Goal: Task Accomplishment & Management: Manage account settings

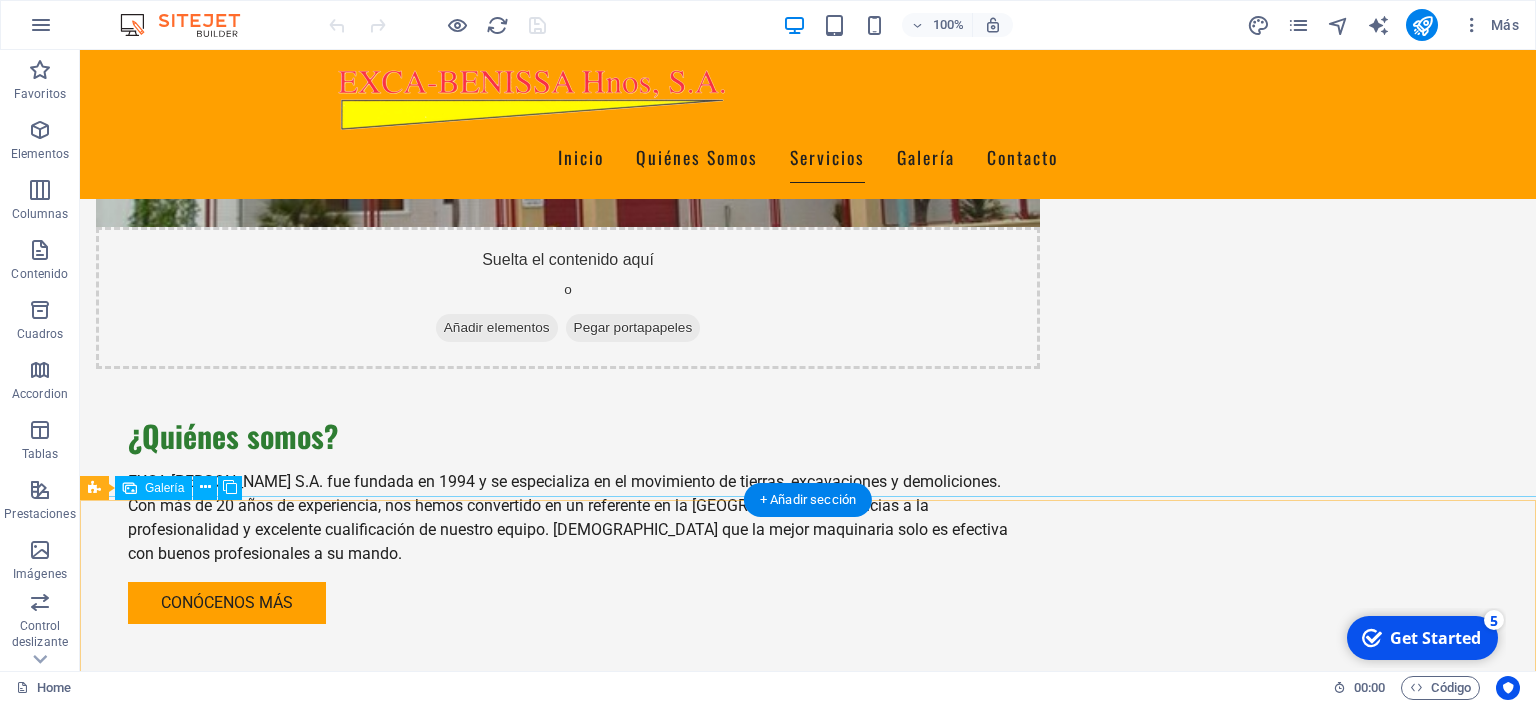
scroll to position [1584, 0]
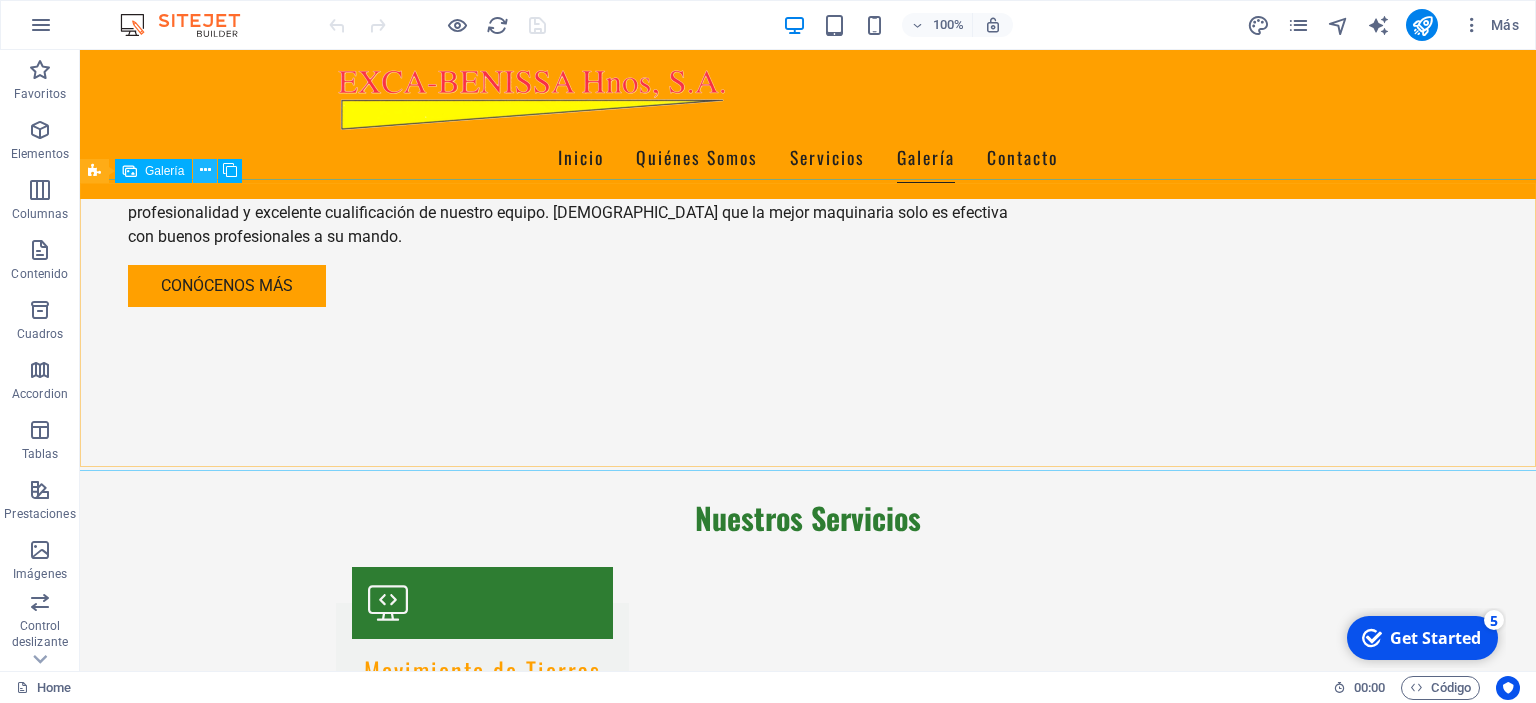
click at [210, 165] on icon at bounding box center [205, 170] width 11 height 21
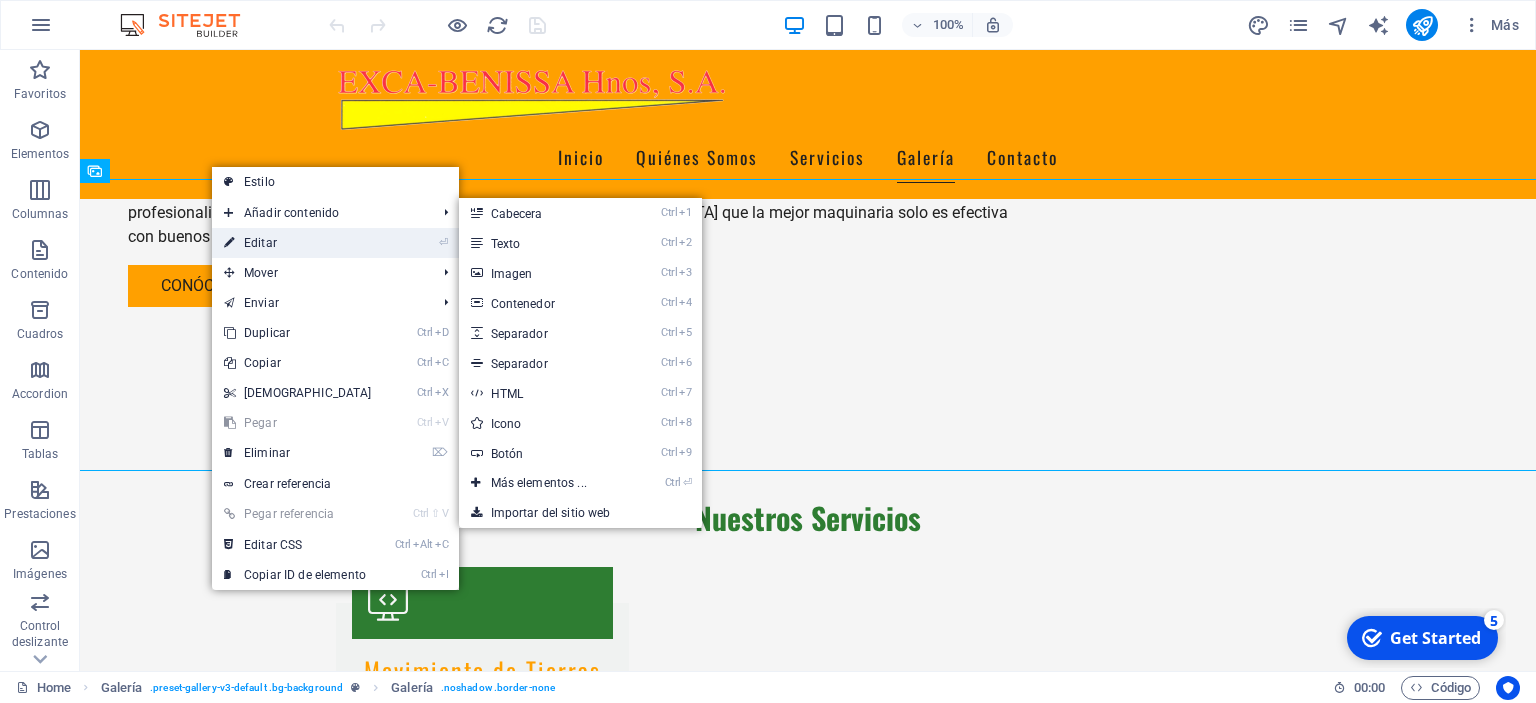
click at [246, 248] on link "⏎ Editar" at bounding box center [298, 243] width 172 height 30
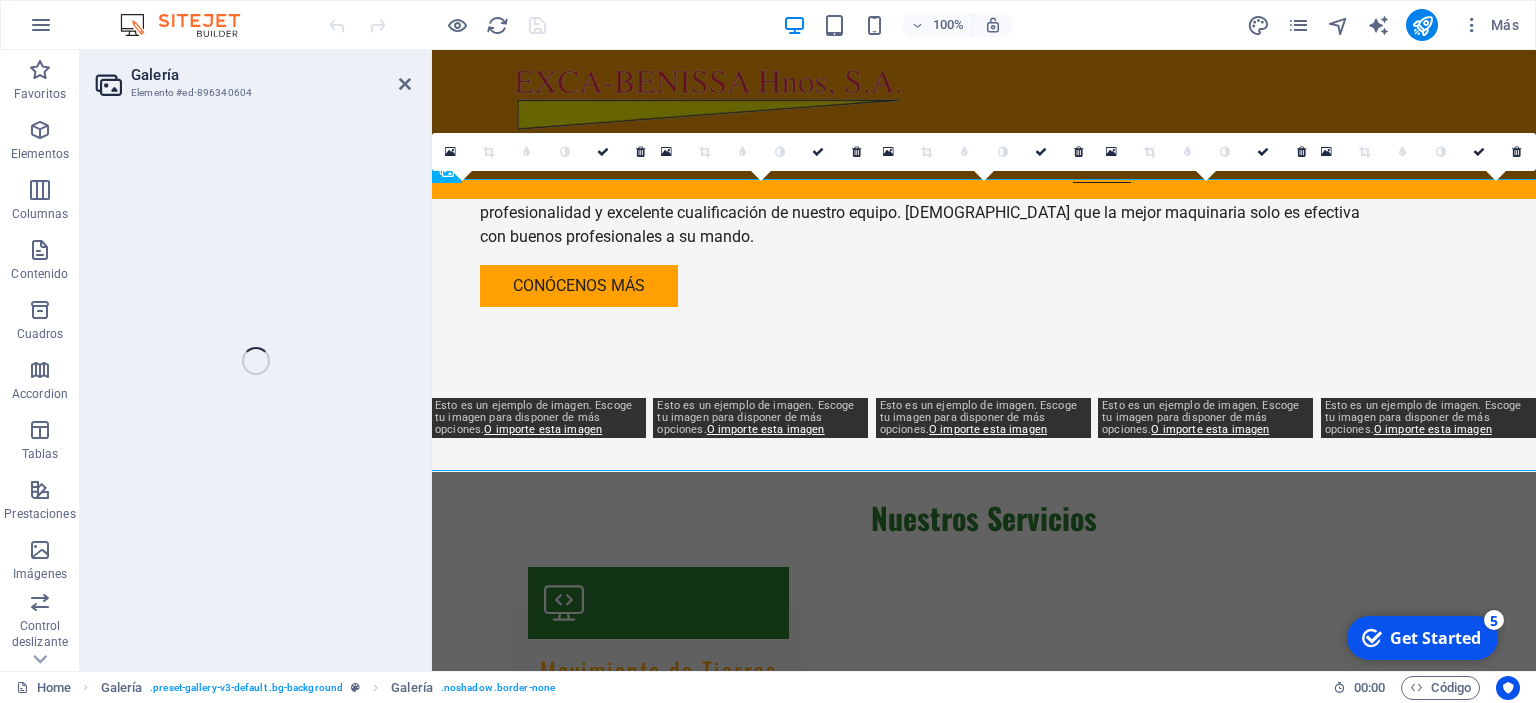
select select "px"
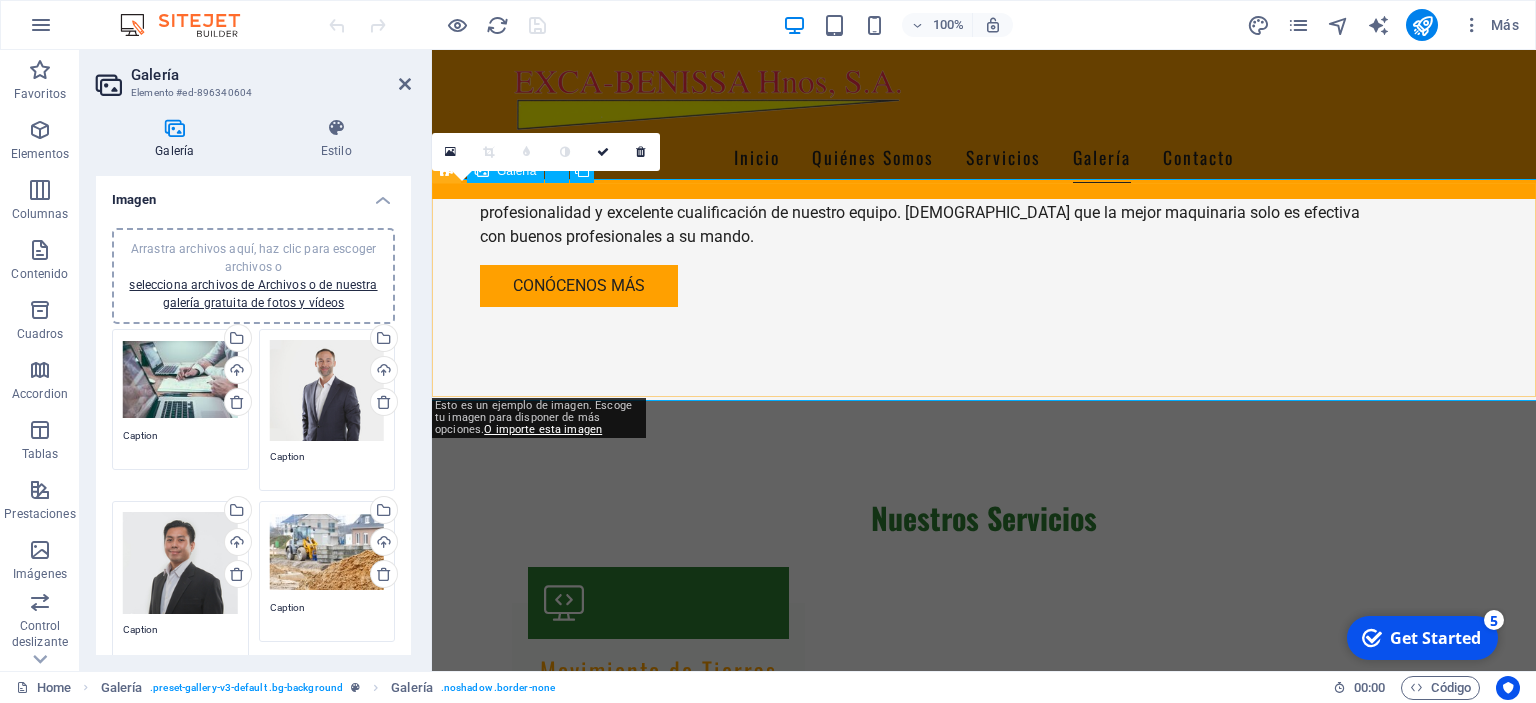
click at [636, 150] on link at bounding box center [641, 152] width 38 height 38
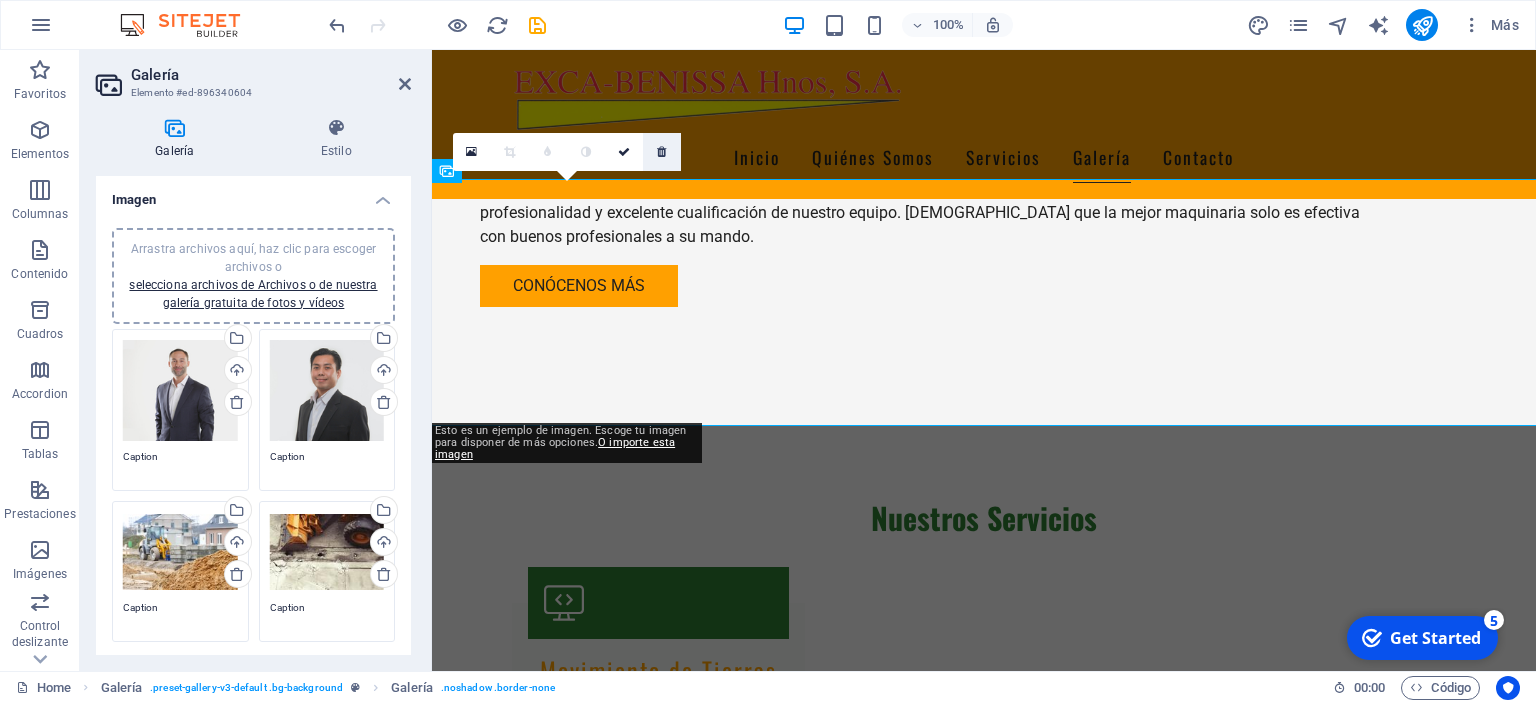
click at [666, 151] on icon at bounding box center [661, 152] width 9 height 12
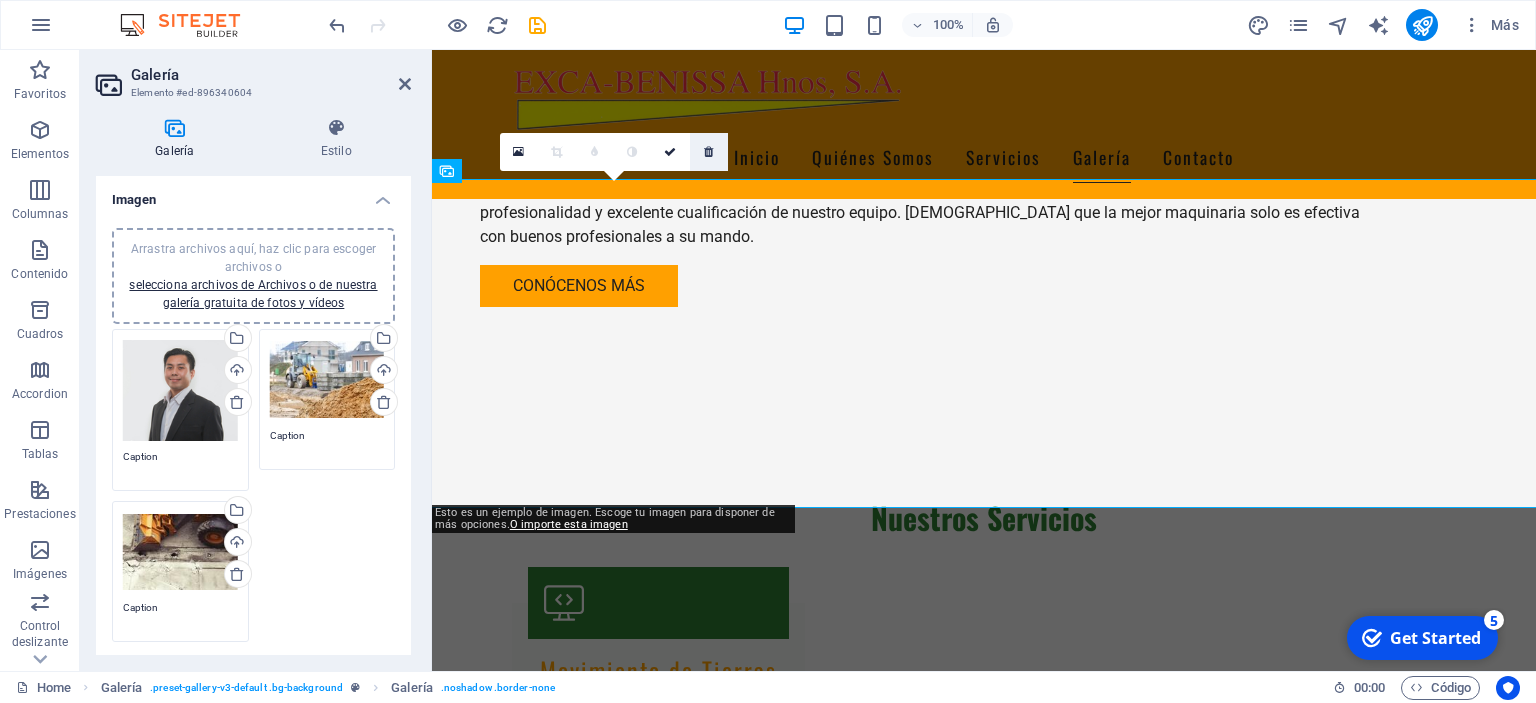
click at [706, 150] on icon at bounding box center [708, 152] width 9 height 12
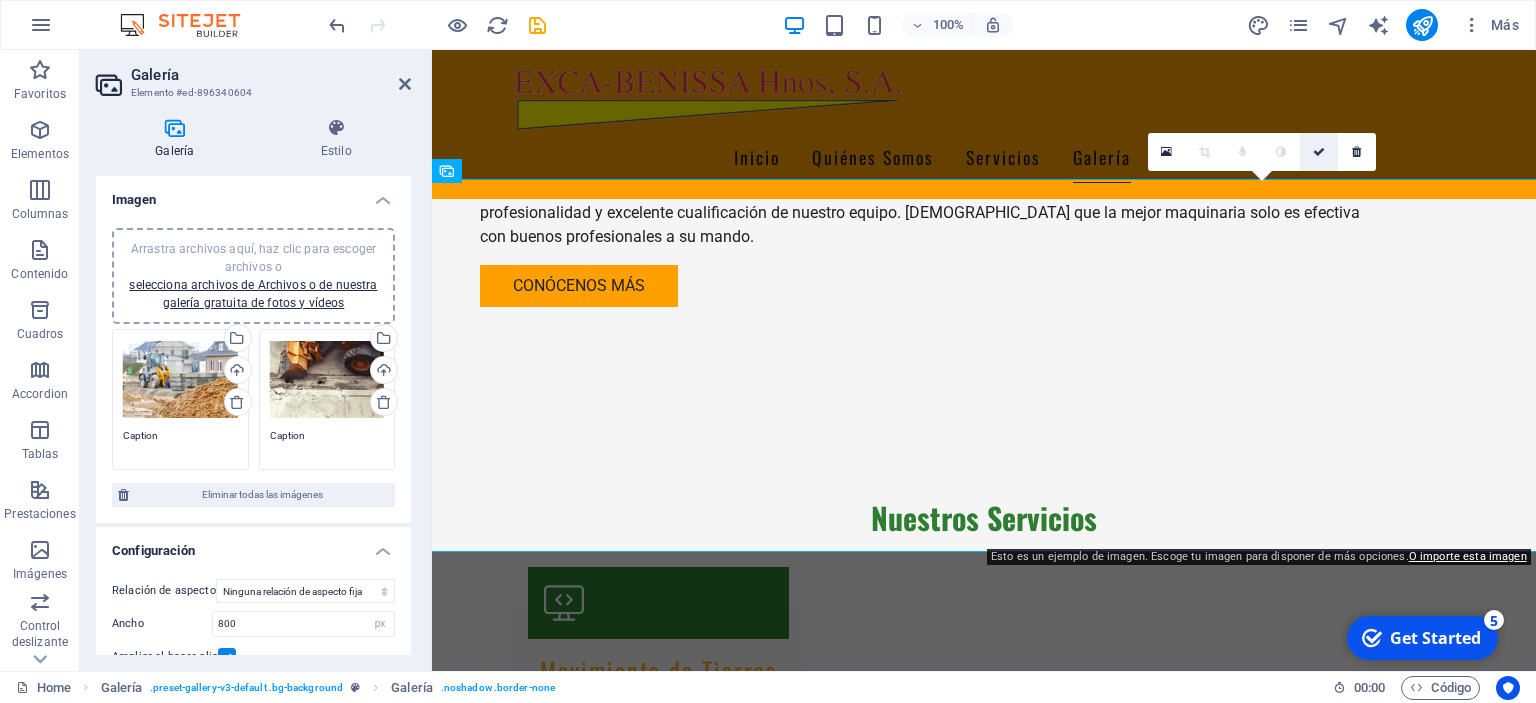
click at [1318, 148] on icon at bounding box center [1319, 152] width 12 height 12
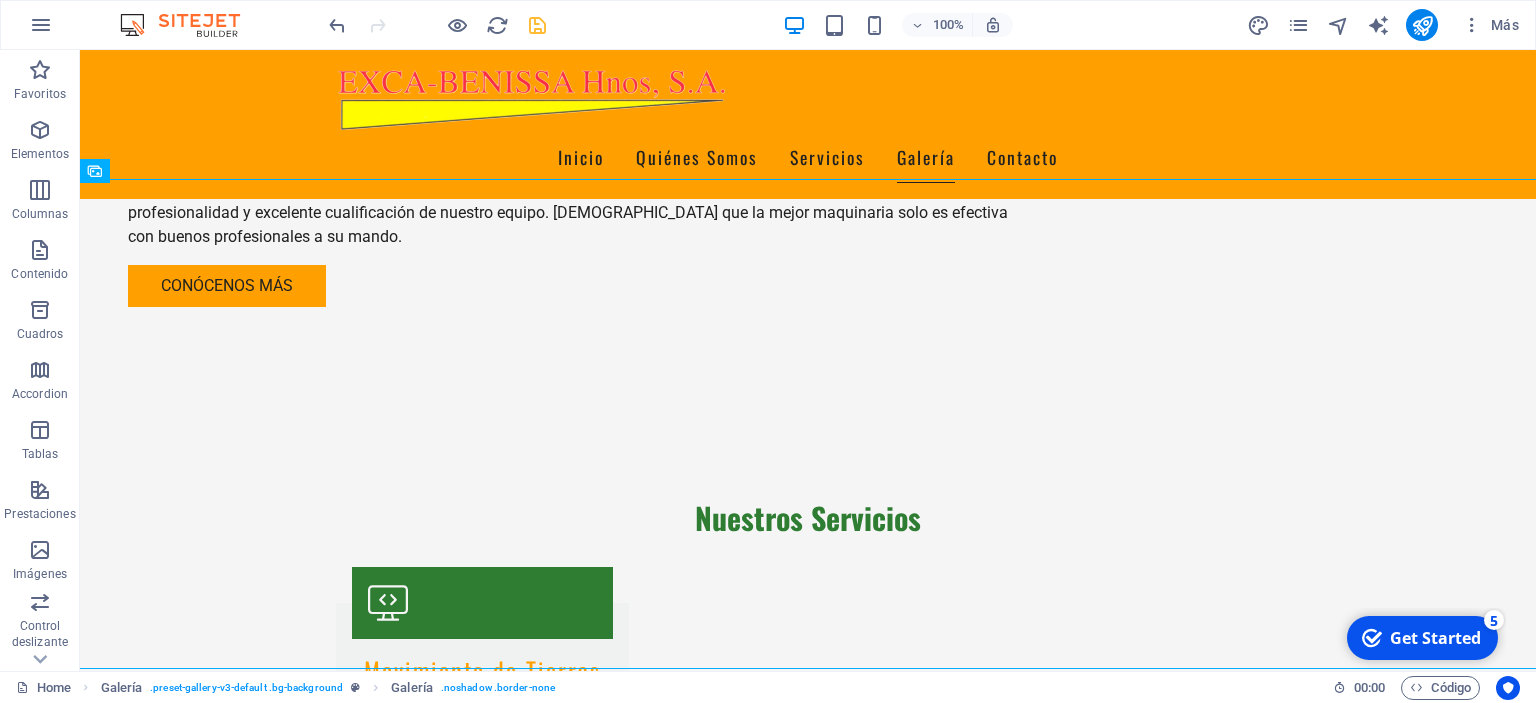
click at [543, 22] on icon "save" at bounding box center [537, 25] width 23 height 23
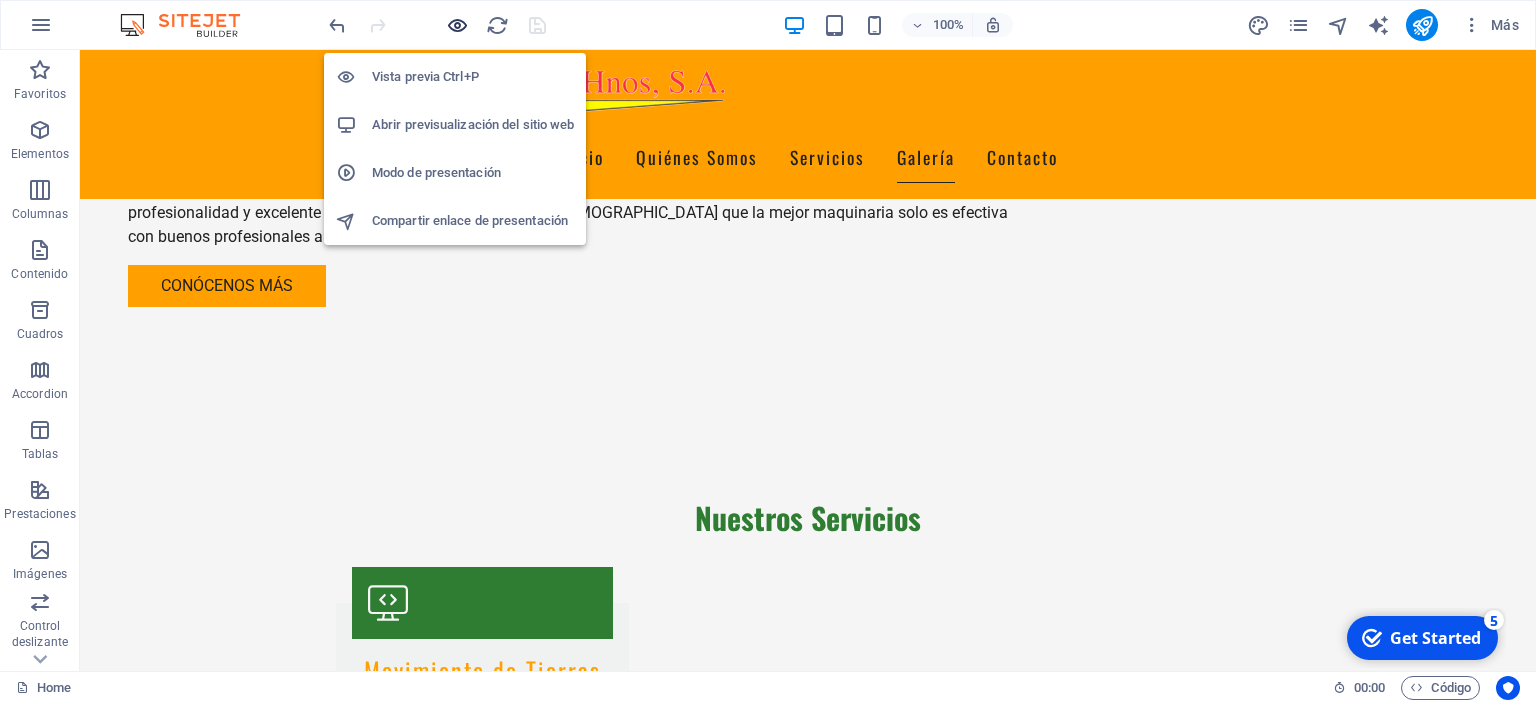
click at [460, 23] on icon "button" at bounding box center [457, 25] width 23 height 23
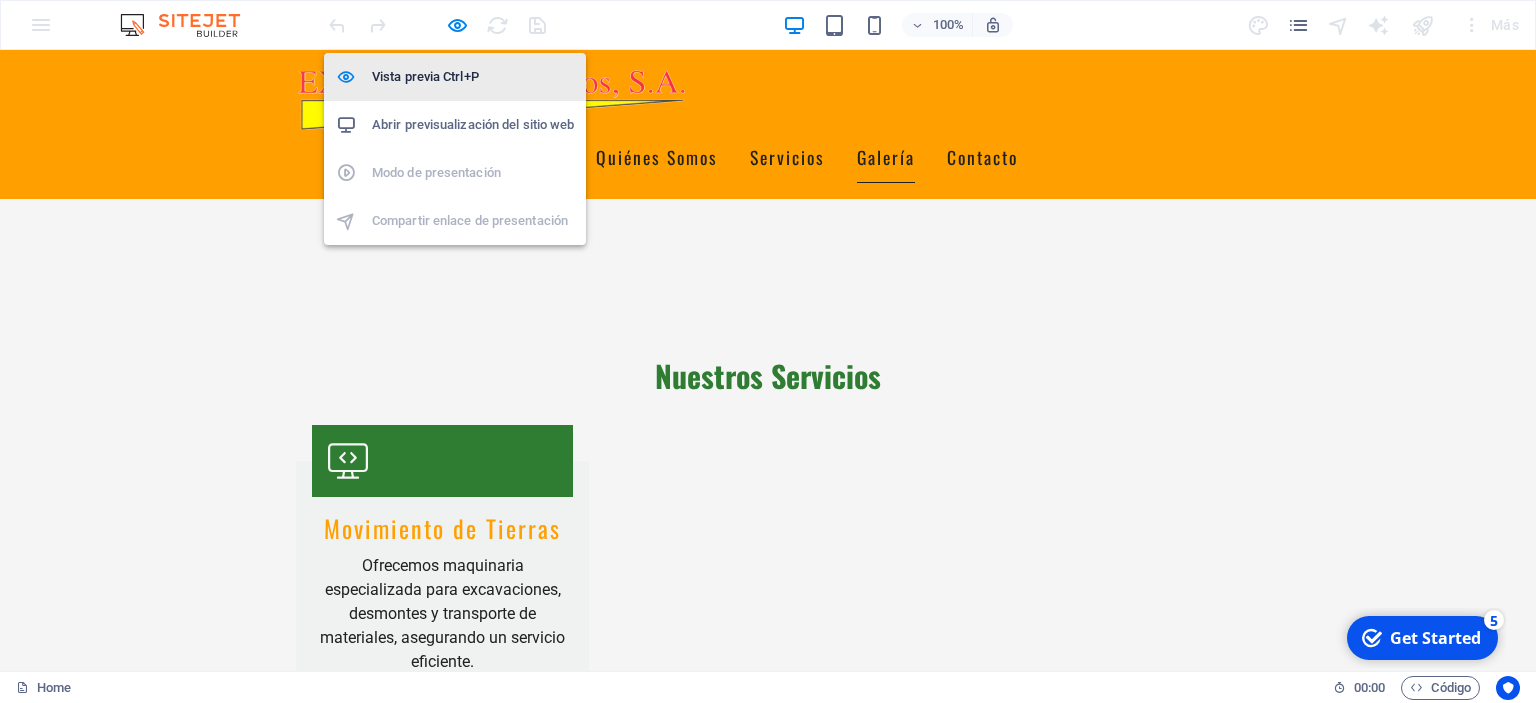
click at [447, 71] on h6 "Vista previa Ctrl+P" at bounding box center [473, 77] width 202 height 24
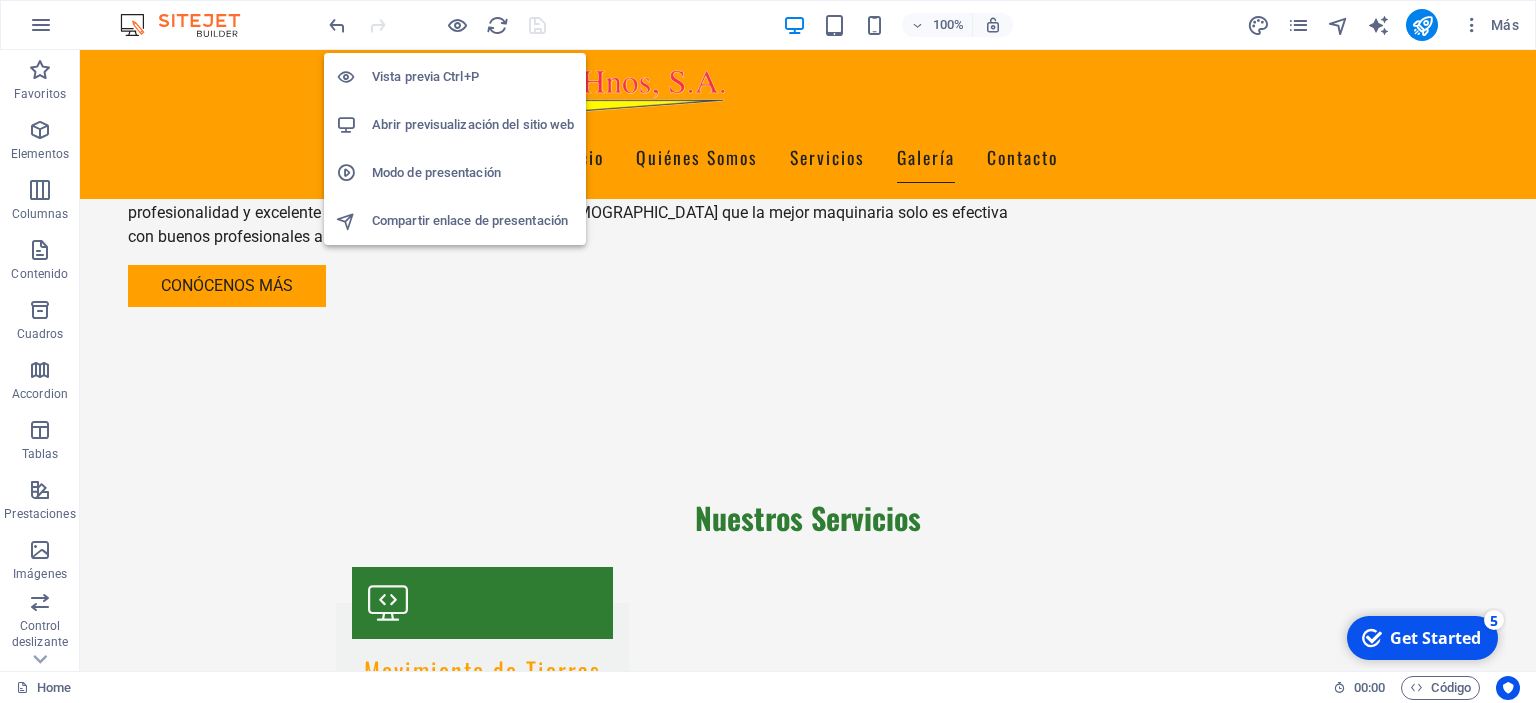
click at [446, 123] on h6 "Abrir previsualización del sitio web" at bounding box center [473, 125] width 202 height 24
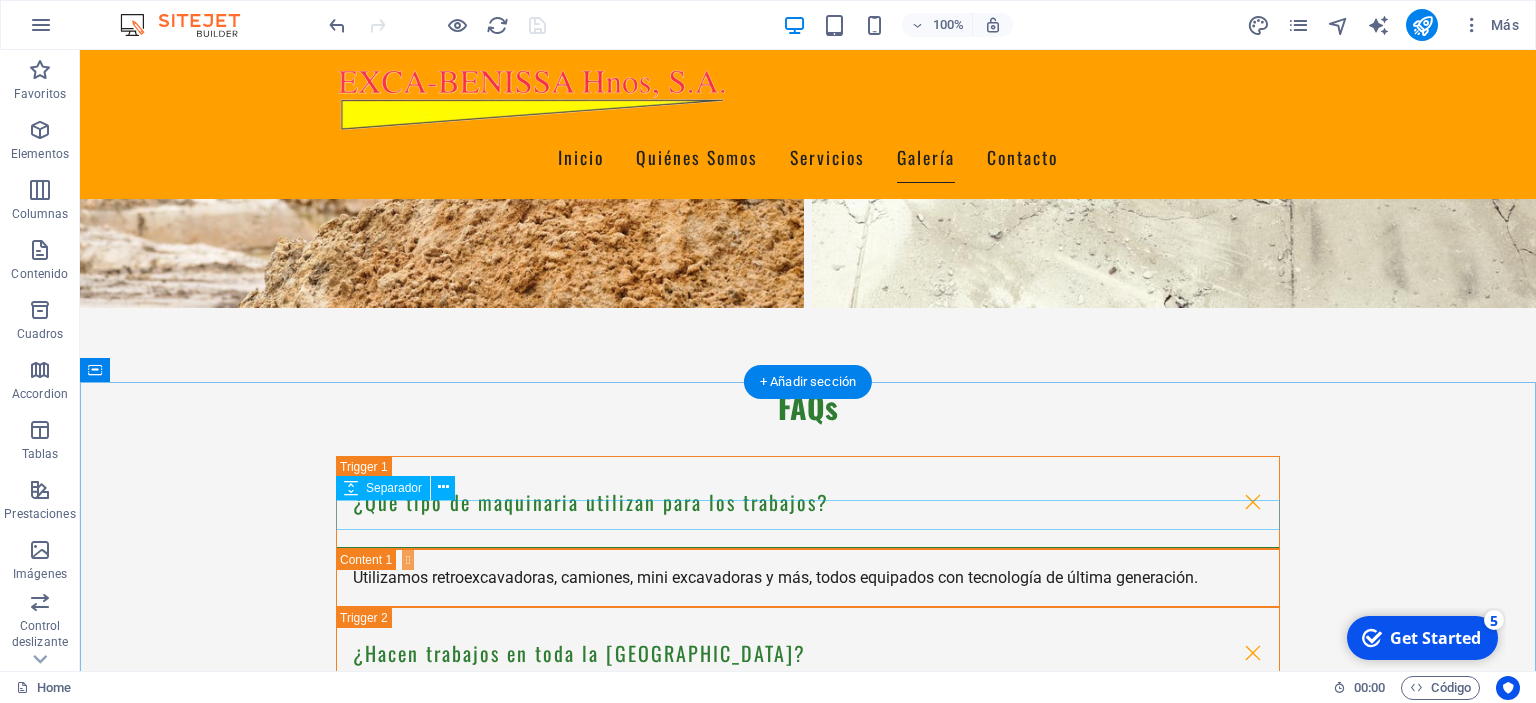
scroll to position [4012, 0]
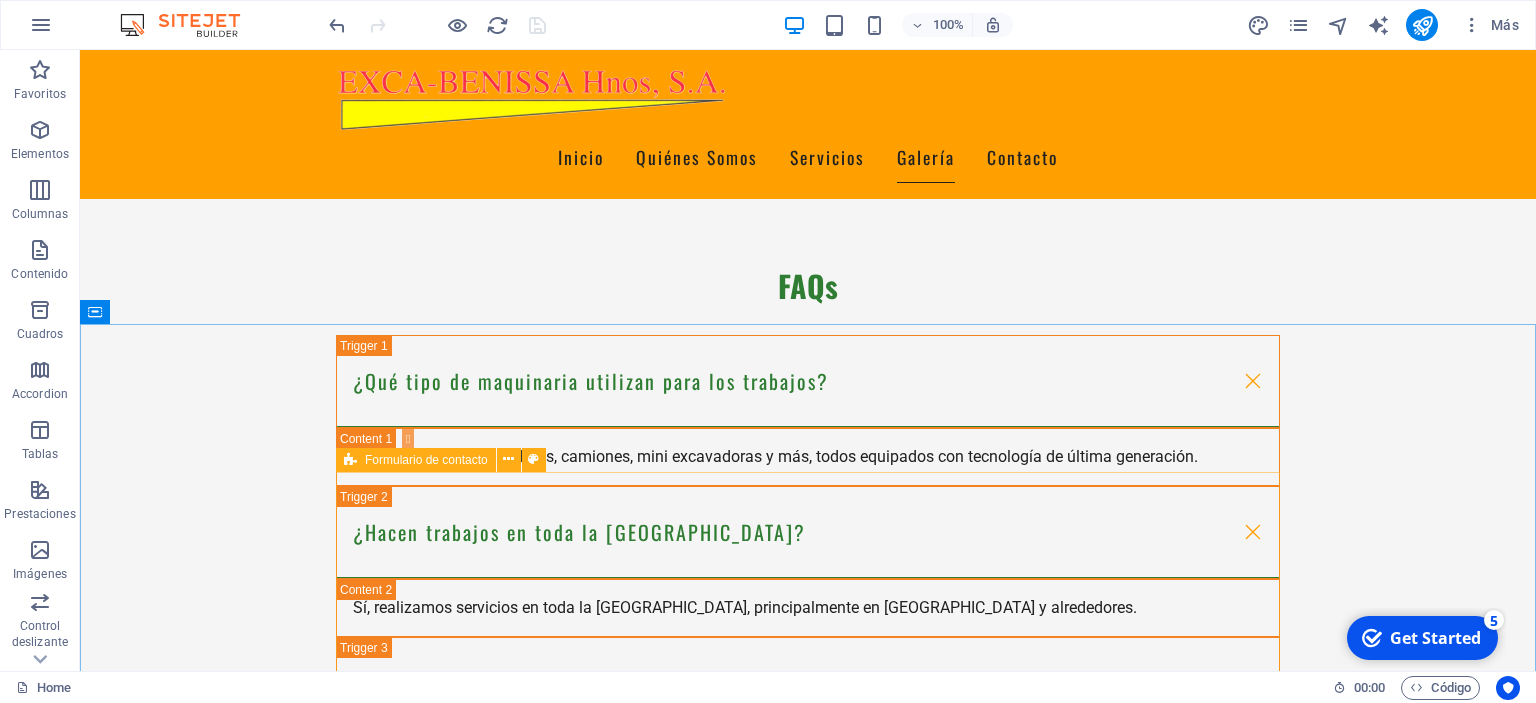
click at [398, 463] on span "Formulario de contacto" at bounding box center [426, 460] width 123 height 12
click at [514, 465] on button at bounding box center [509, 460] width 24 height 24
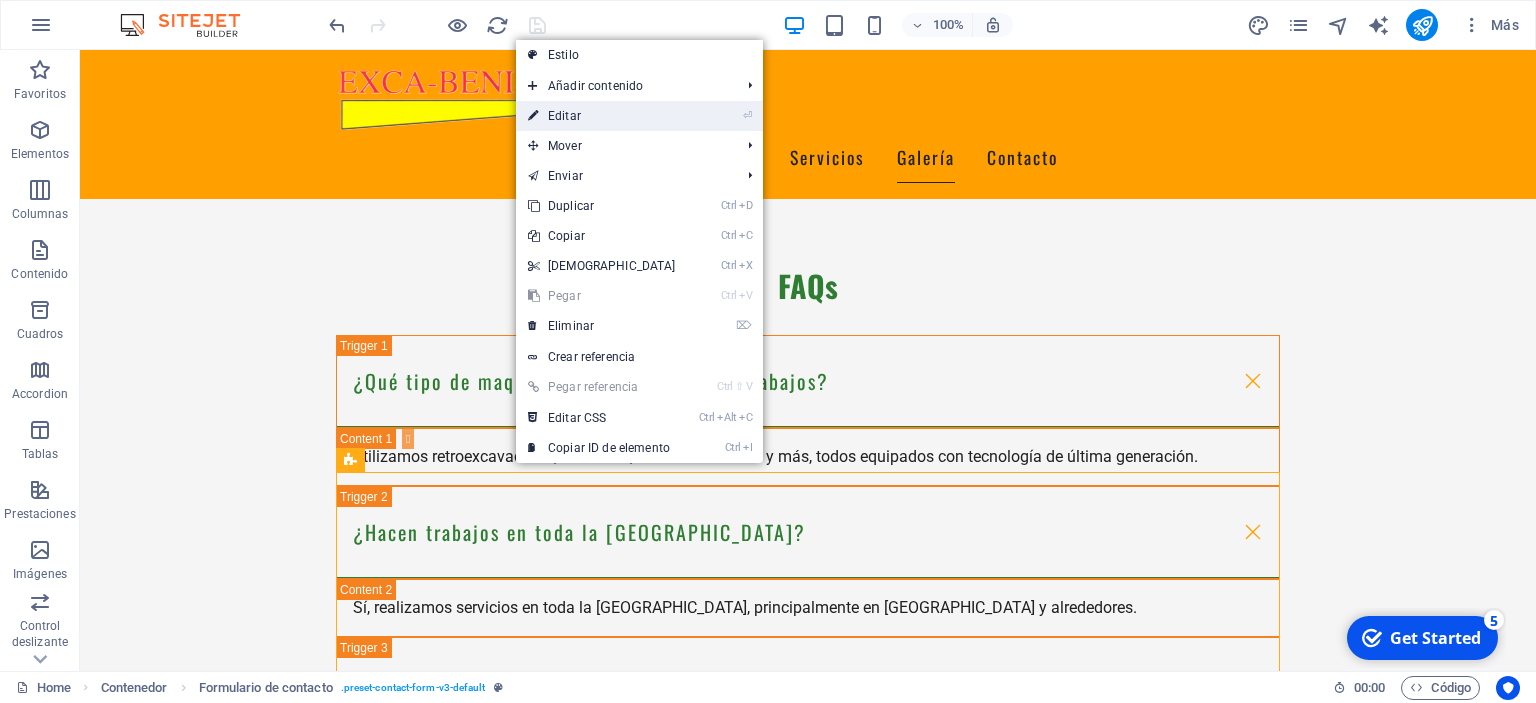
click at [613, 114] on link "⏎ Editar" at bounding box center [602, 116] width 172 height 30
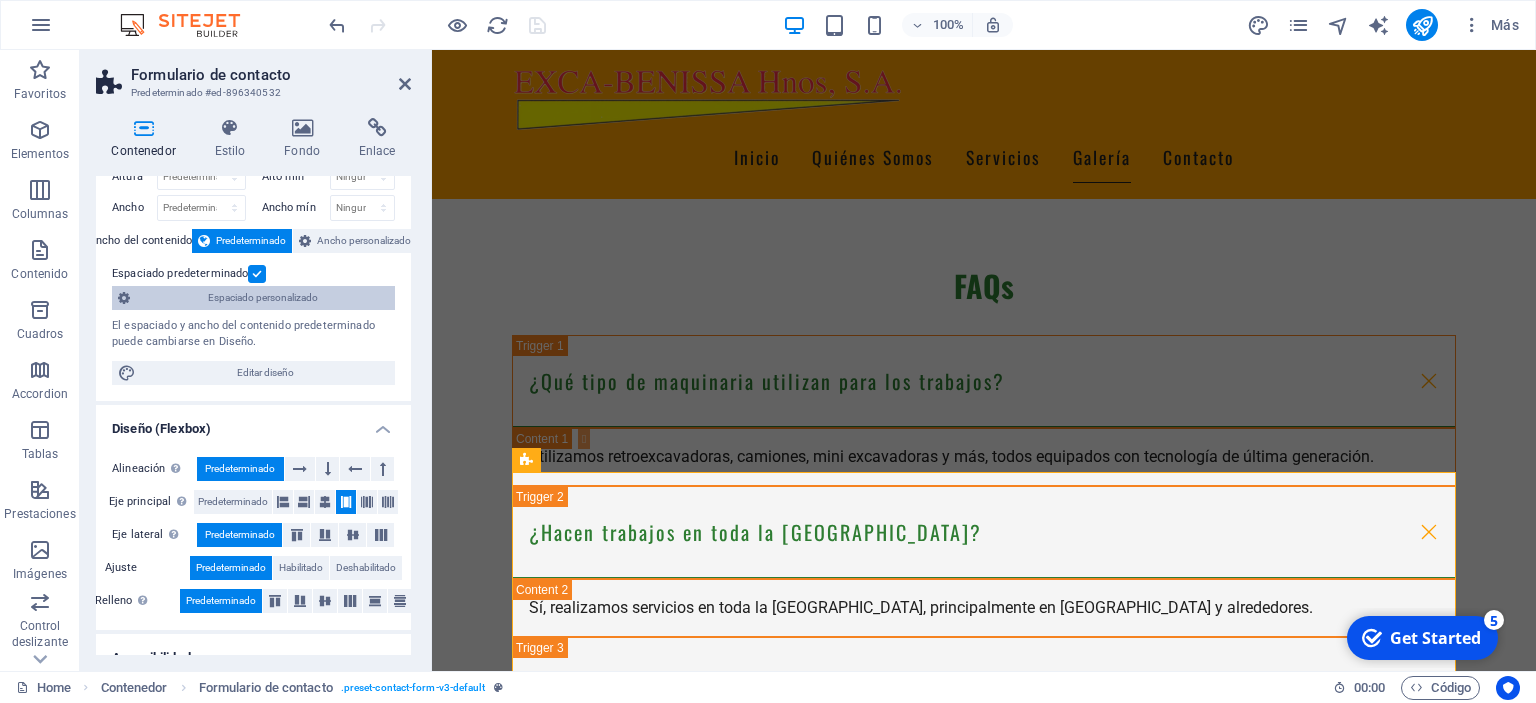
scroll to position [0, 0]
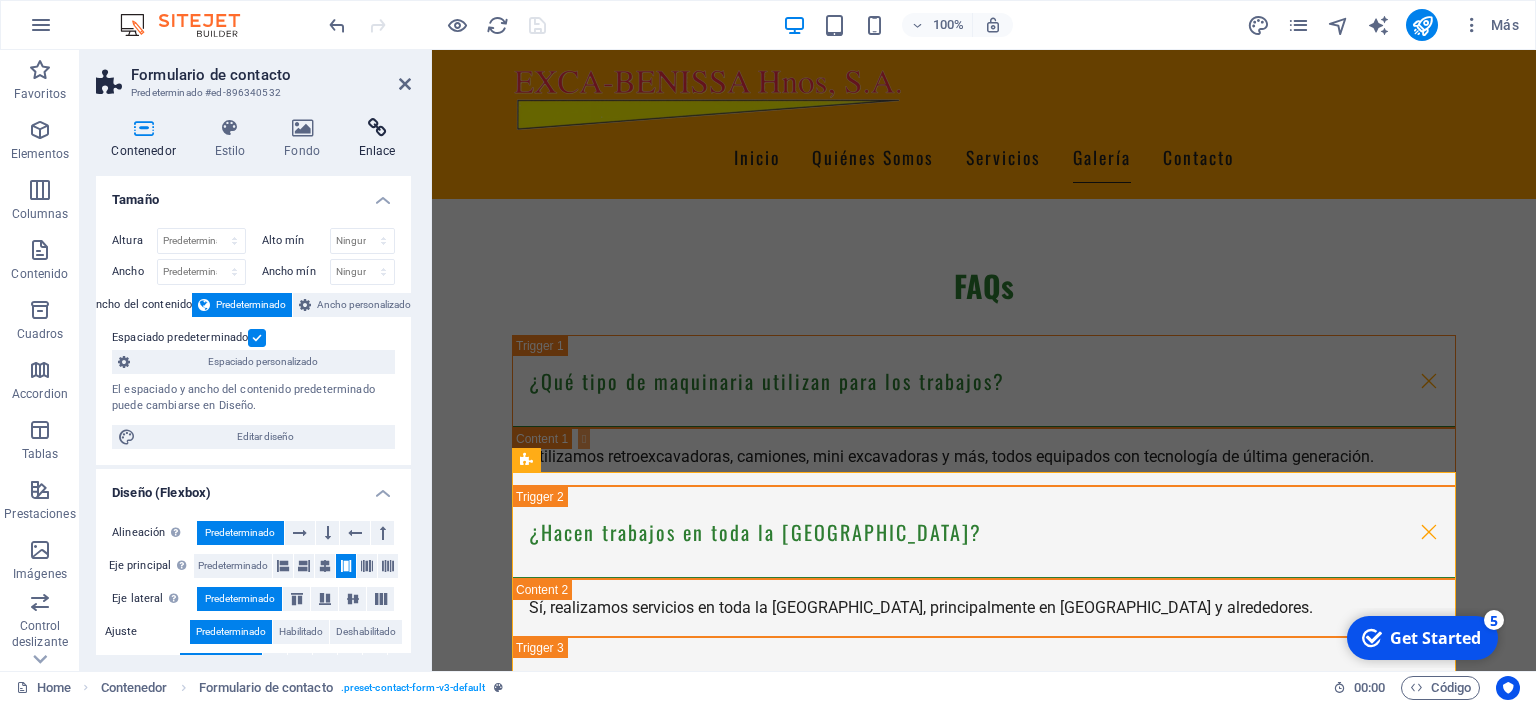
click at [370, 138] on h4 "Enlace" at bounding box center [377, 139] width 68 height 42
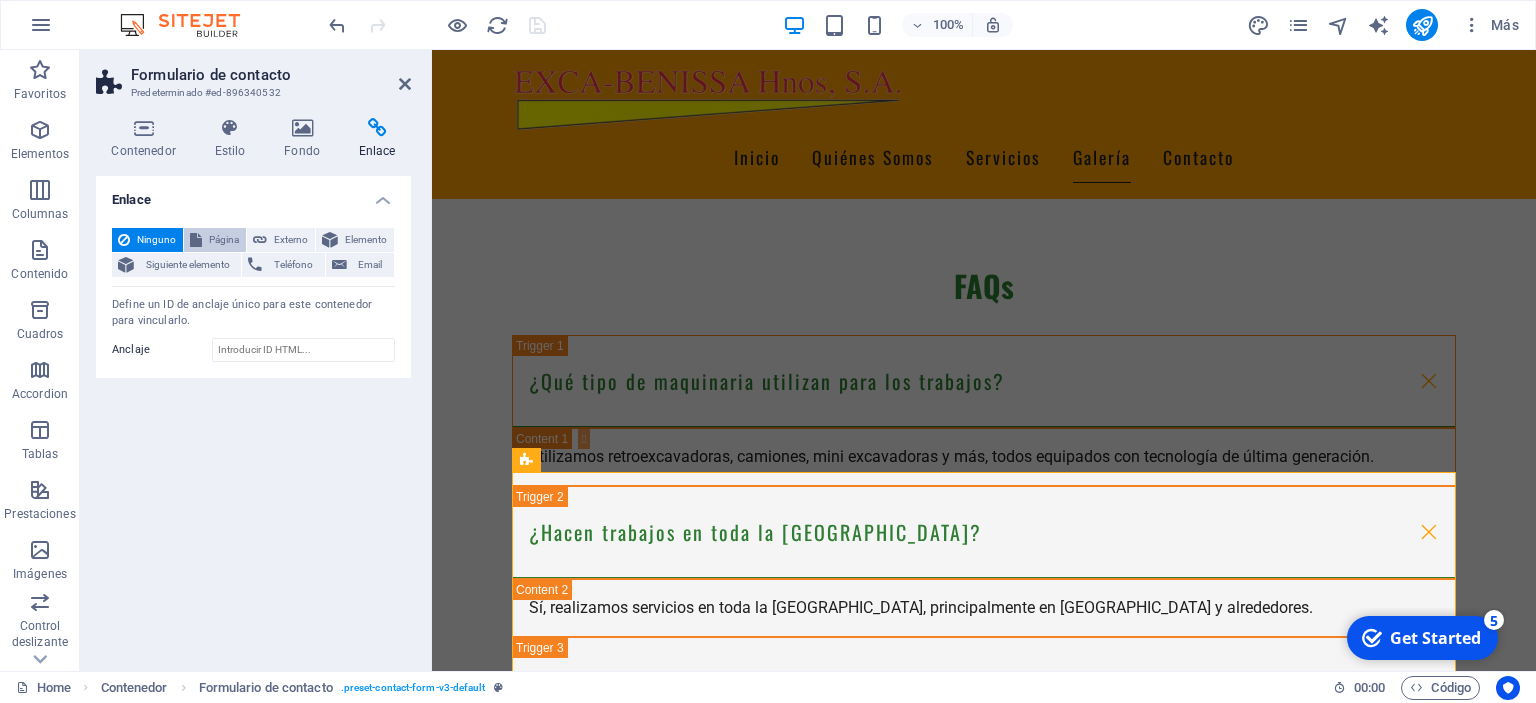
click at [223, 242] on span "Página" at bounding box center [224, 240] width 32 height 24
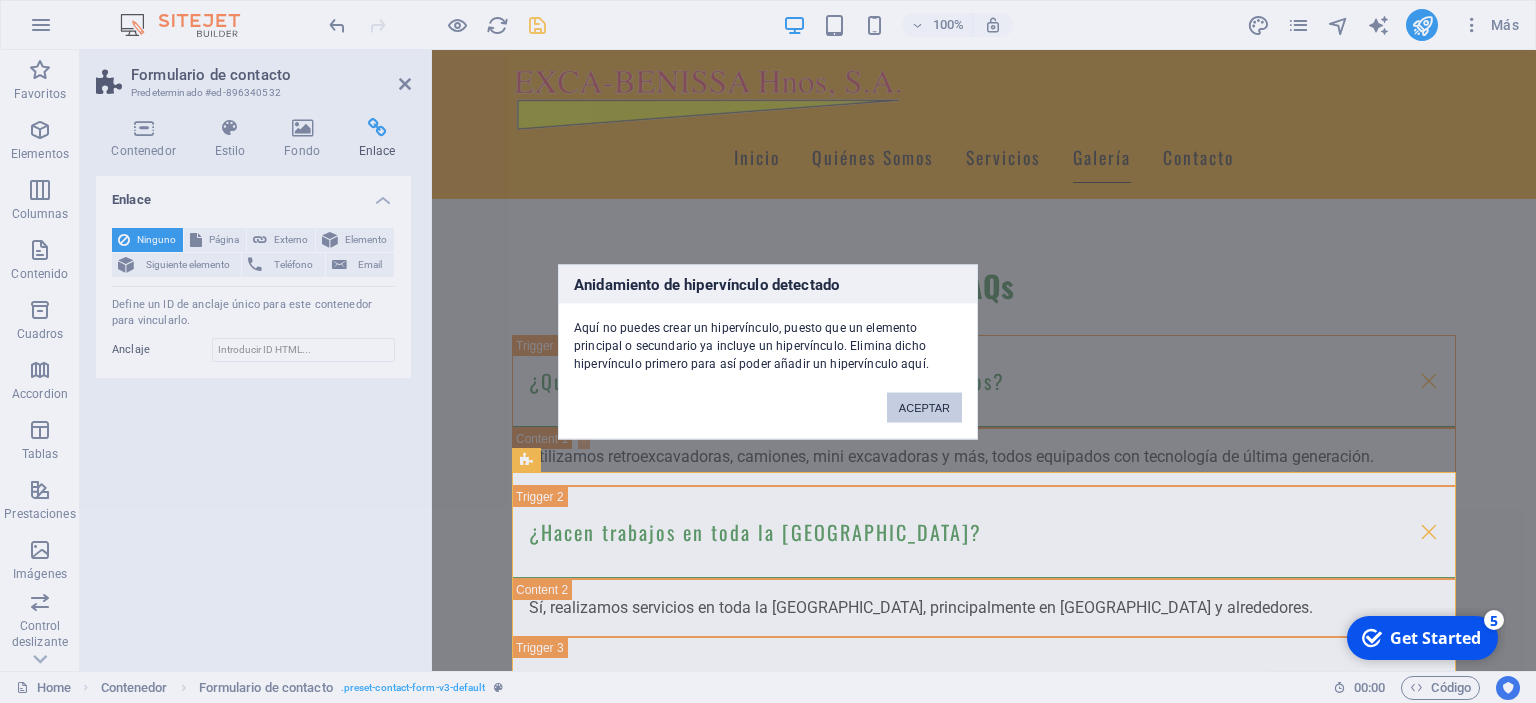
click at [916, 402] on button "ACEPTAR" at bounding box center [924, 407] width 75 height 30
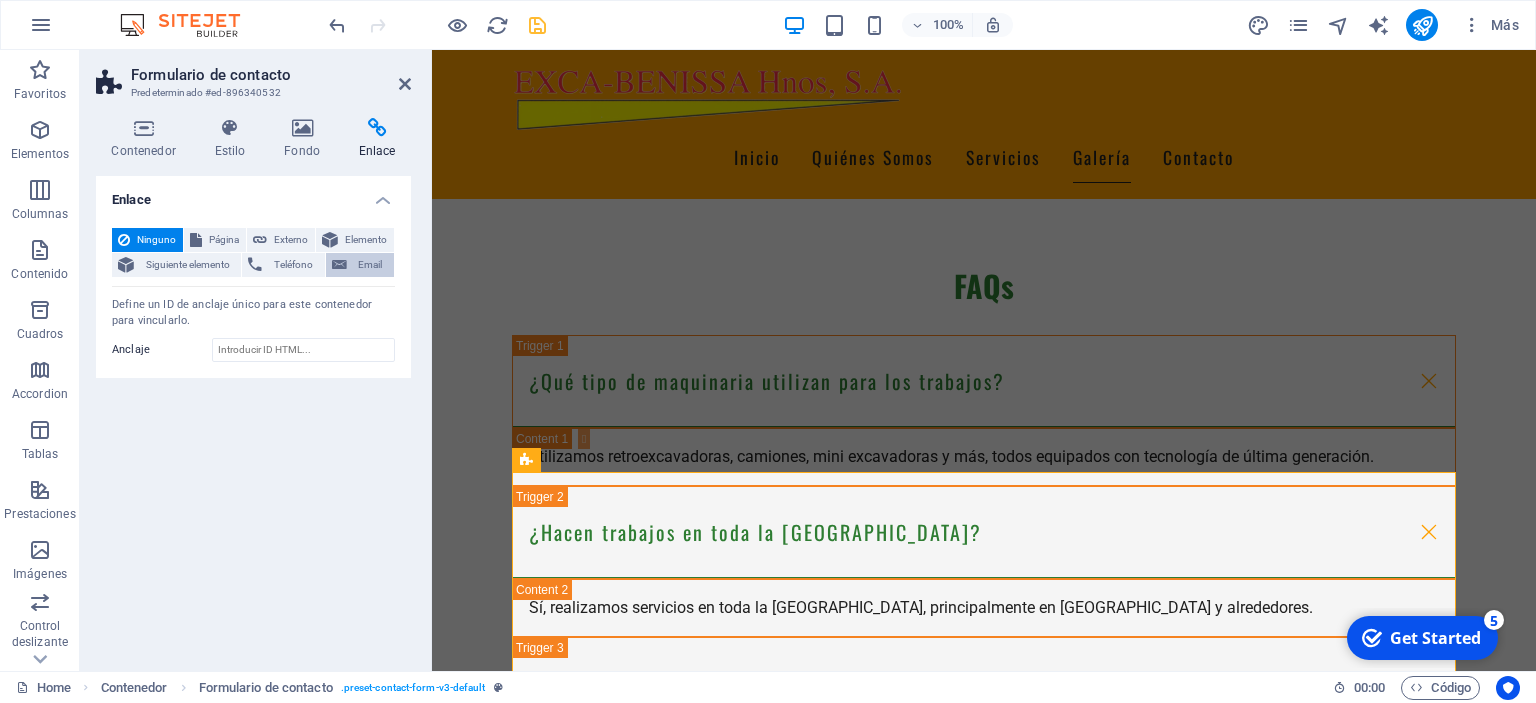
click at [371, 266] on span "Email" at bounding box center [370, 265] width 35 height 24
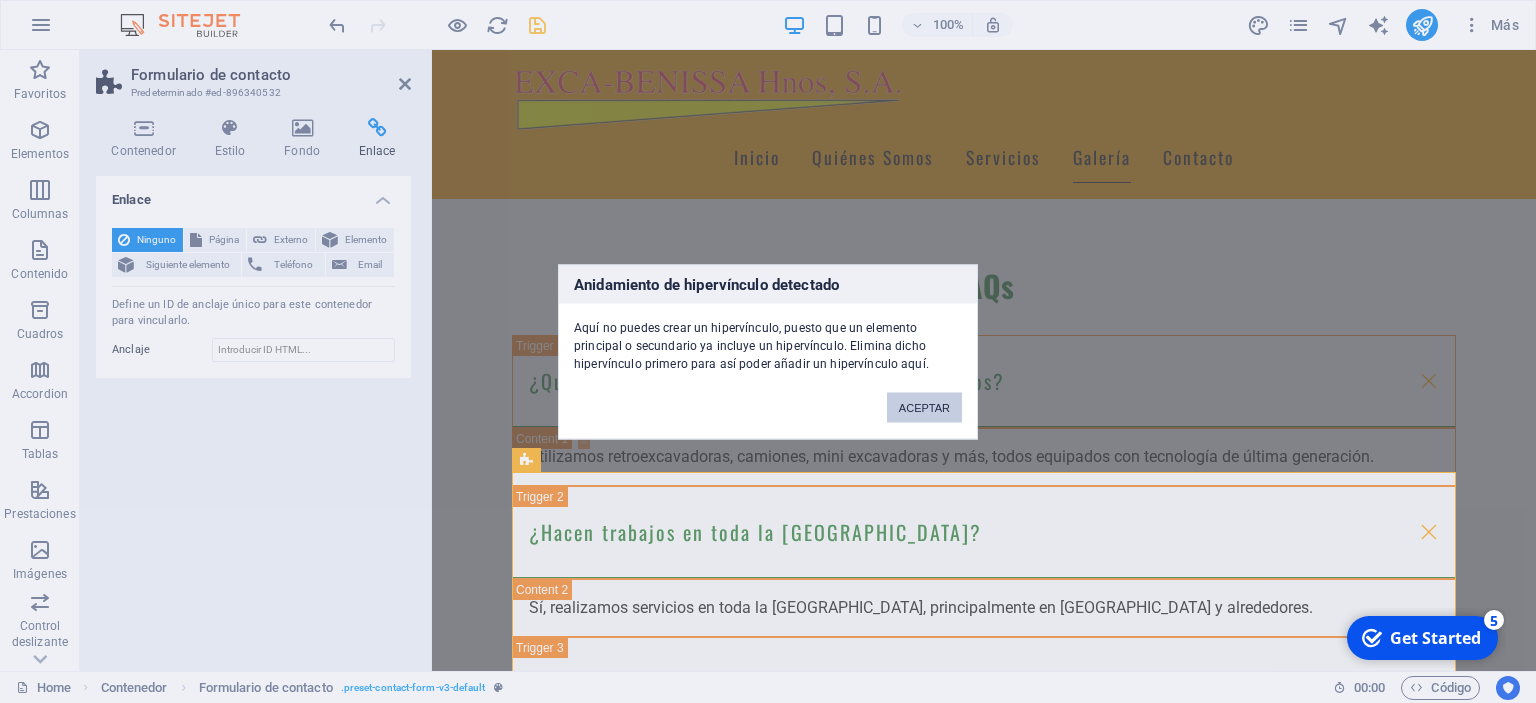
click at [912, 403] on button "ACEPTAR" at bounding box center [924, 407] width 75 height 30
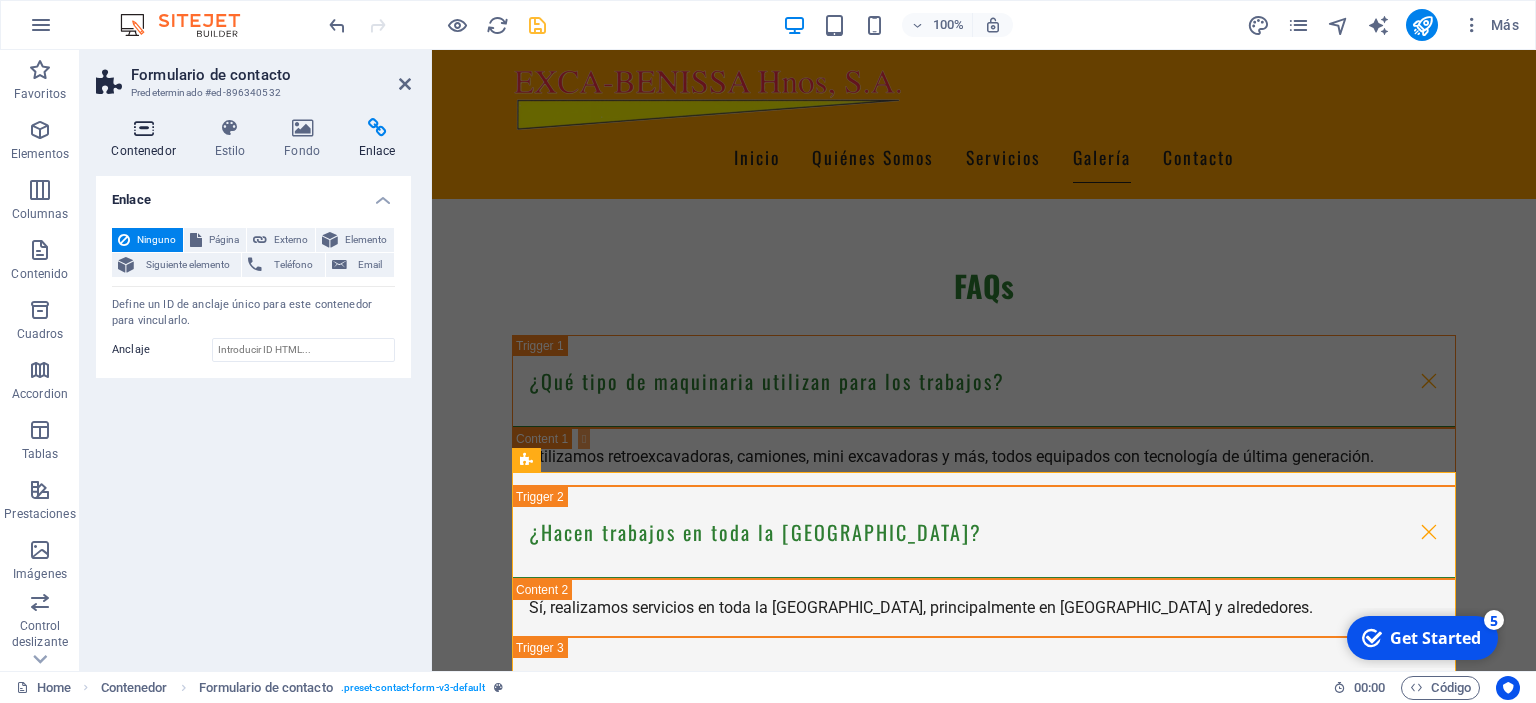
click at [155, 143] on h4 "Contenedor" at bounding box center [147, 139] width 103 height 42
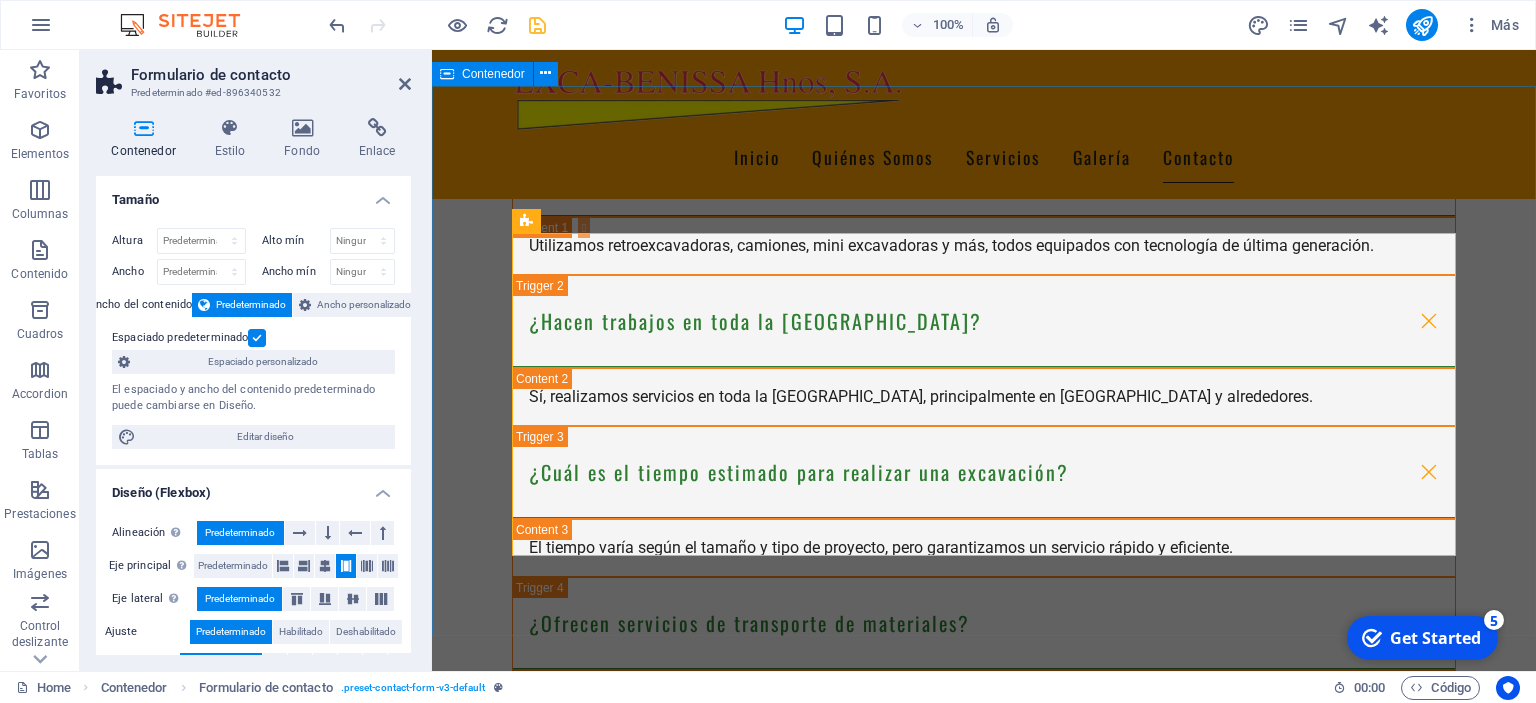
scroll to position [4212, 0]
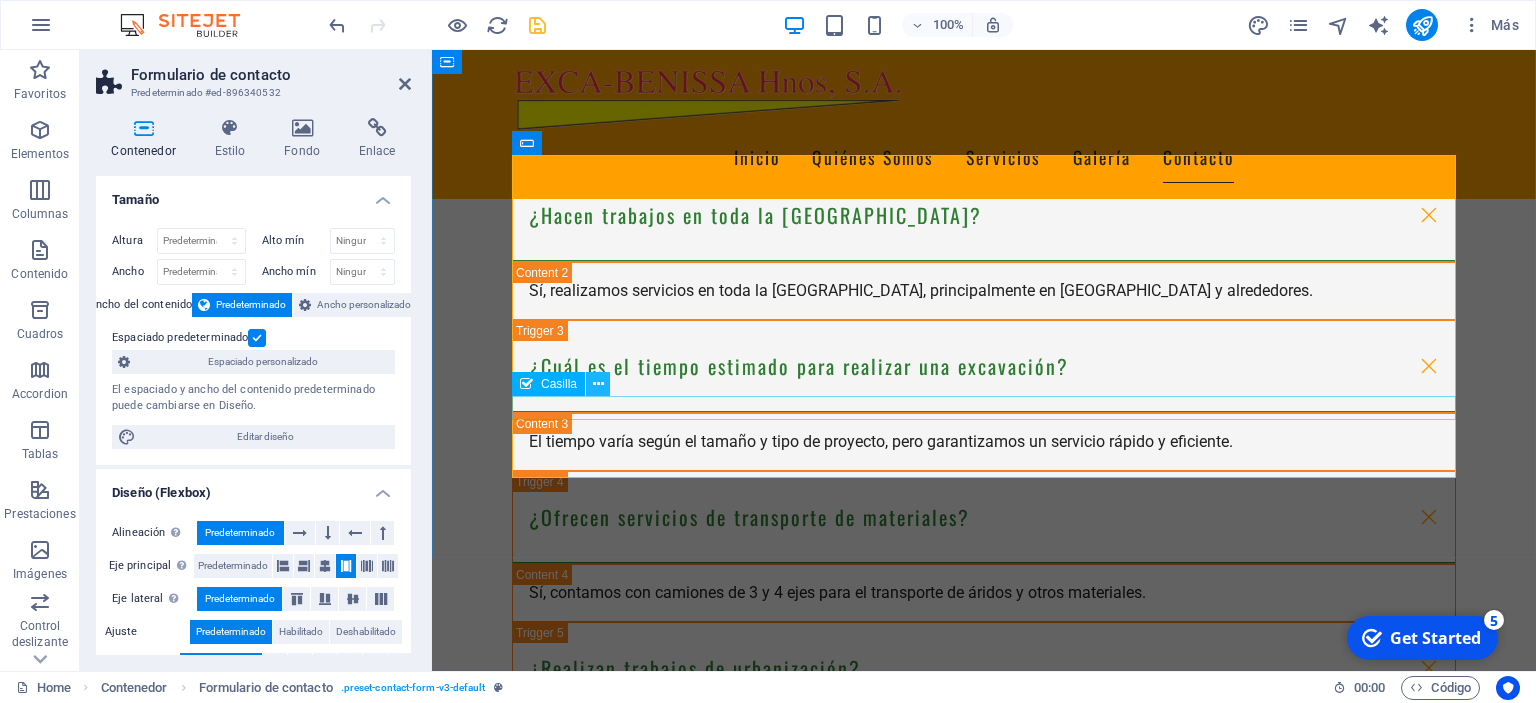
click at [596, 383] on icon at bounding box center [598, 384] width 11 height 21
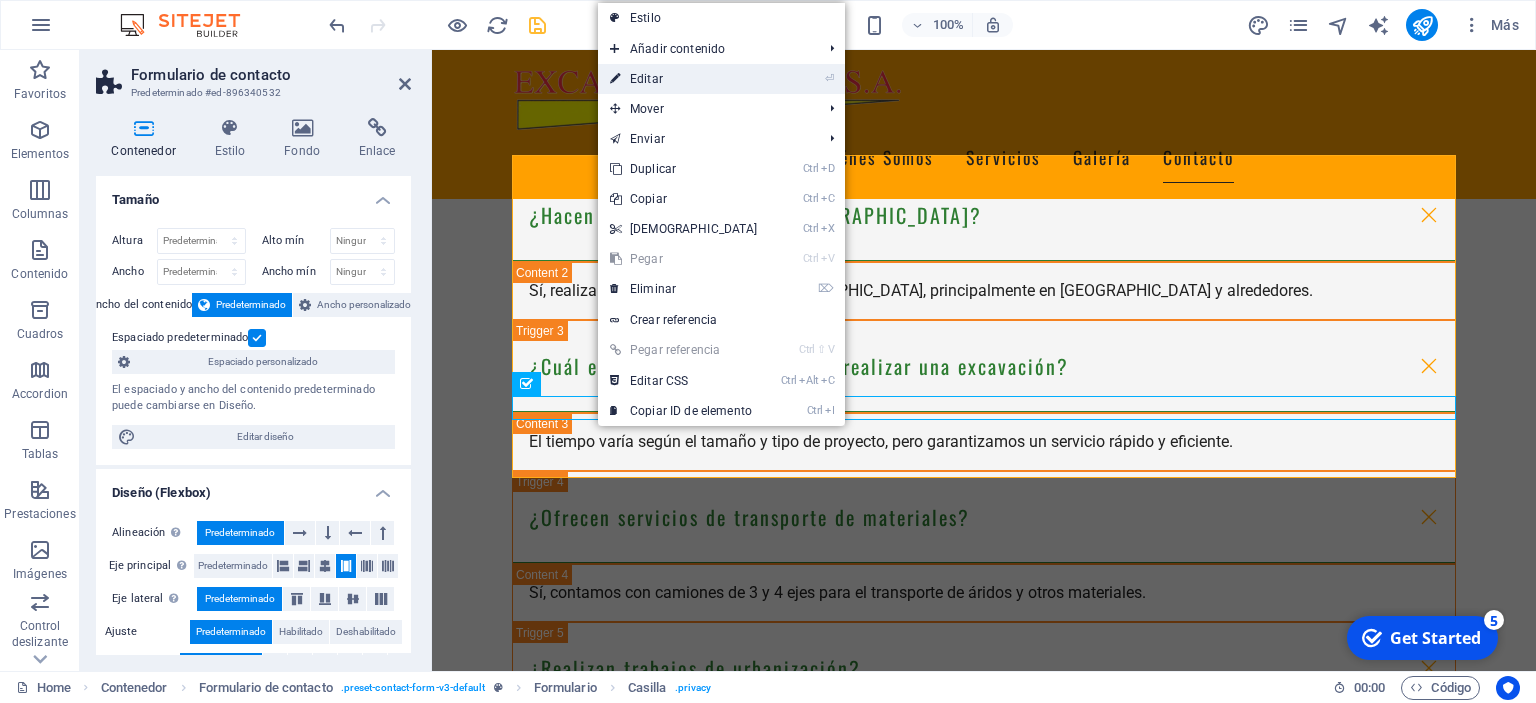
click at [674, 84] on link "⏎ Editar" at bounding box center [684, 79] width 172 height 30
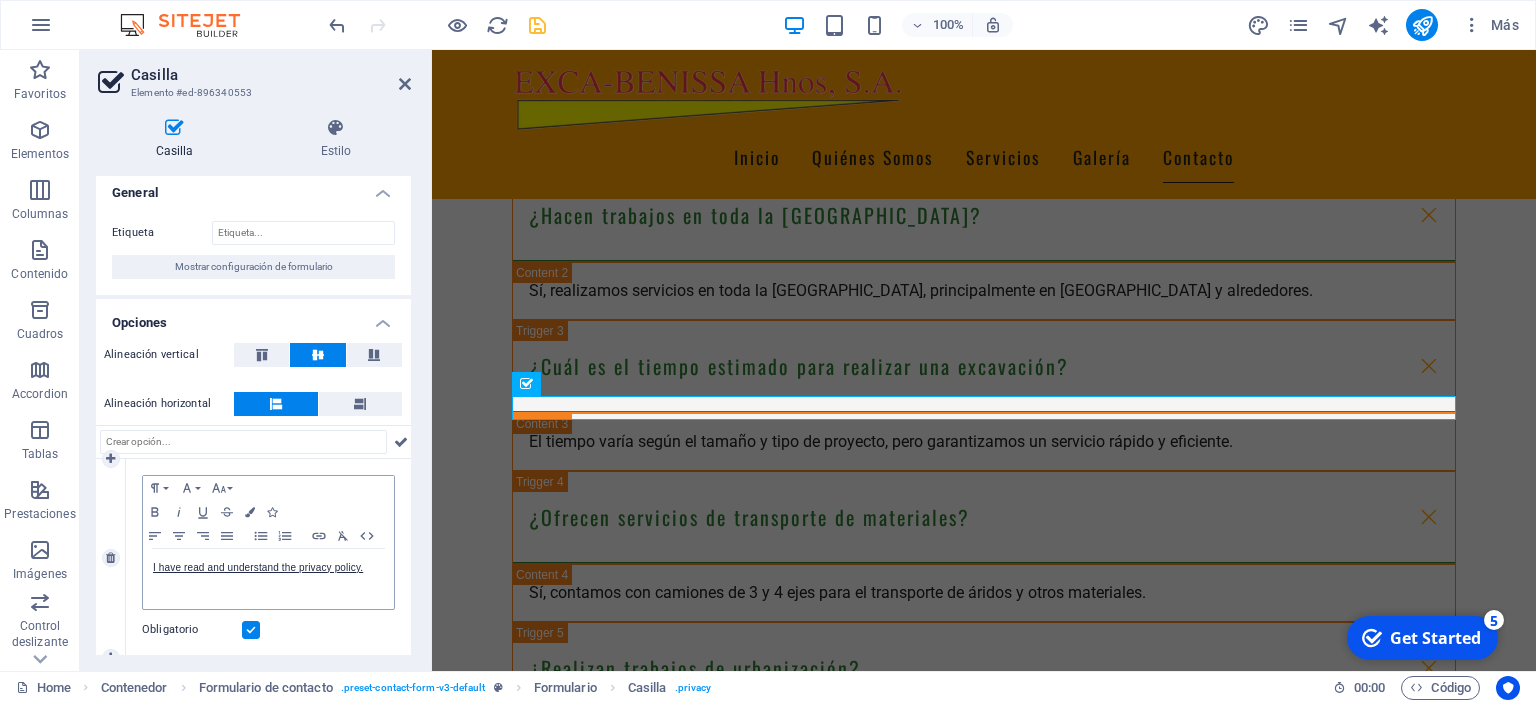
scroll to position [8, 0]
click at [283, 590] on div "I have read and understand the privacy policy." at bounding box center [268, 578] width 251 height 60
click at [407, 82] on icon at bounding box center [405, 84] width 12 height 16
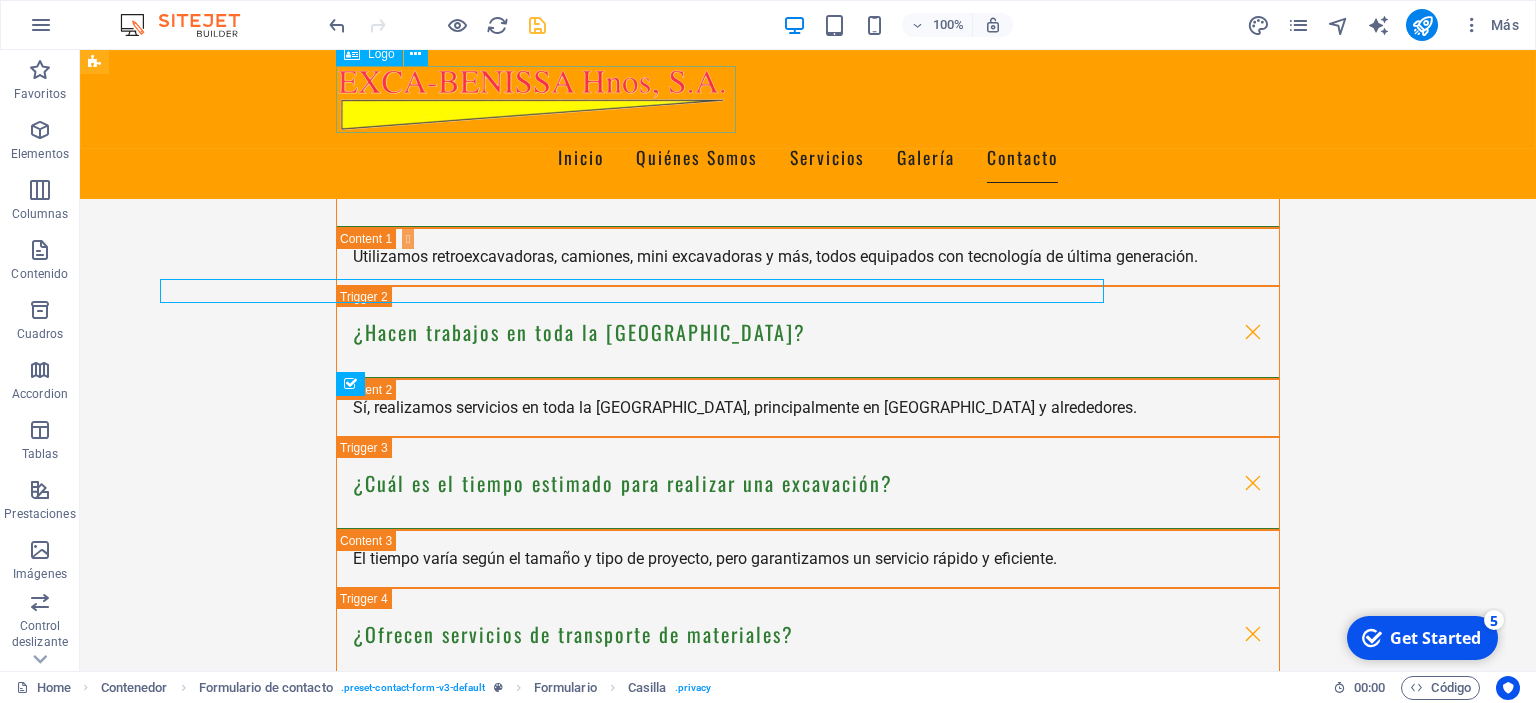
scroll to position [4329, 0]
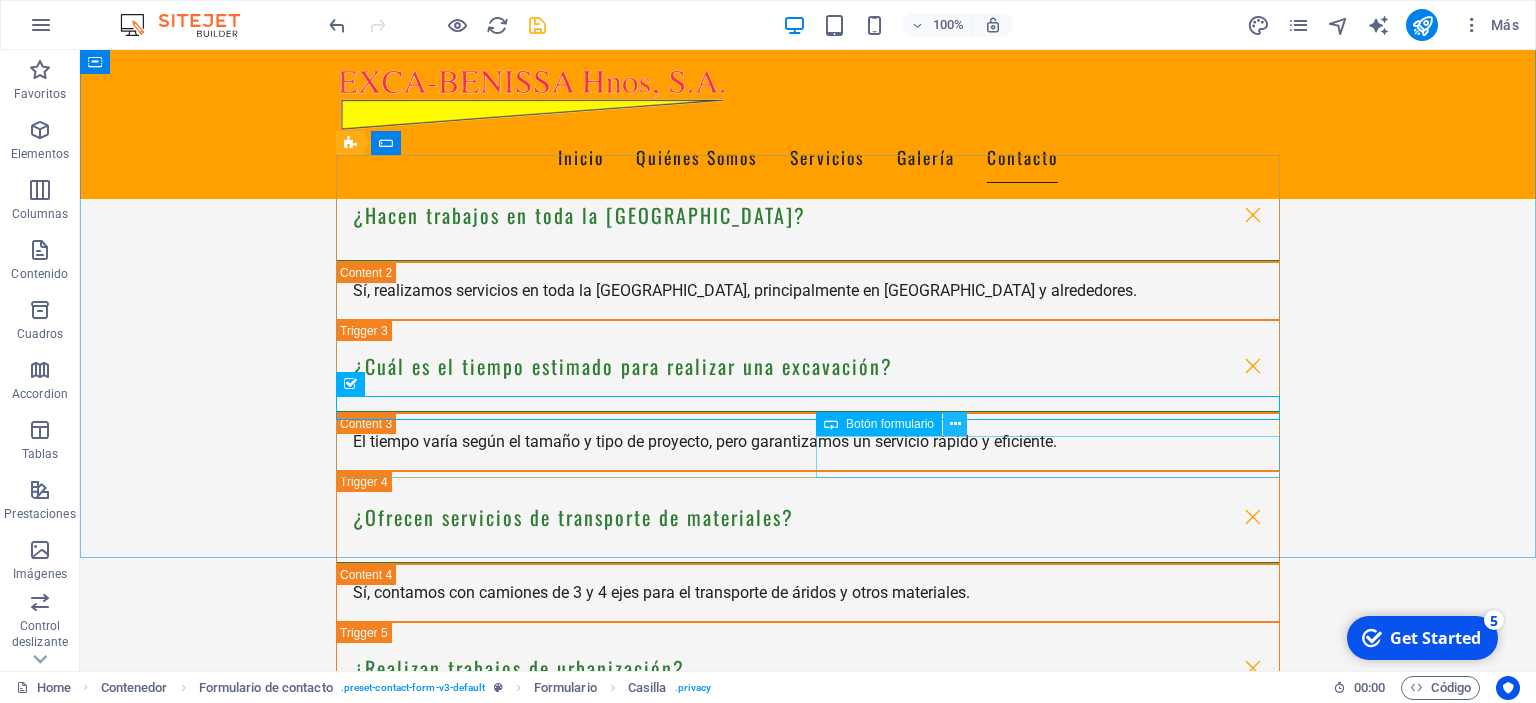
click at [955, 422] on icon at bounding box center [955, 424] width 11 height 21
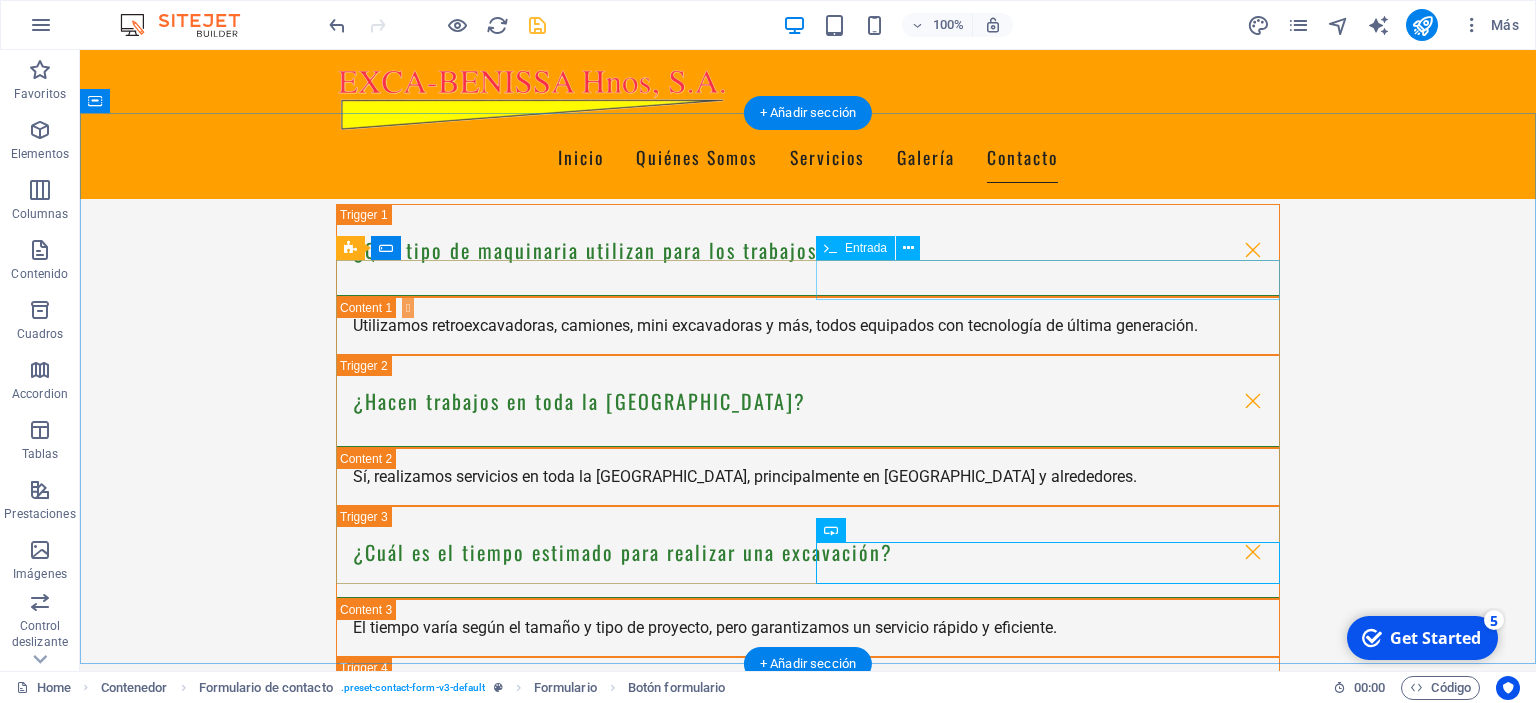
scroll to position [4118, 0]
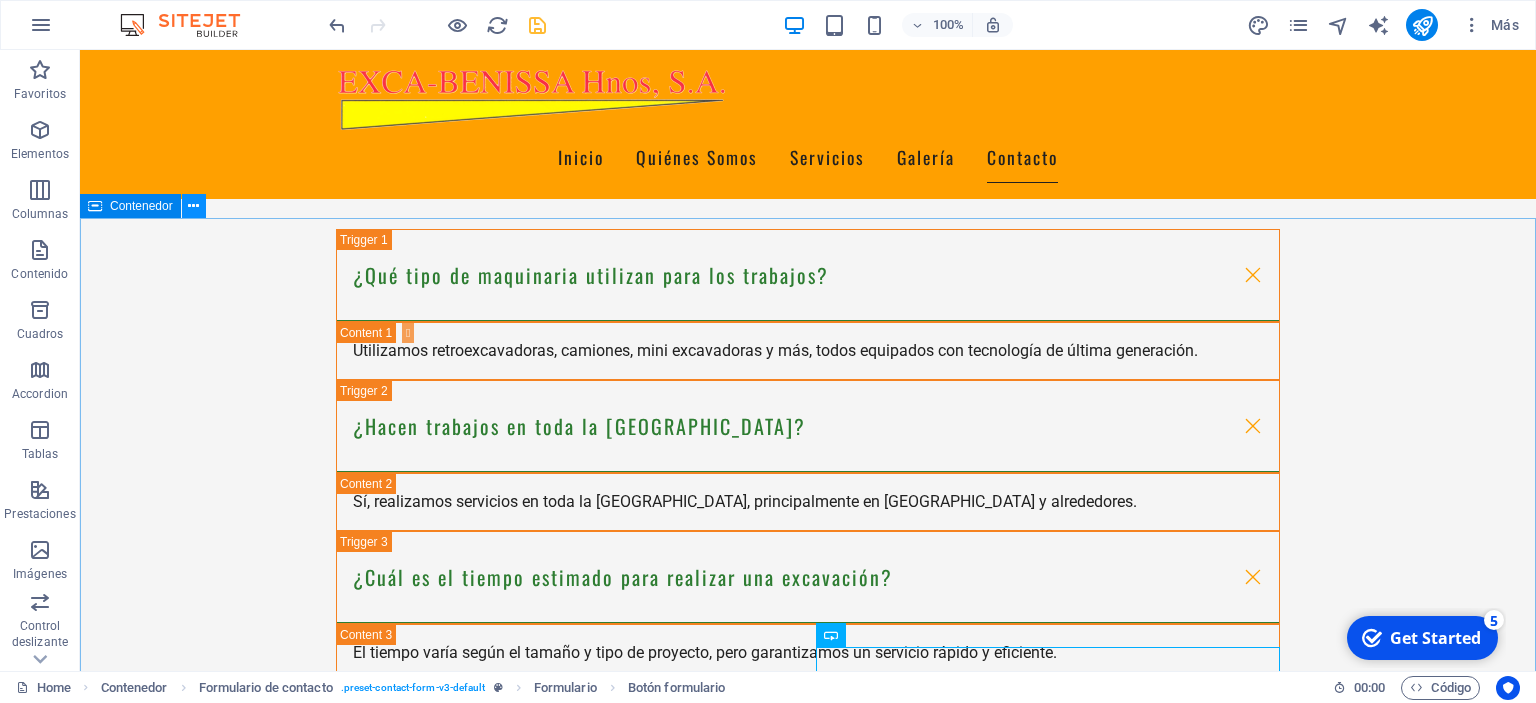
click at [198, 206] on icon at bounding box center [193, 206] width 11 height 21
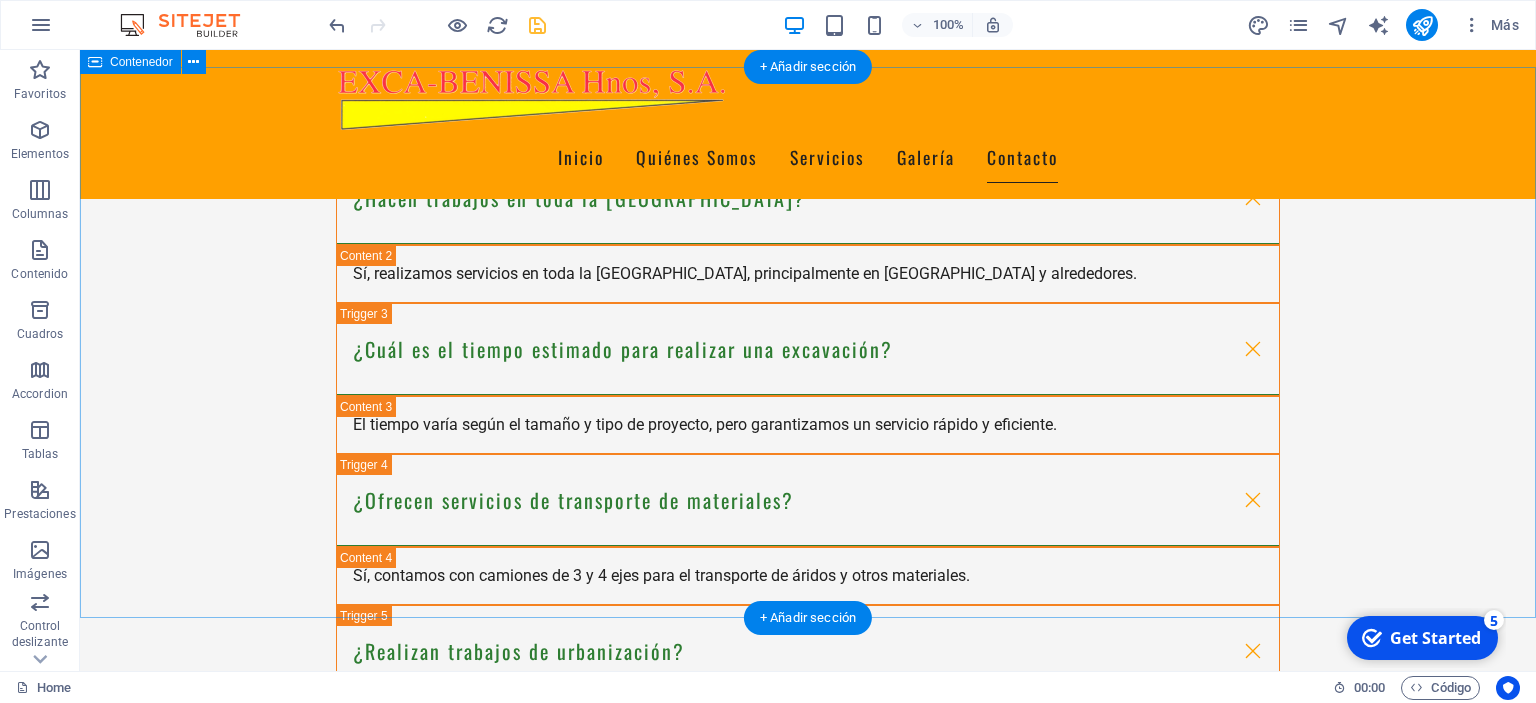
scroll to position [4224, 0]
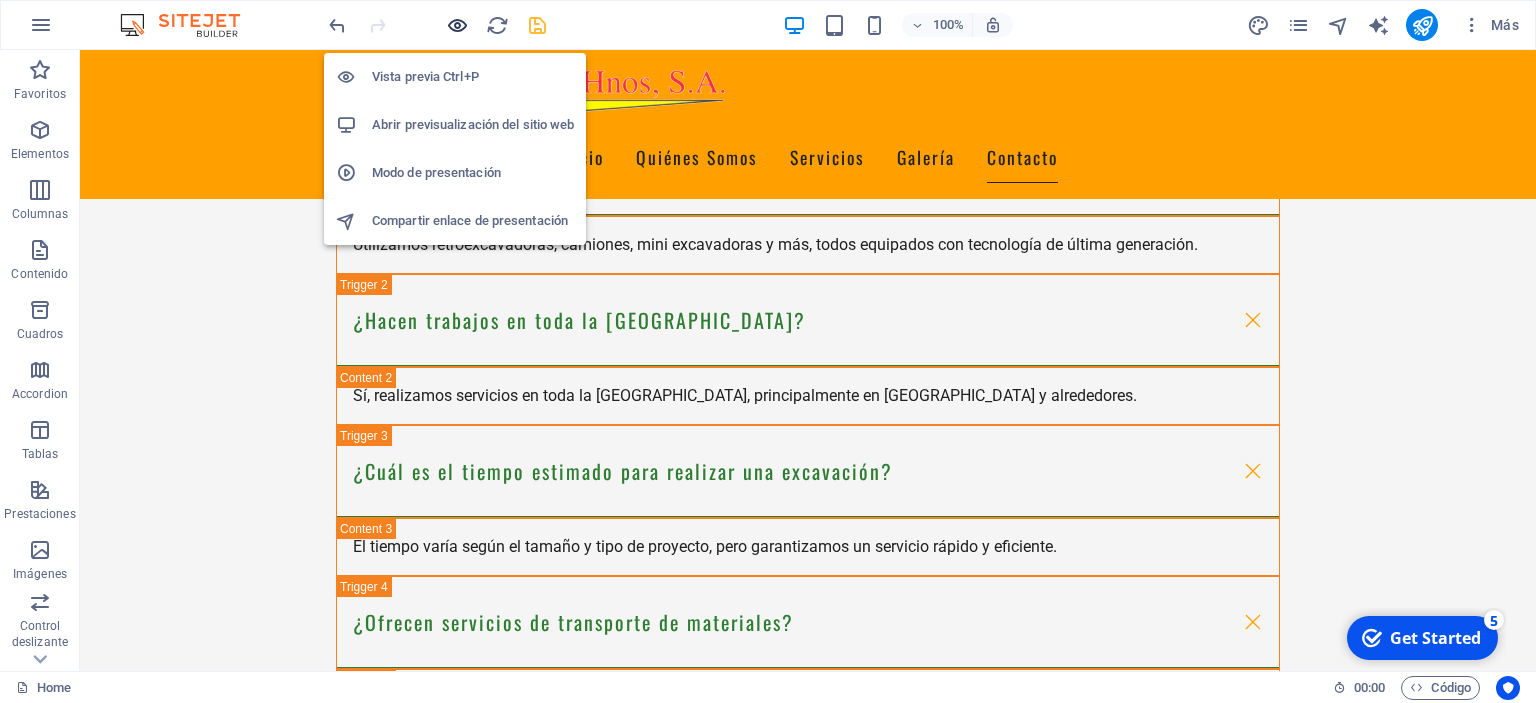
click at [456, 22] on icon "button" at bounding box center [457, 25] width 23 height 23
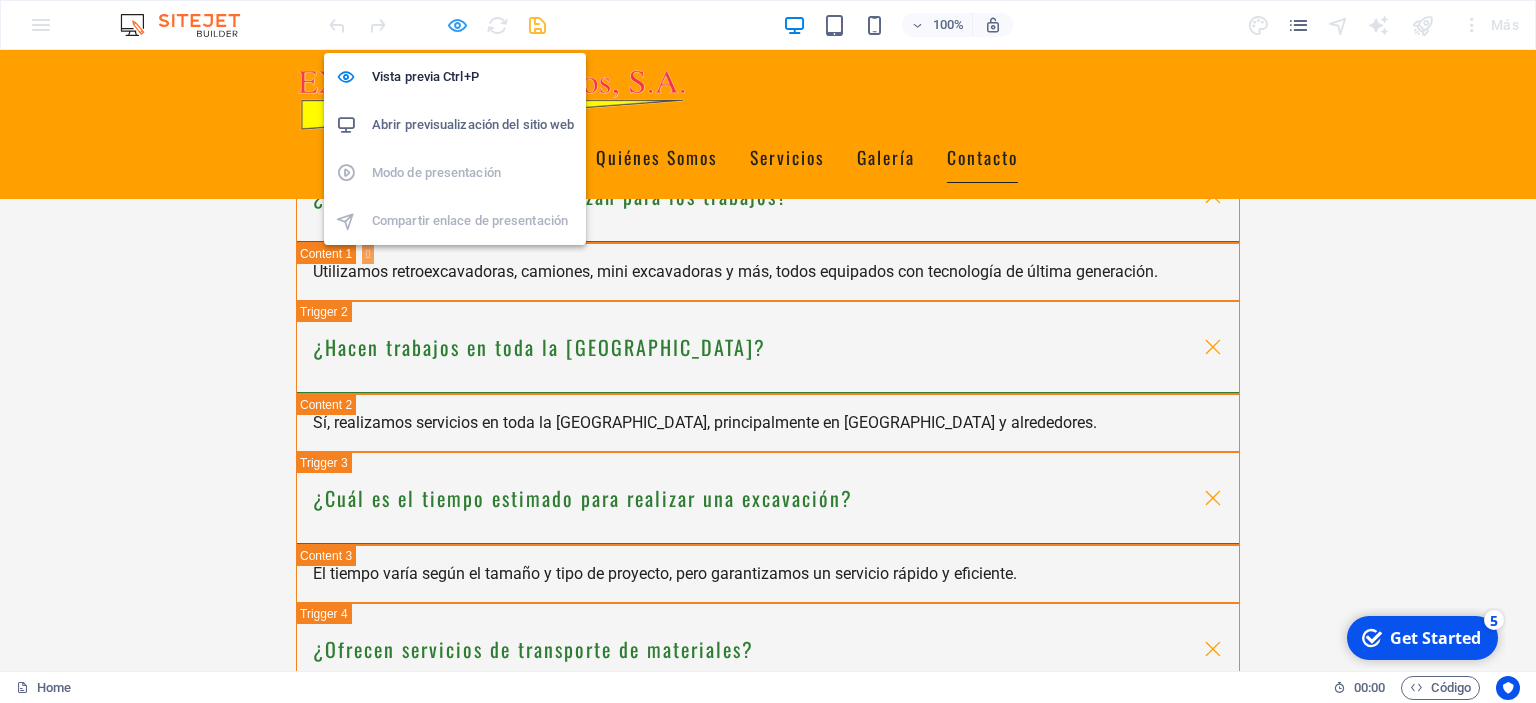
scroll to position [3951, 0]
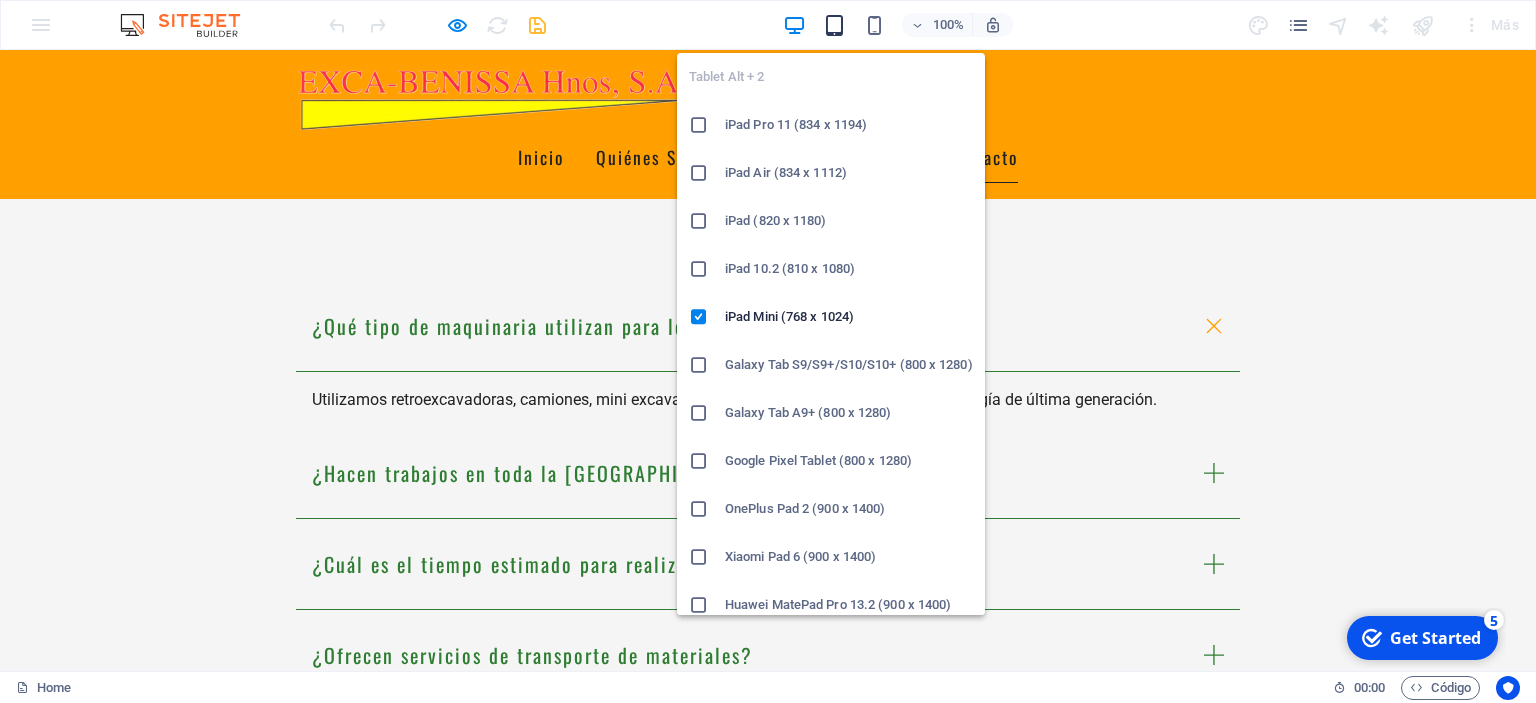
click at [836, 24] on icon "button" at bounding box center [834, 25] width 23 height 23
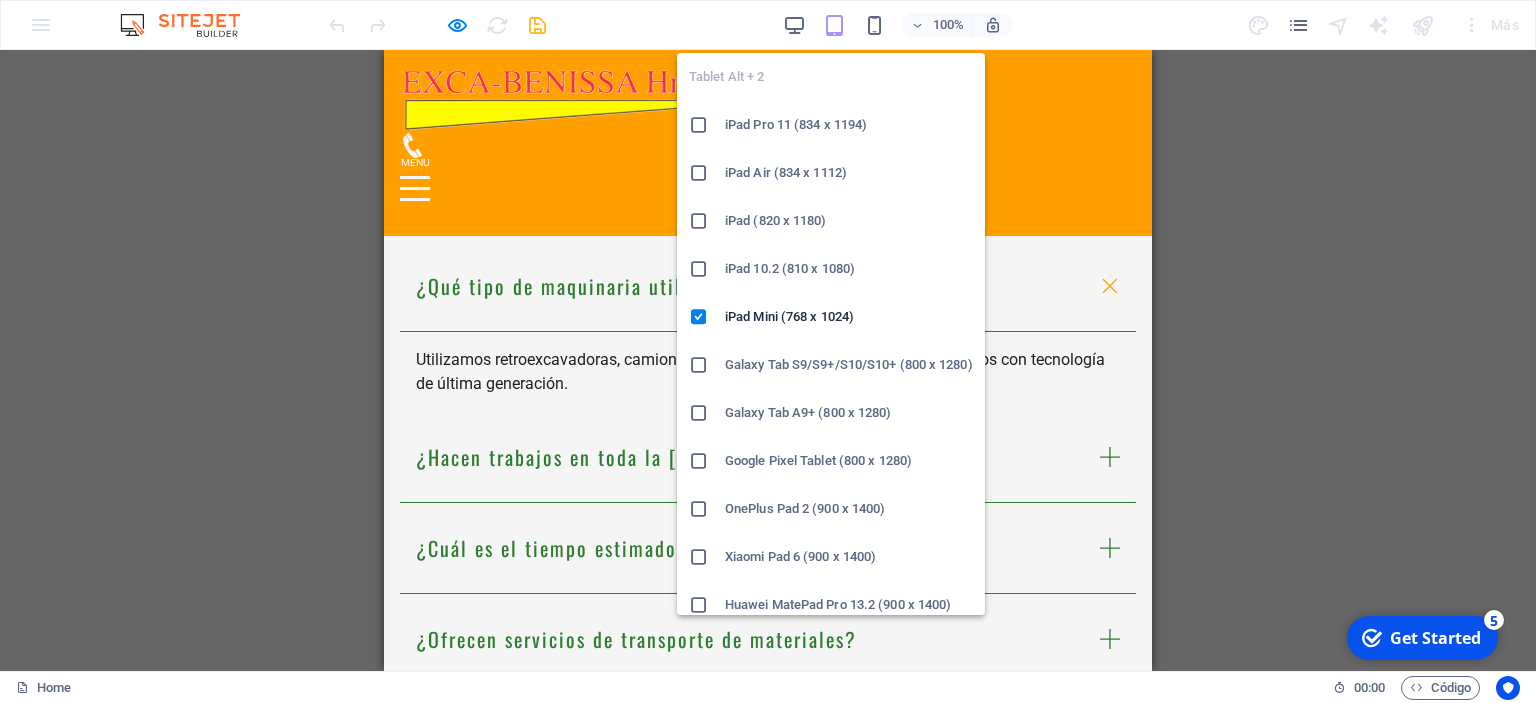
scroll to position [3827, 0]
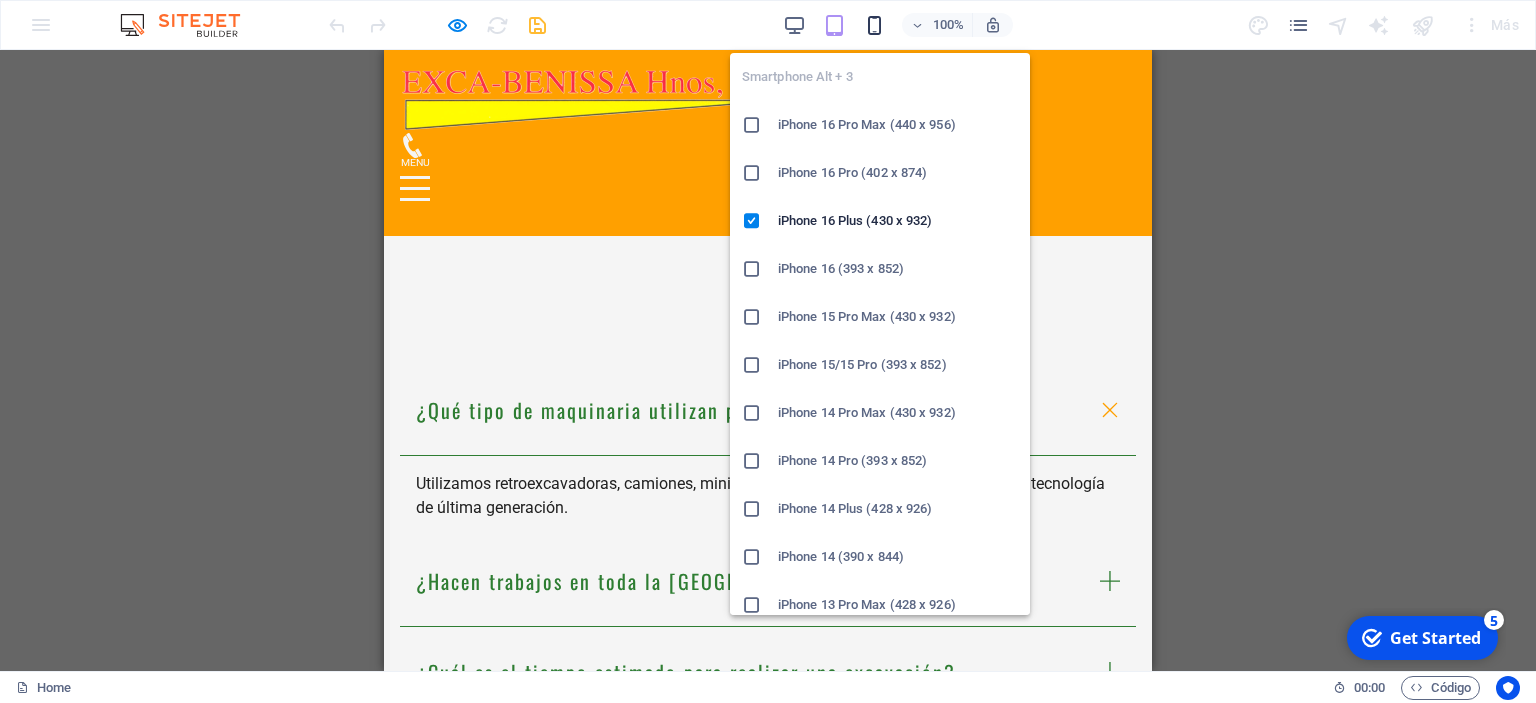
click at [877, 24] on icon "button" at bounding box center [874, 25] width 23 height 23
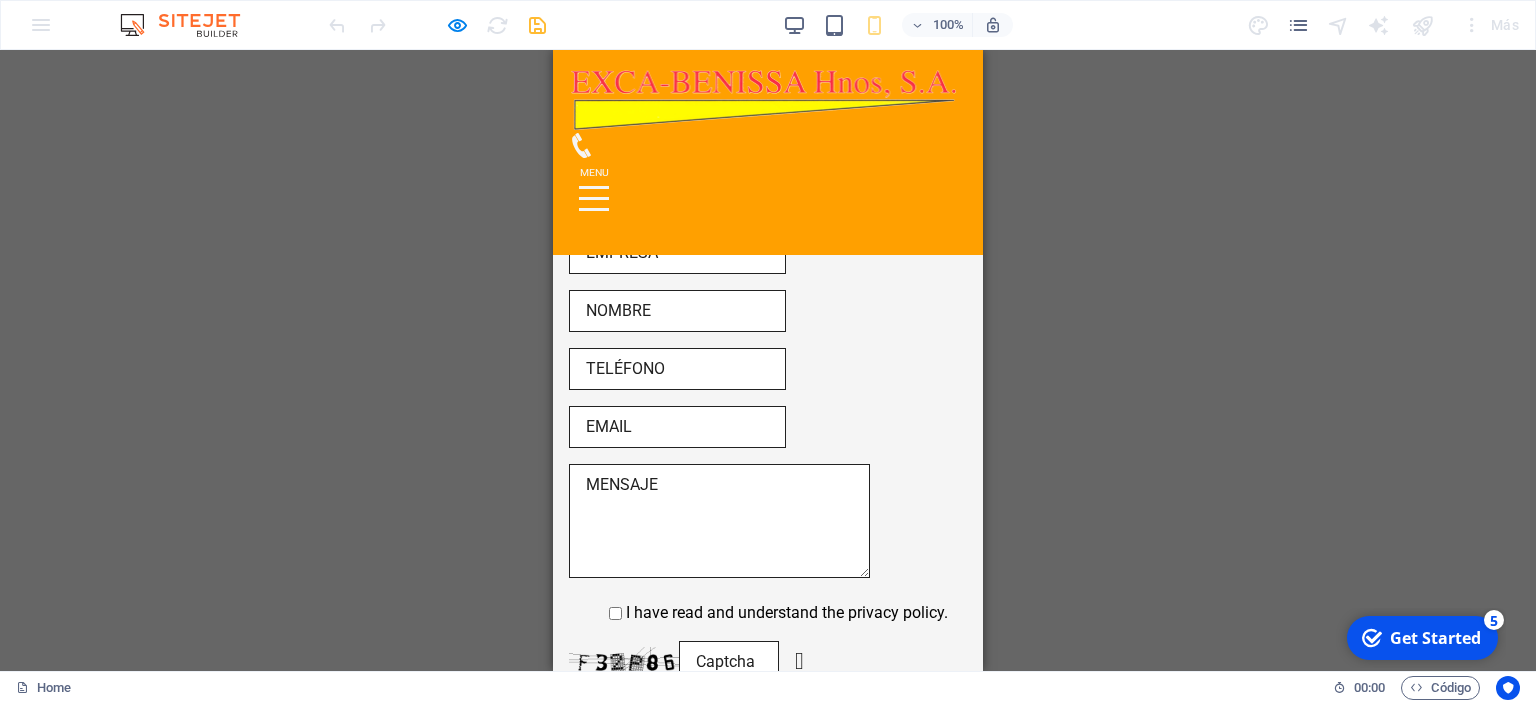
scroll to position [8731, 0]
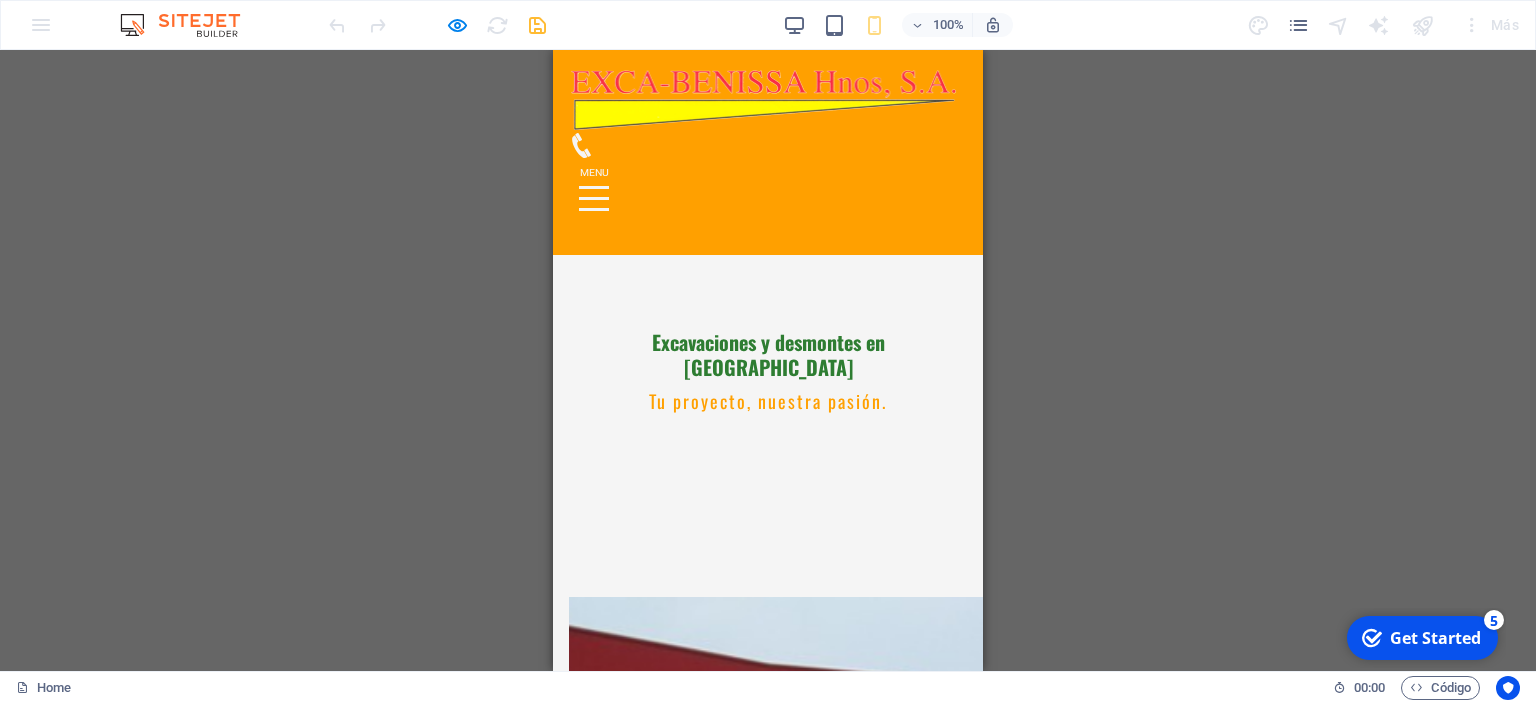
scroll to position [407, 0]
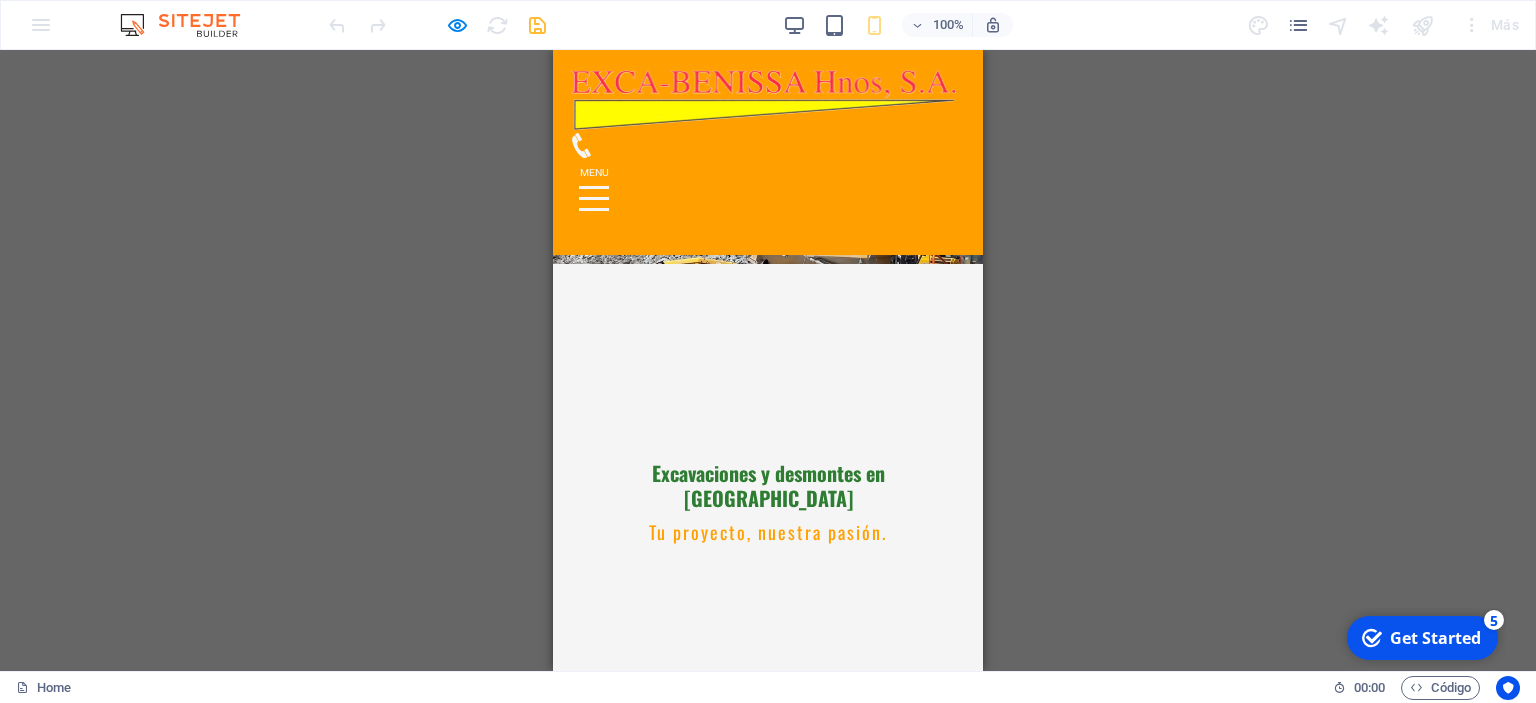
click at [591, 158] on icon at bounding box center [581, 145] width 19 height 25
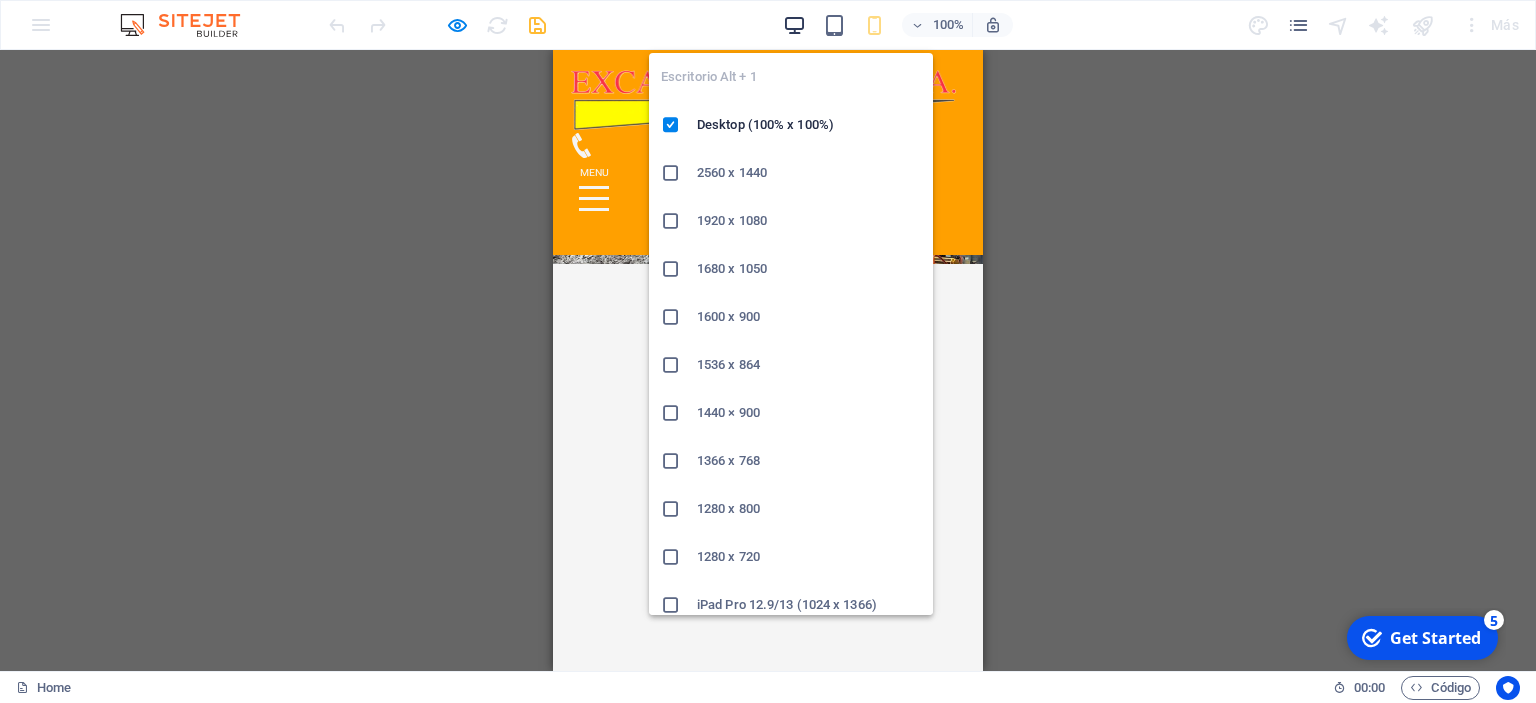
click at [787, 25] on icon "button" at bounding box center [794, 25] width 23 height 23
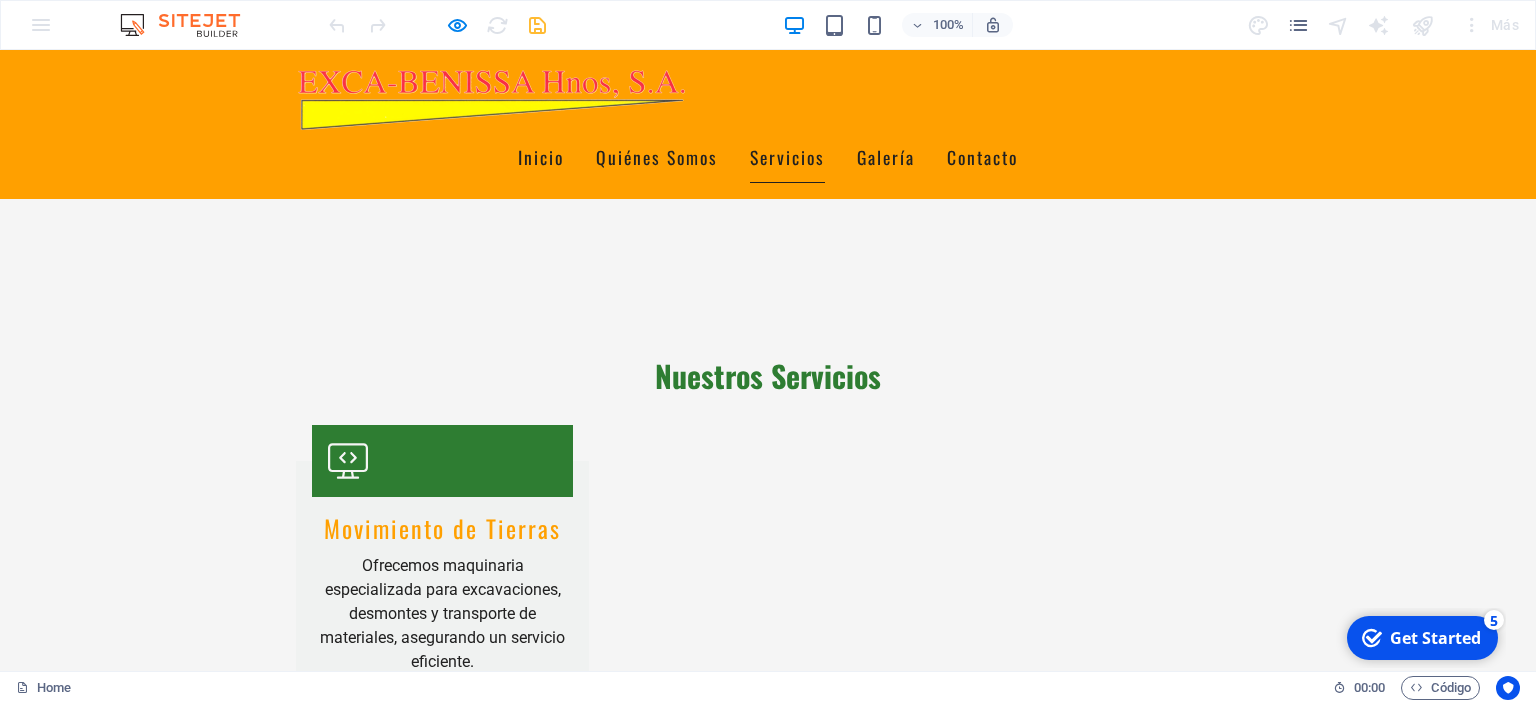
scroll to position [1056, 0]
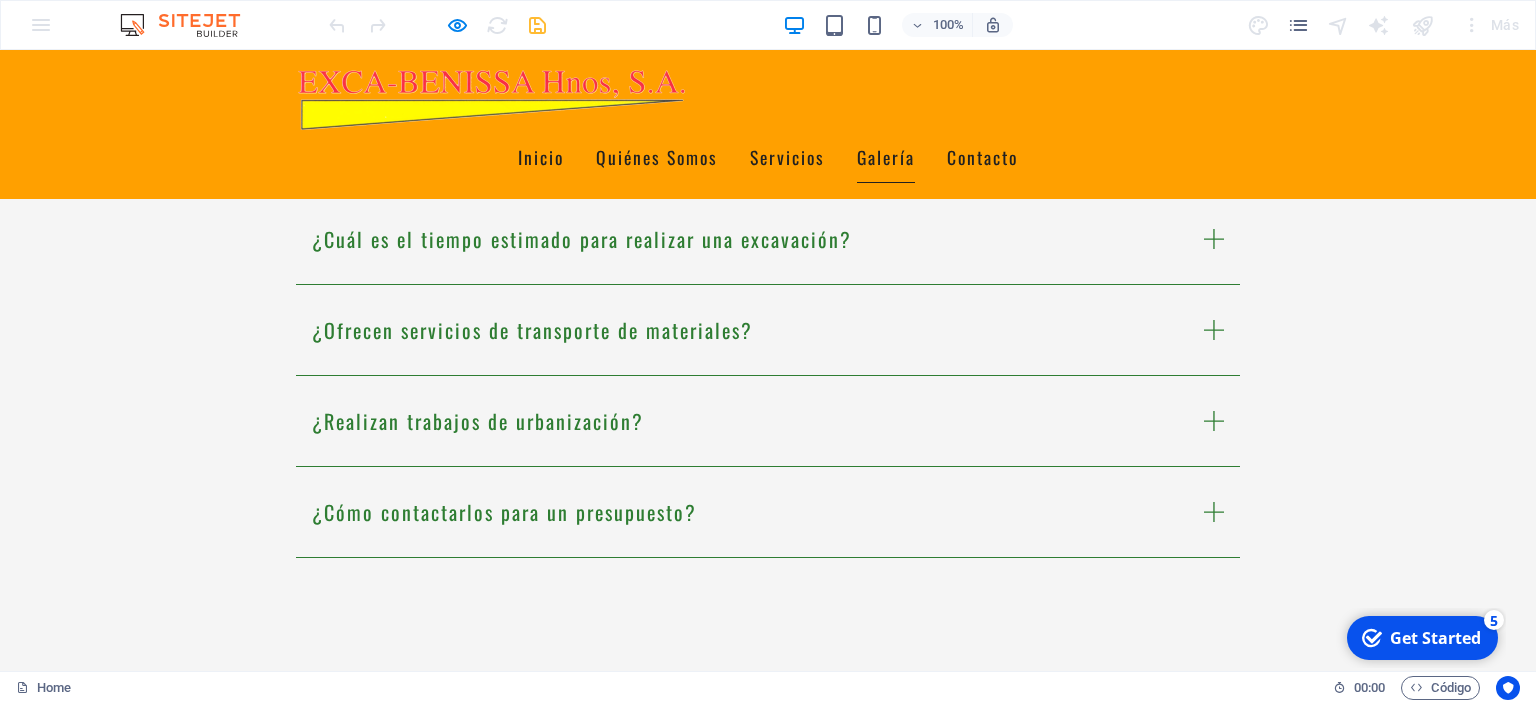
scroll to position [4318, 0]
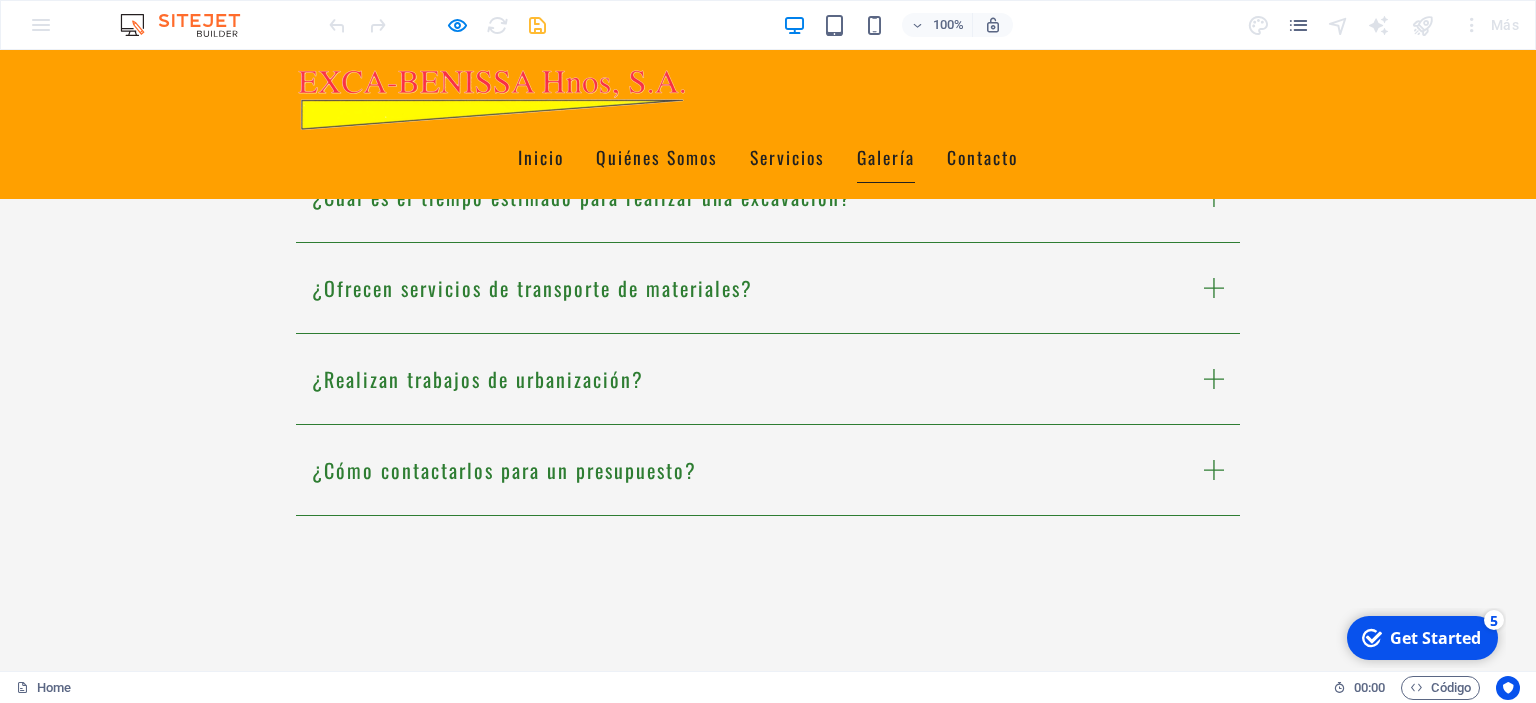
click at [35, 20] on div "100% Más" at bounding box center [768, 25] width 1534 height 48
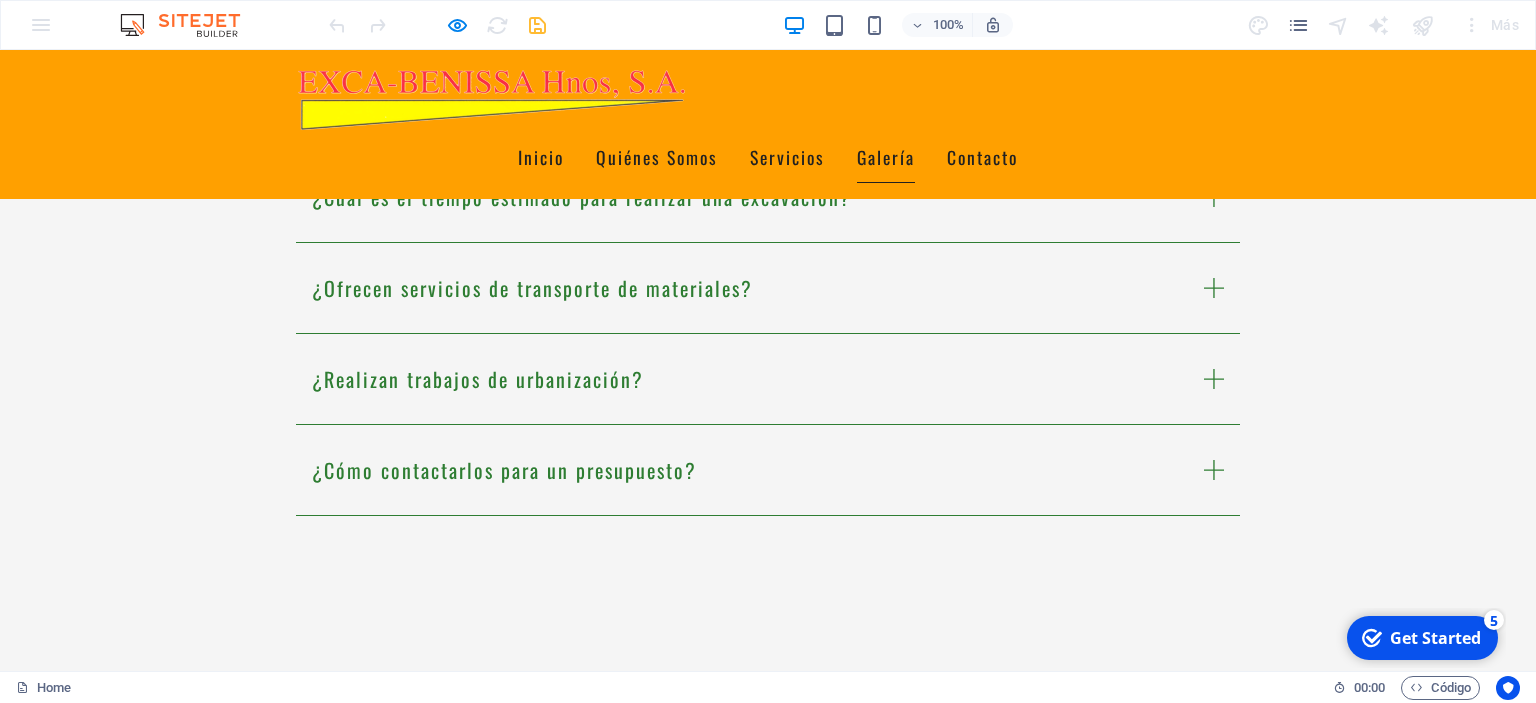
click at [46, 25] on div "100% Más" at bounding box center [768, 25] width 1534 height 48
click at [205, 22] on img at bounding box center [190, 25] width 150 height 24
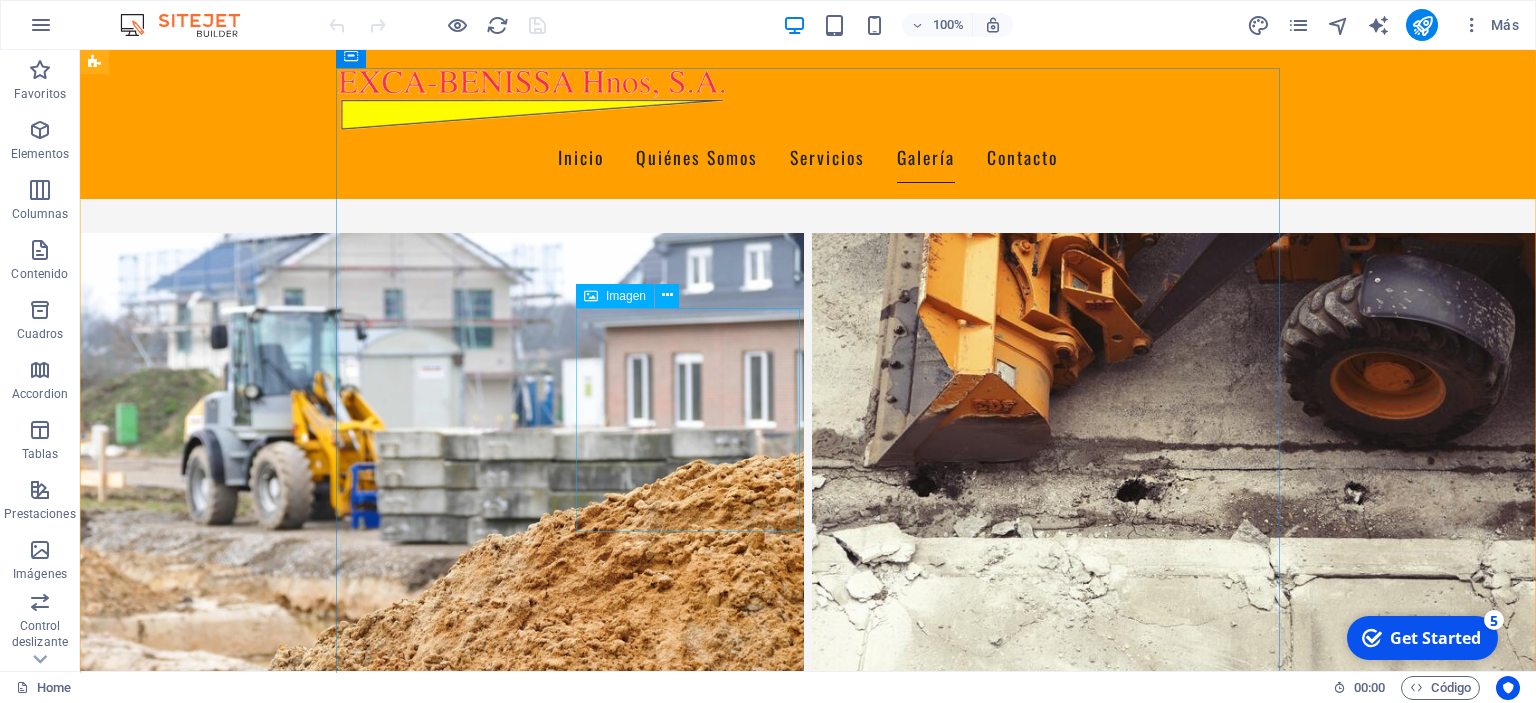
scroll to position [2956, 0]
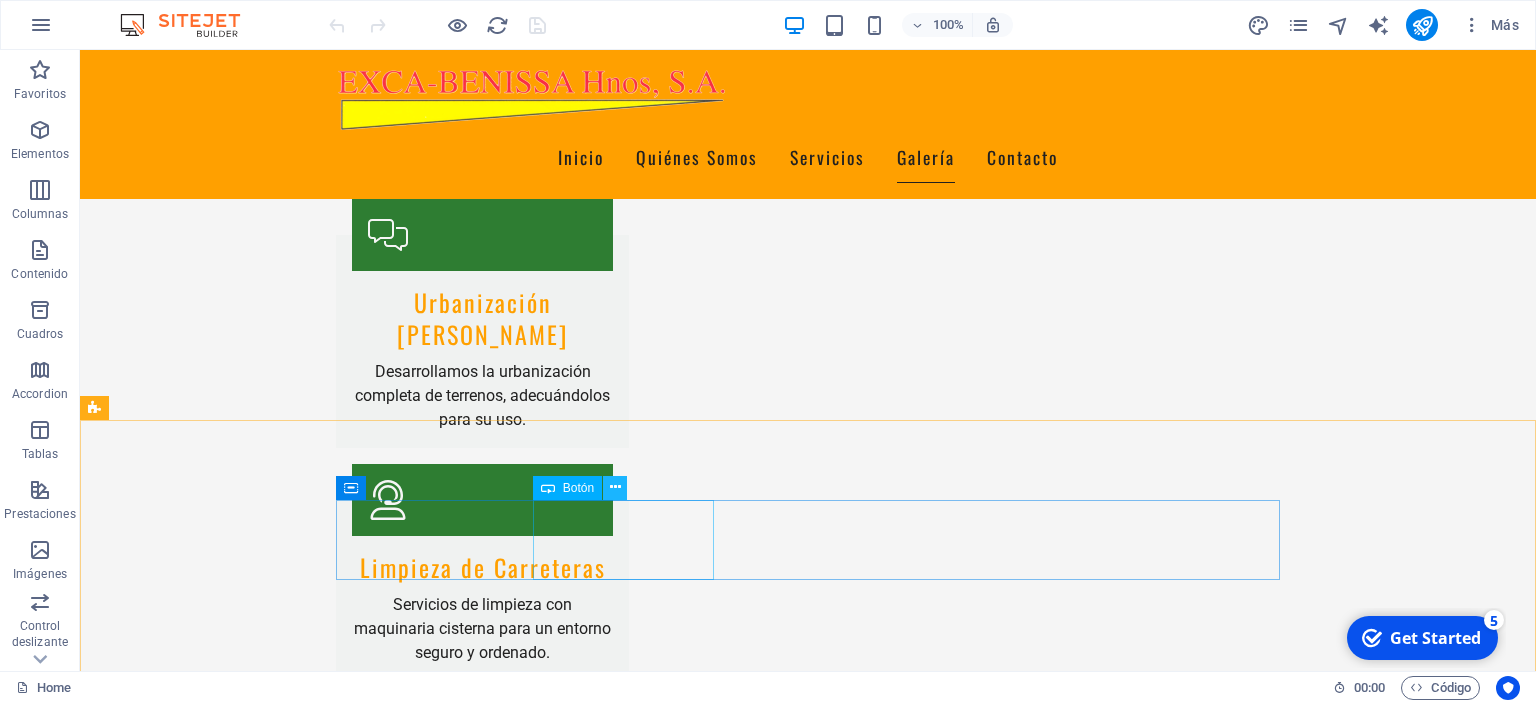
click at [615, 488] on icon at bounding box center [615, 487] width 11 height 21
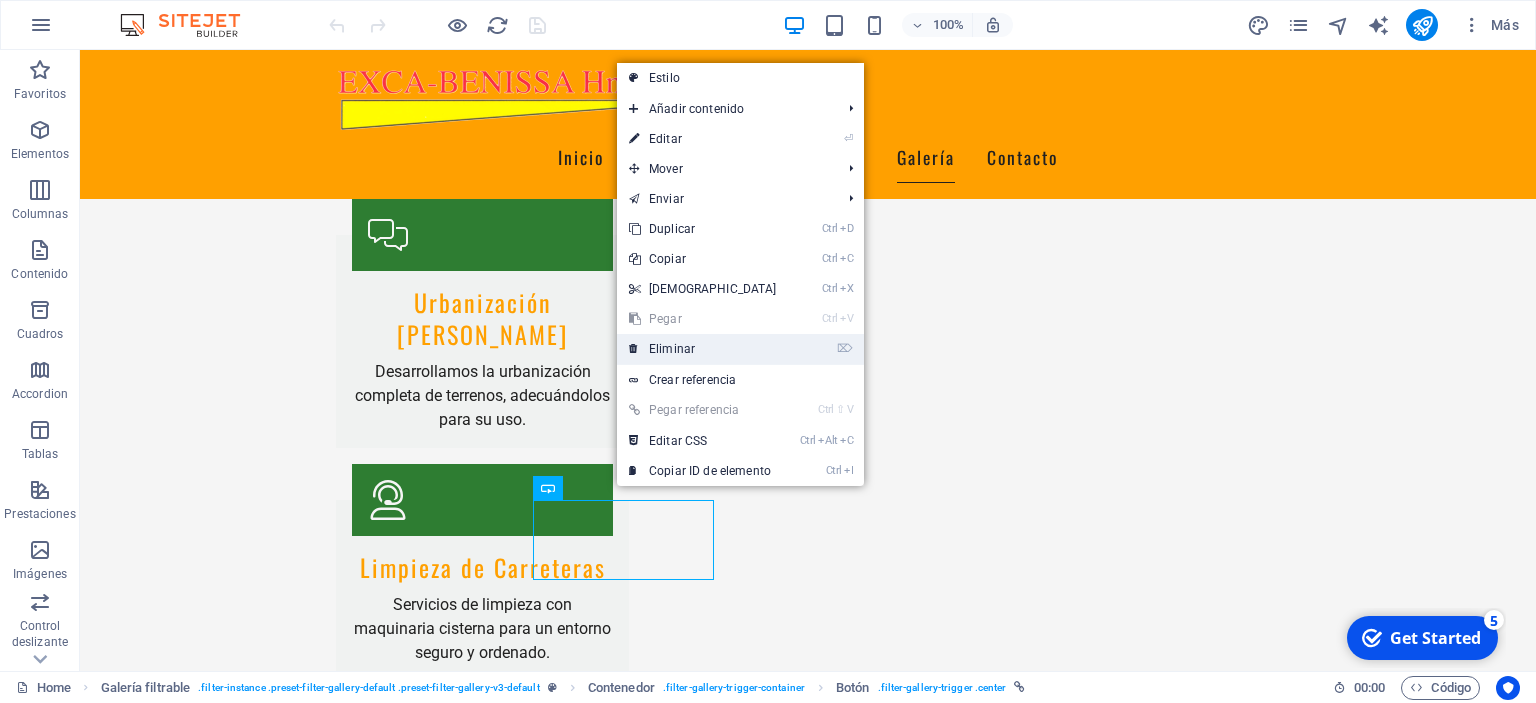
click at [688, 344] on link "⌦ Eliminar" at bounding box center [703, 349] width 172 height 30
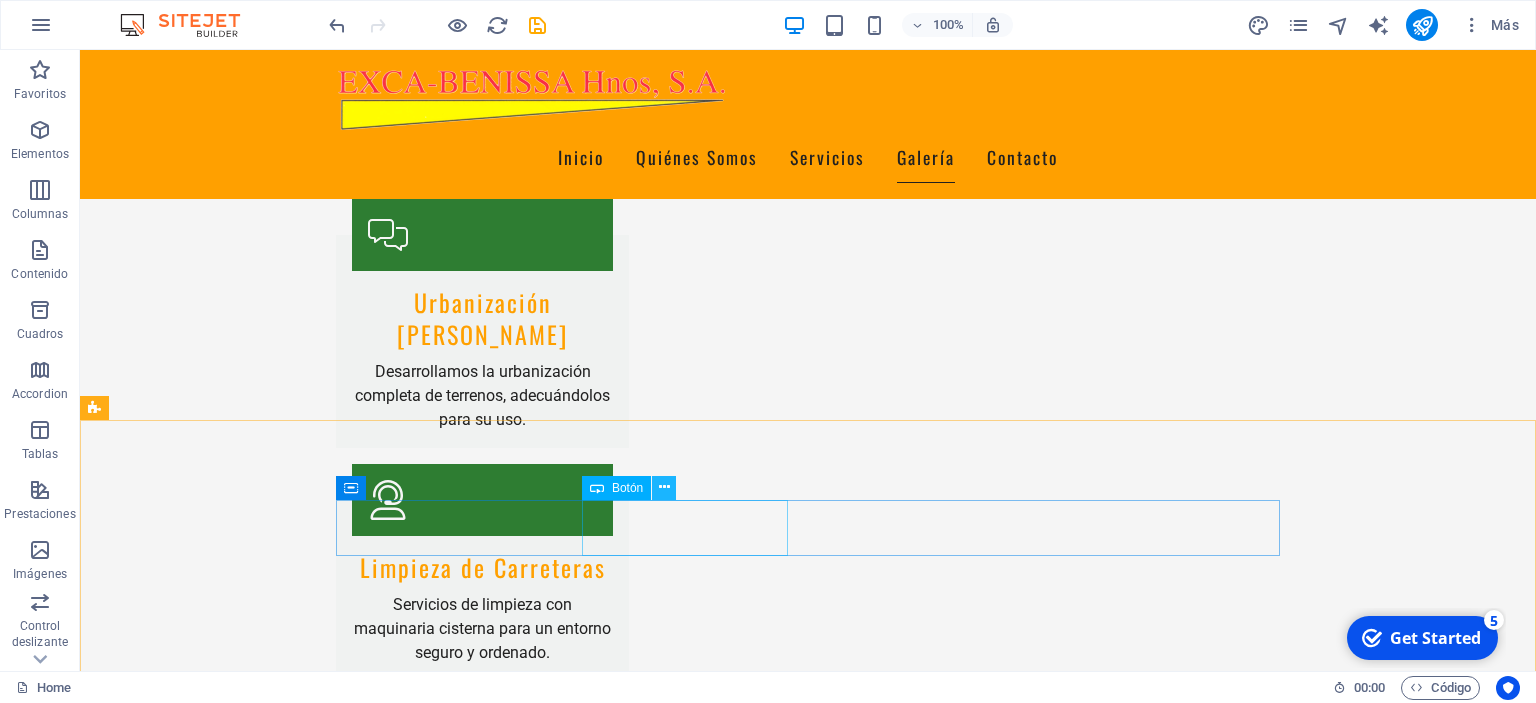
click at [667, 486] on icon at bounding box center [664, 487] width 11 height 21
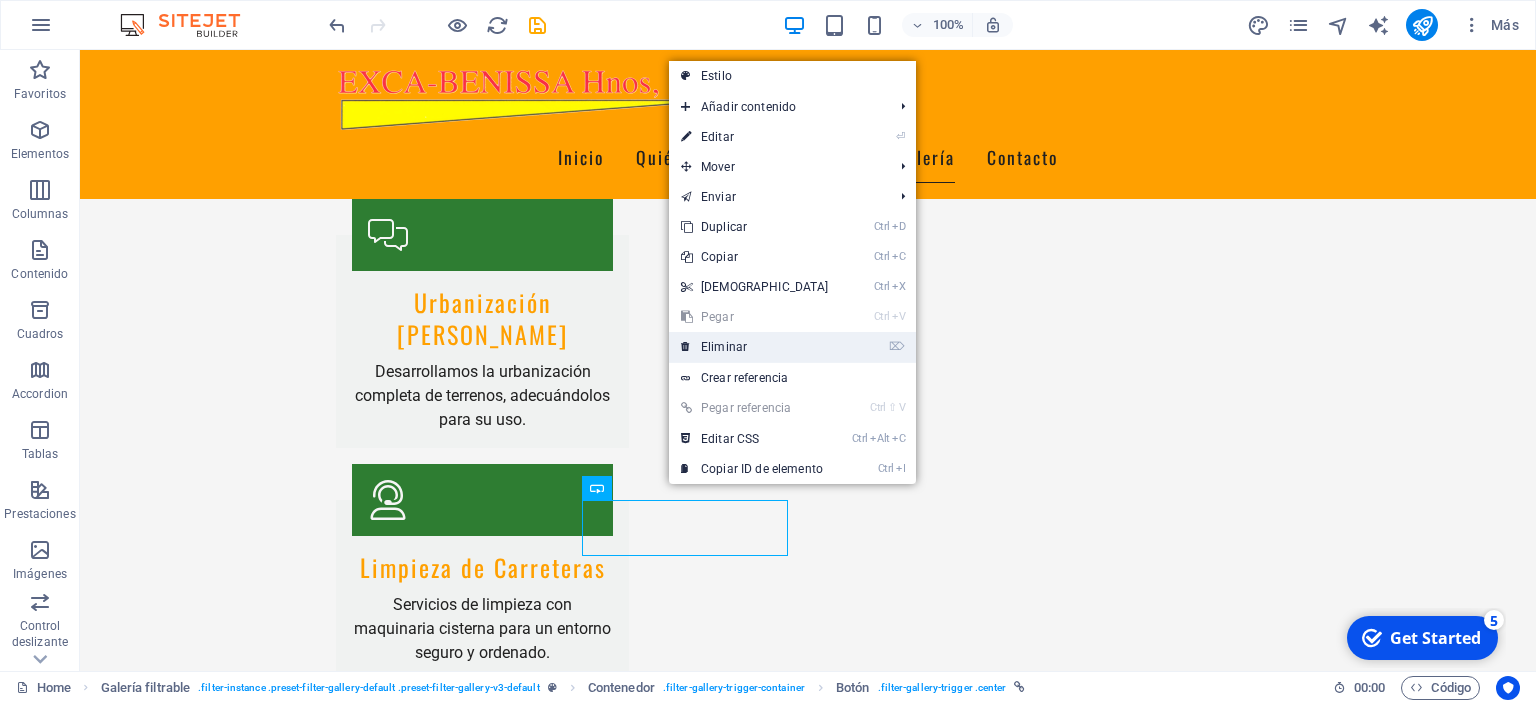
click at [744, 347] on link "⌦ Eliminar" at bounding box center [755, 347] width 172 height 30
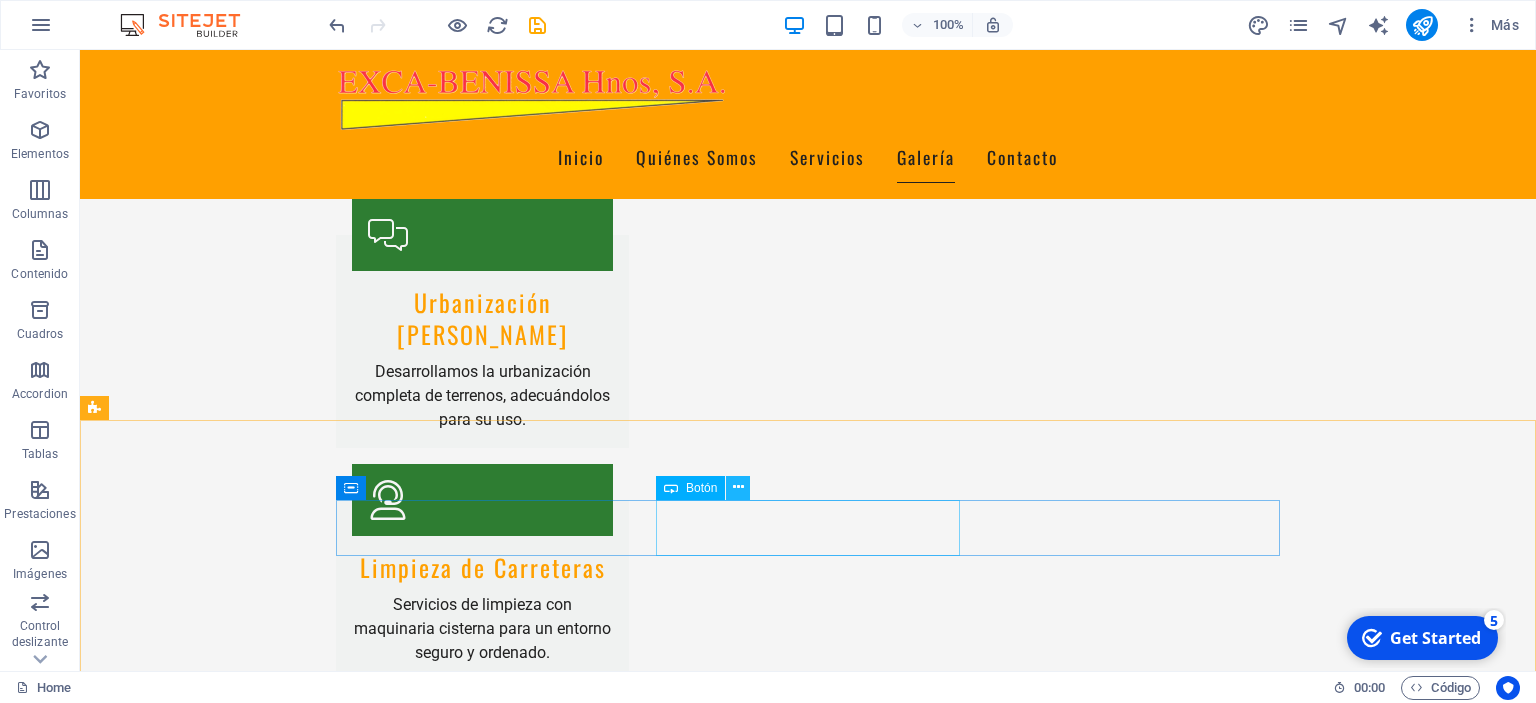
click at [742, 484] on icon at bounding box center [738, 487] width 11 height 21
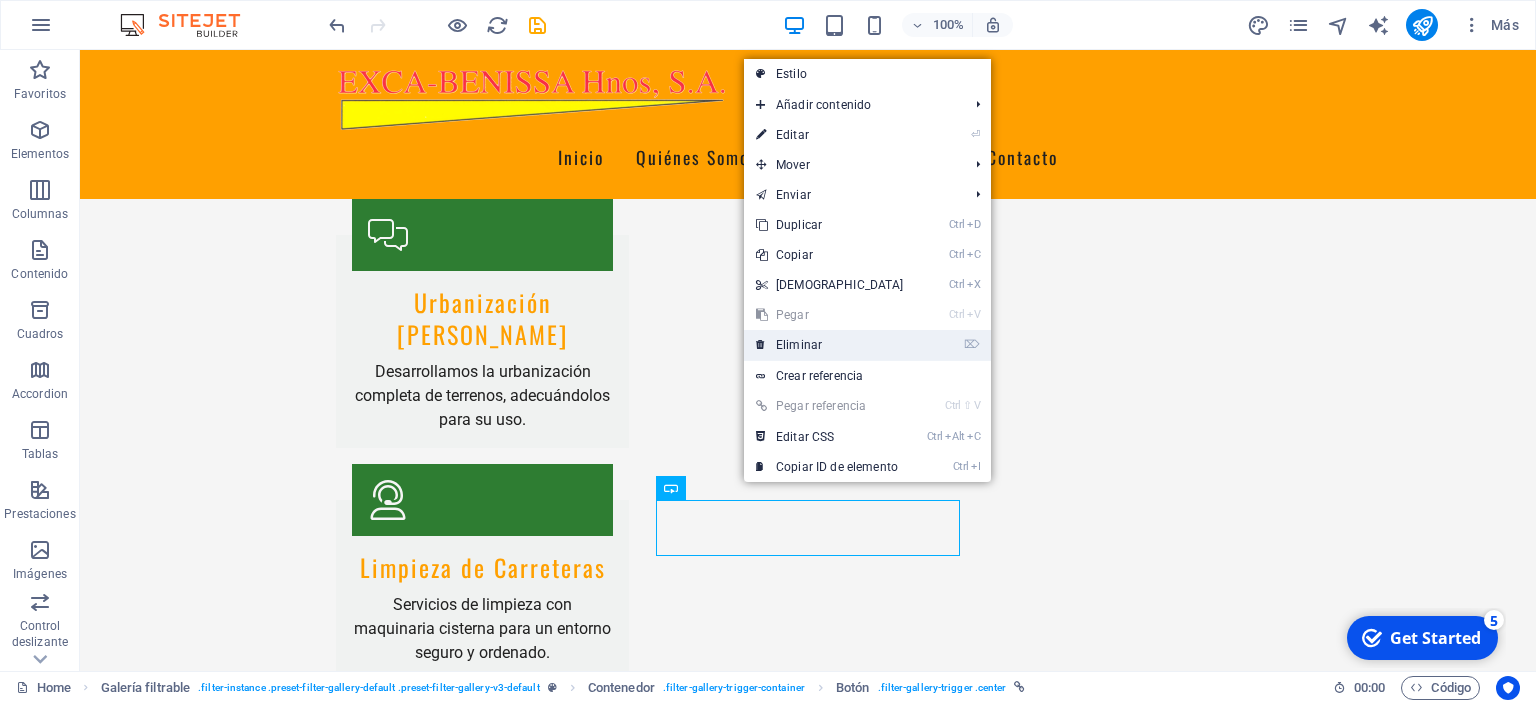
click at [774, 346] on link "⌦ Eliminar" at bounding box center [830, 345] width 172 height 30
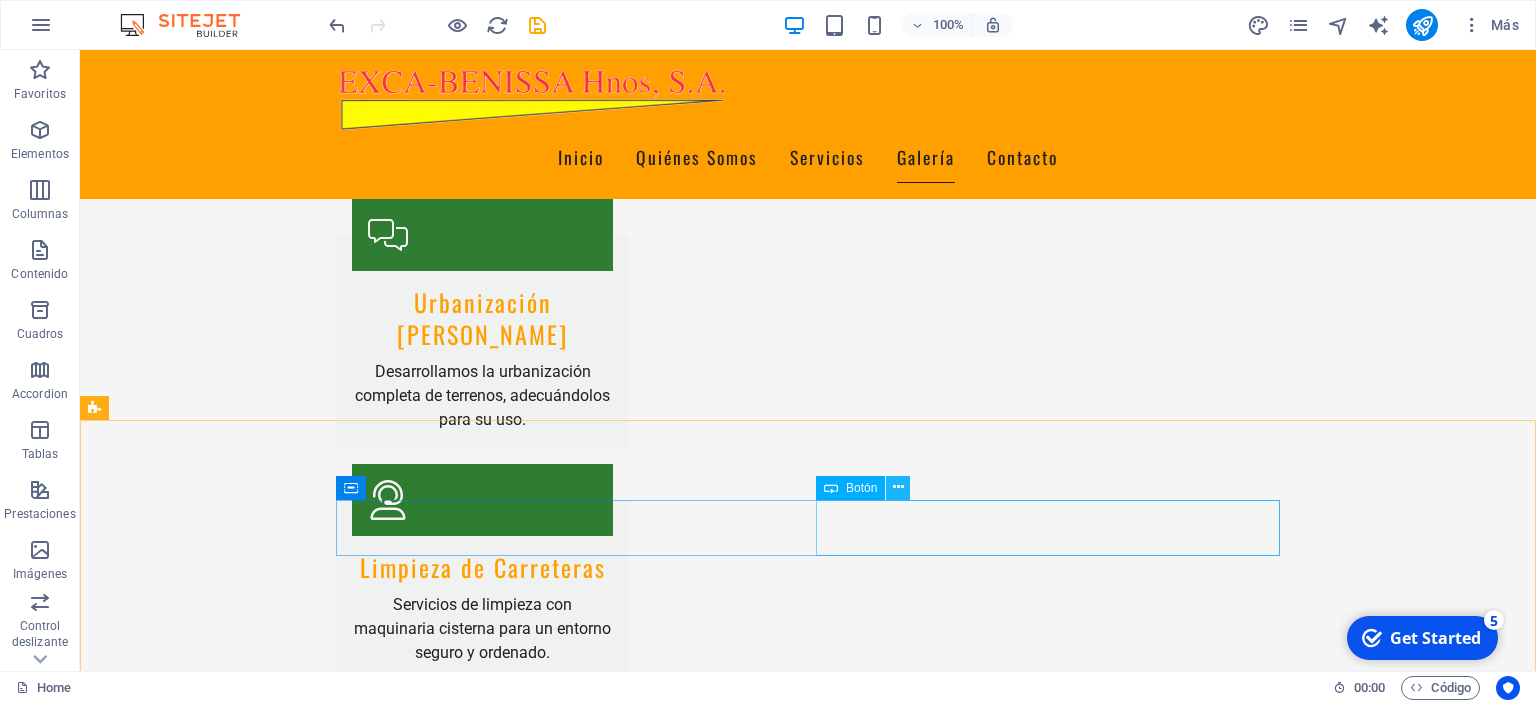
click at [903, 486] on icon at bounding box center [898, 487] width 11 height 21
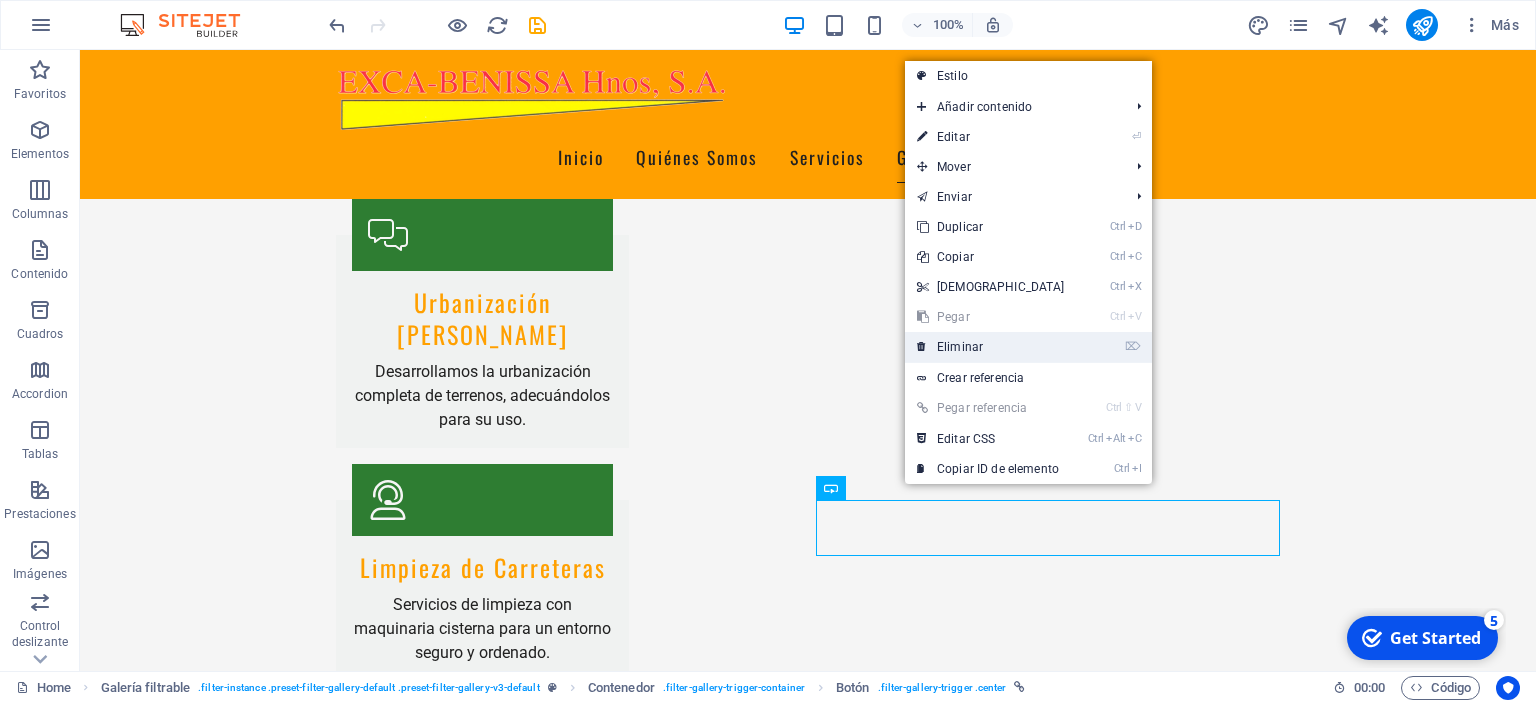
click at [943, 348] on link "⌦ Eliminar" at bounding box center [991, 347] width 172 height 30
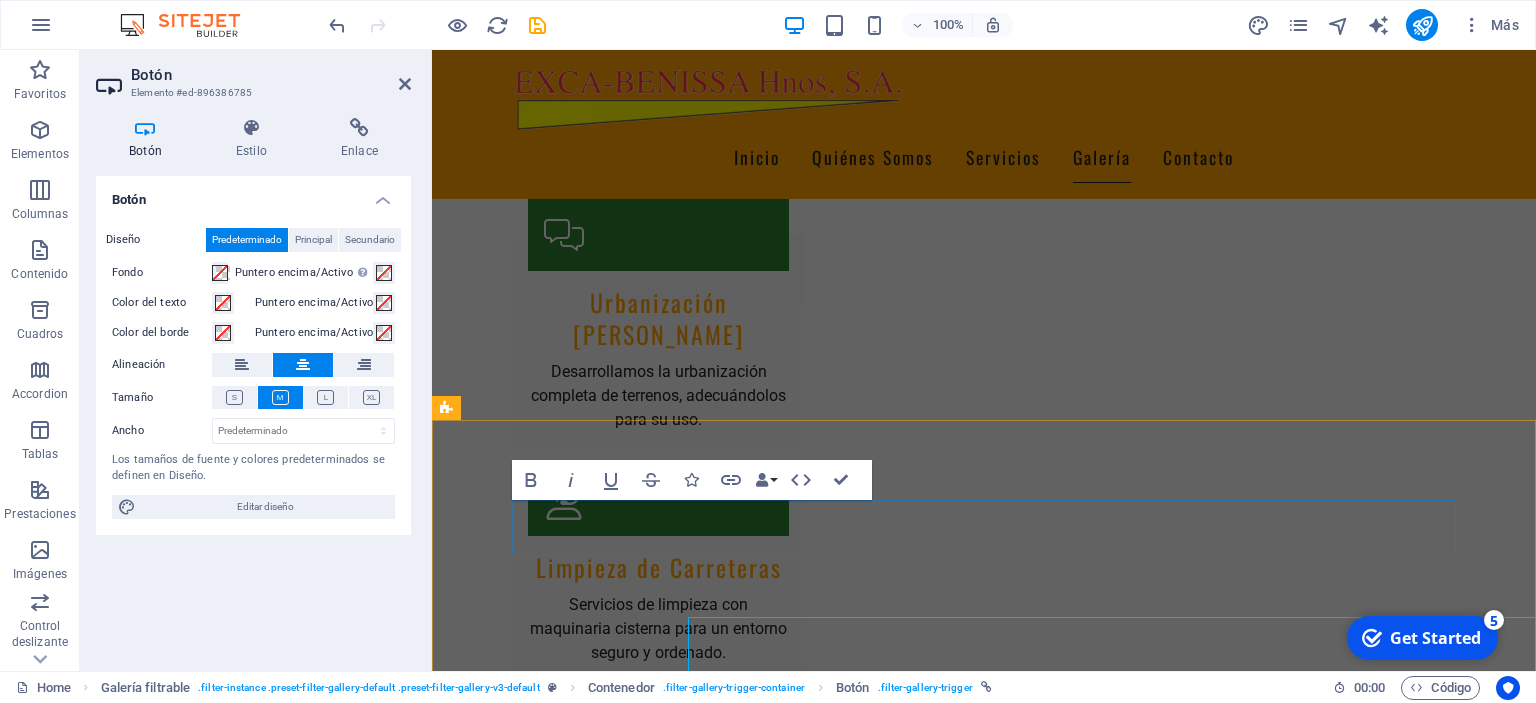
scroll to position [2839, 0]
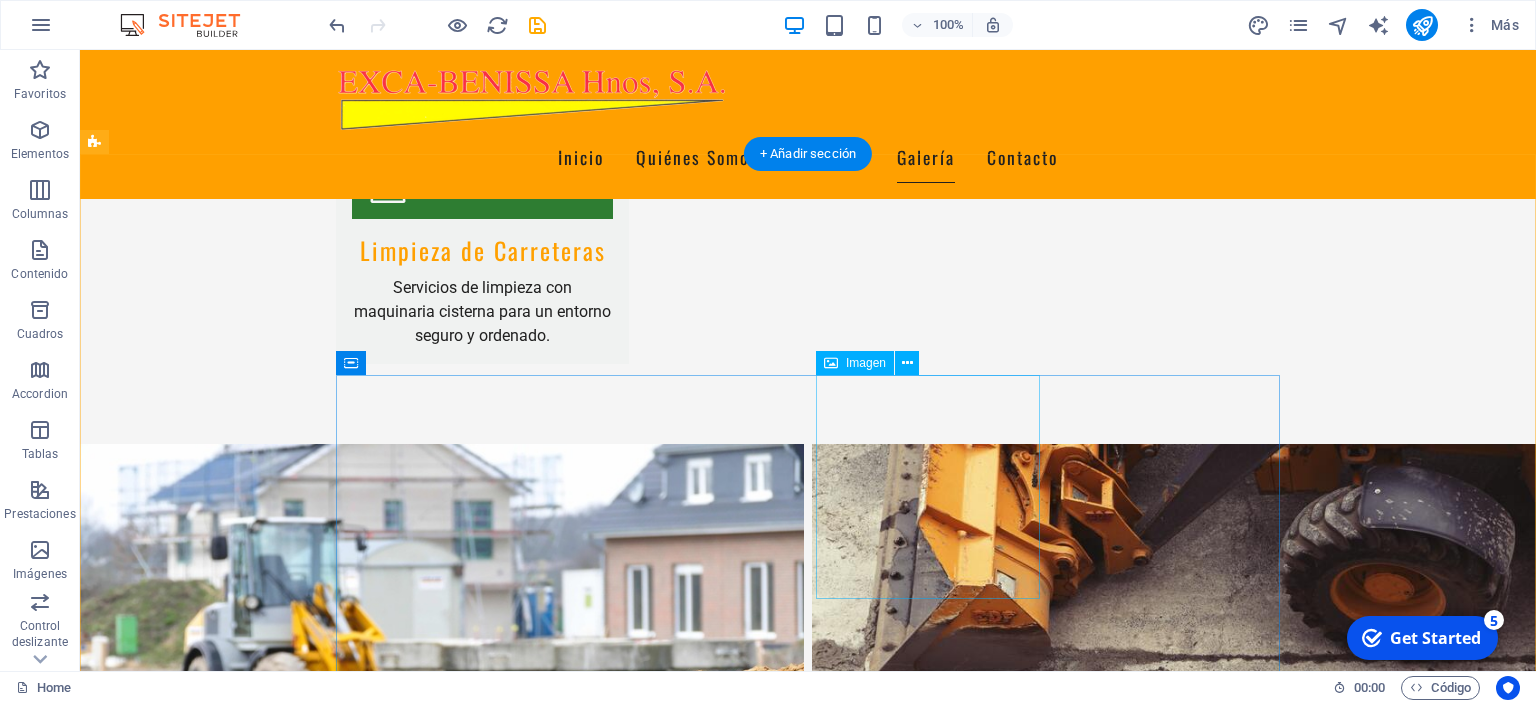
scroll to position [3168, 0]
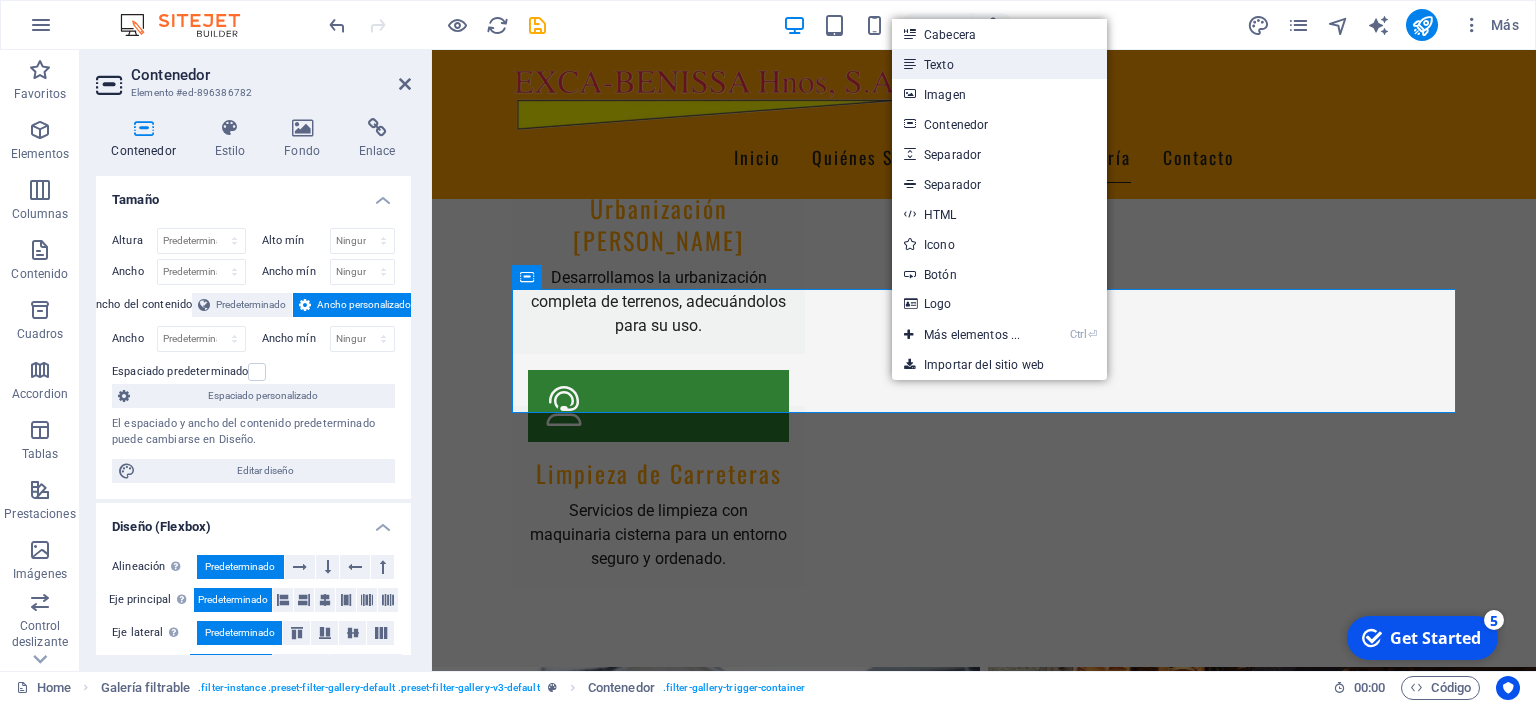
click at [944, 58] on link "Texto" at bounding box center [999, 64] width 215 height 30
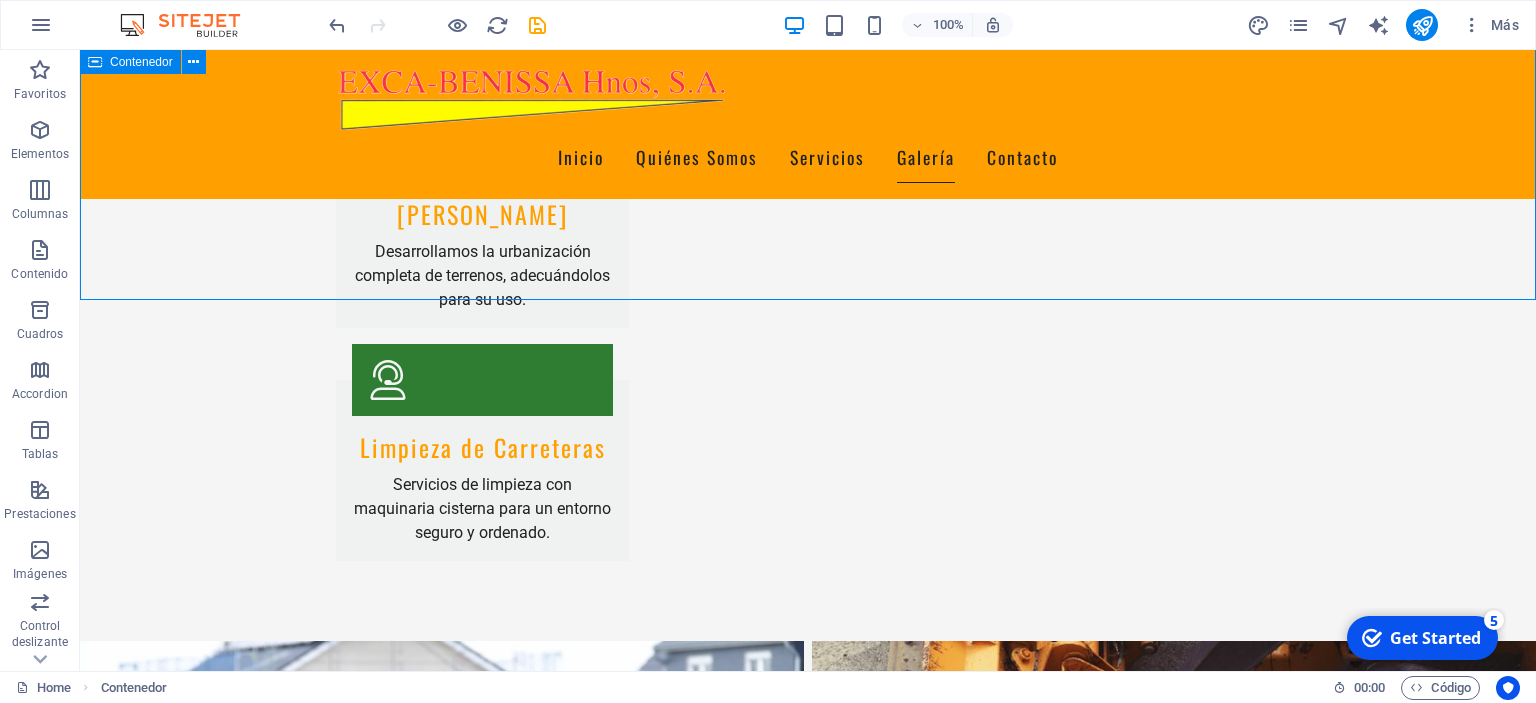
scroll to position [3100, 0]
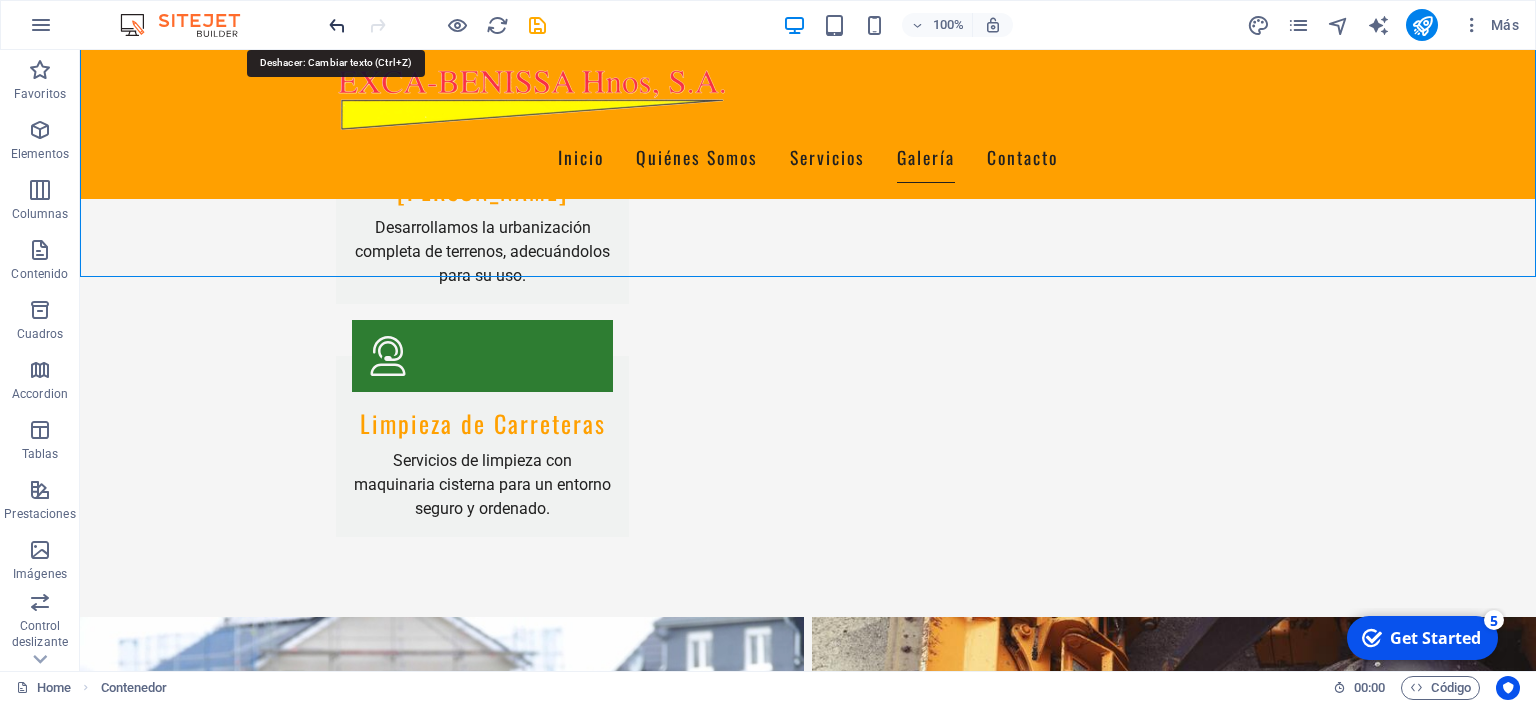
click at [334, 27] on icon "undo" at bounding box center [337, 25] width 23 height 23
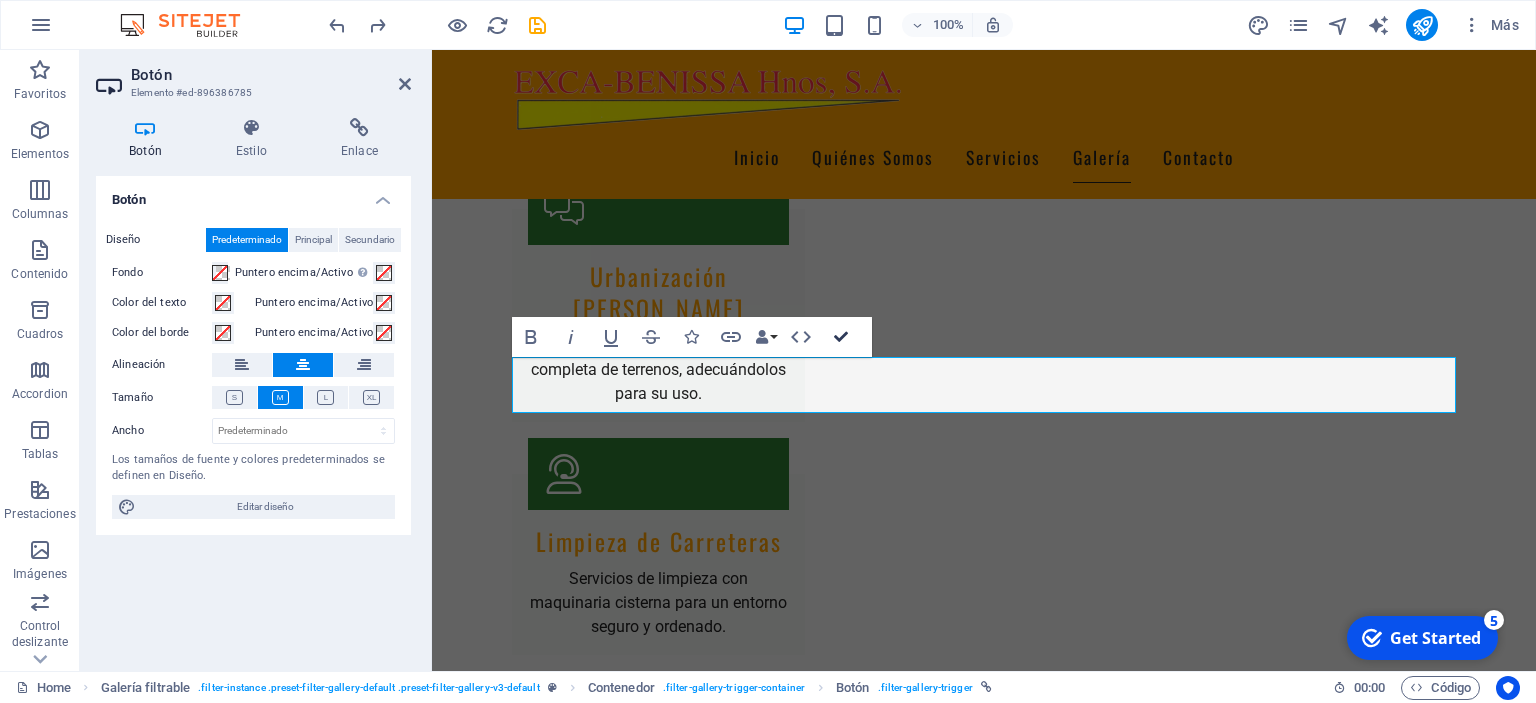
drag, startPoint x: 841, startPoint y: 334, endPoint x: 764, endPoint y: 284, distance: 91.8
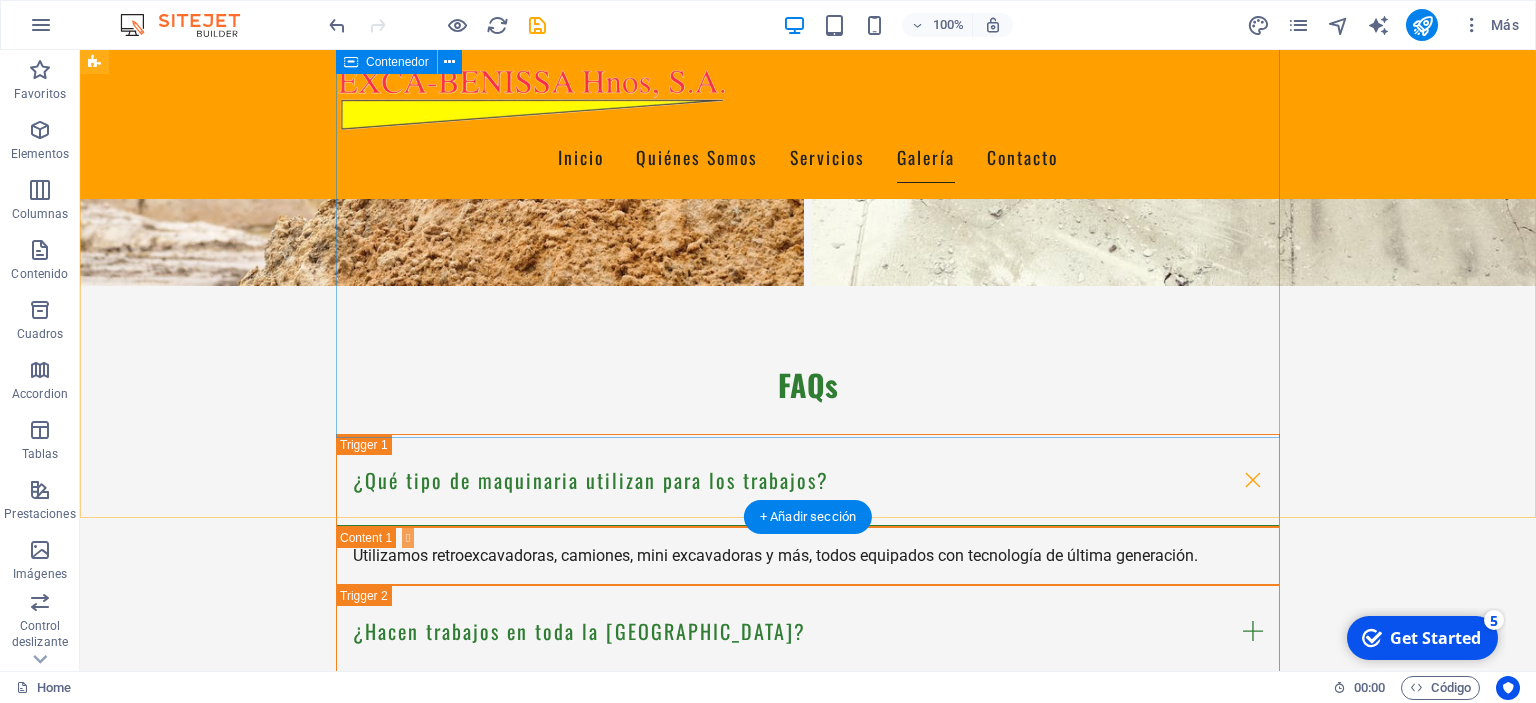
scroll to position [4050, 0]
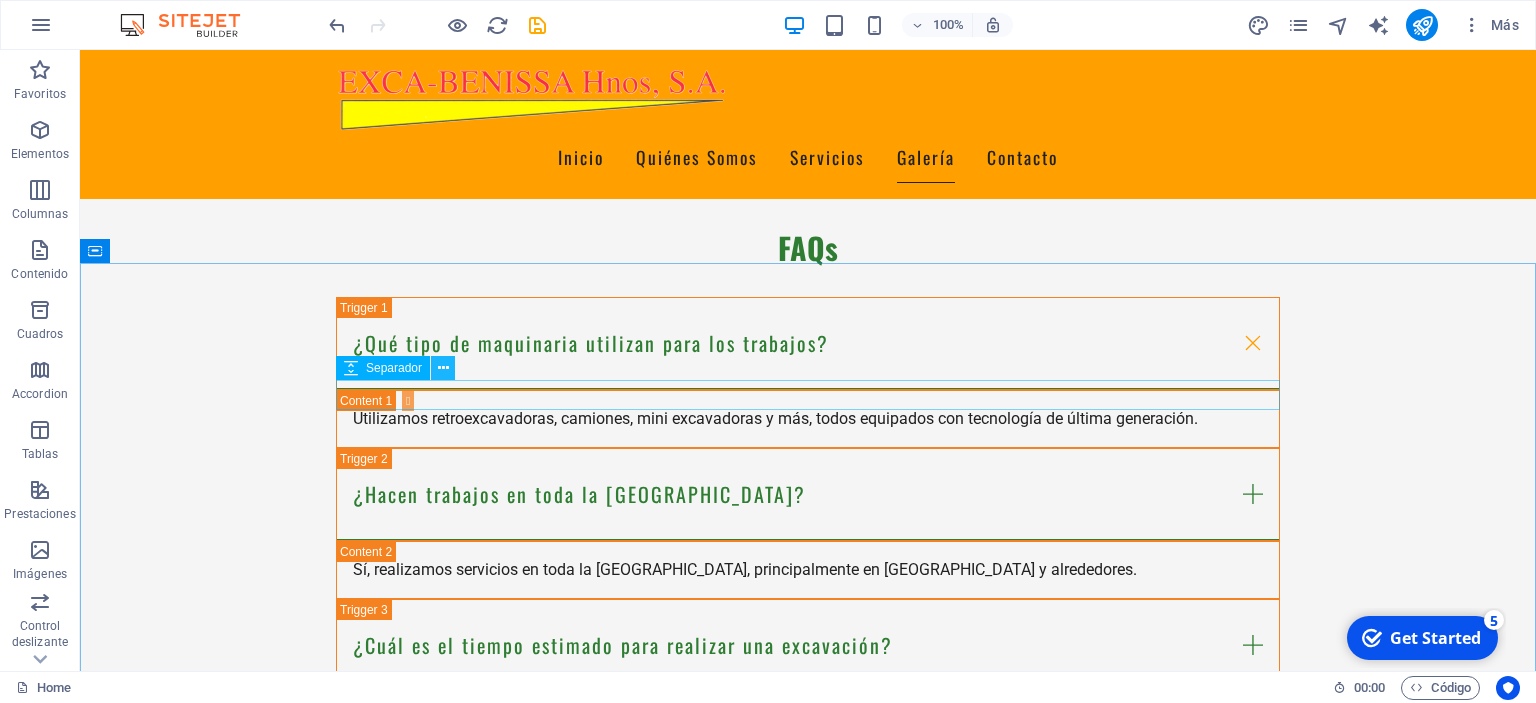
click at [446, 363] on icon at bounding box center [443, 368] width 11 height 21
click at [360, 18] on div at bounding box center [437, 25] width 224 height 32
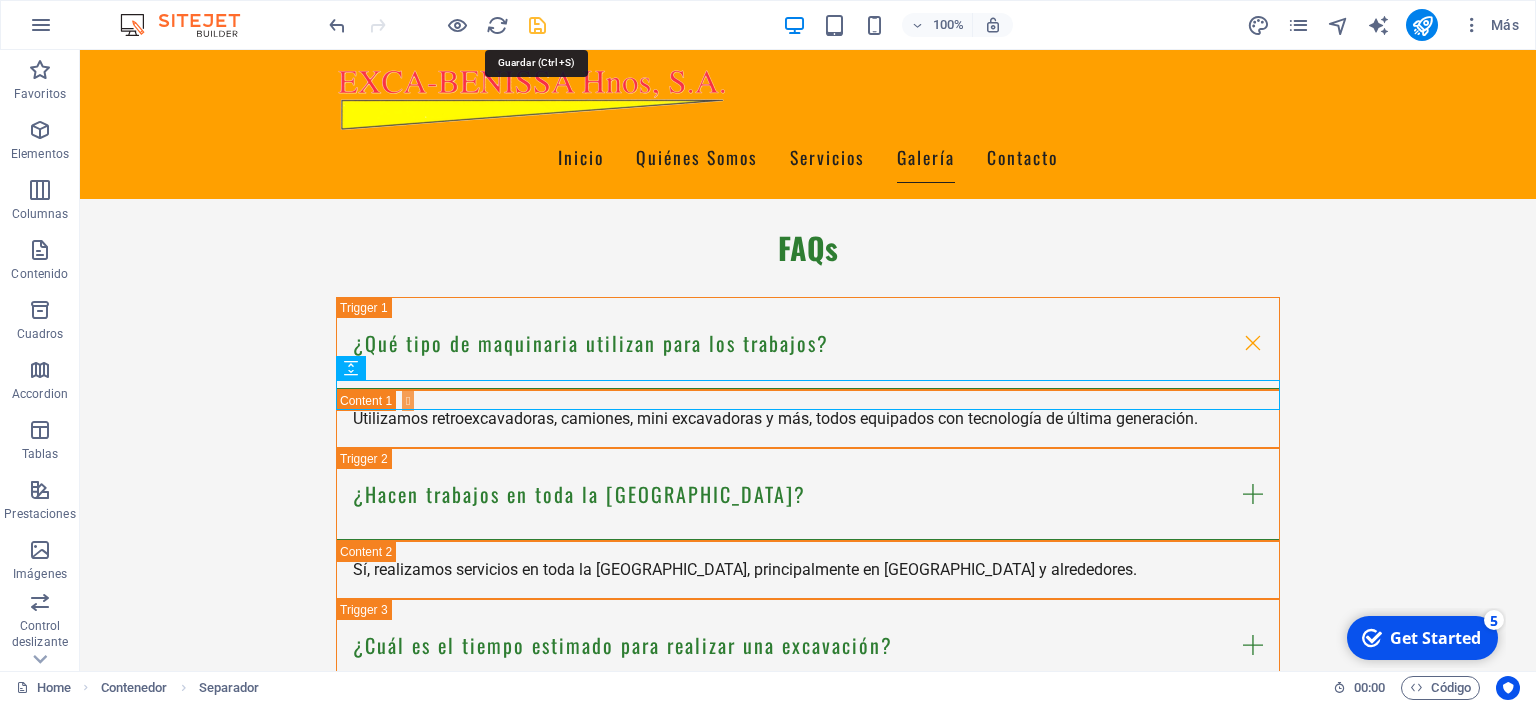
click at [542, 24] on icon "save" at bounding box center [537, 25] width 23 height 23
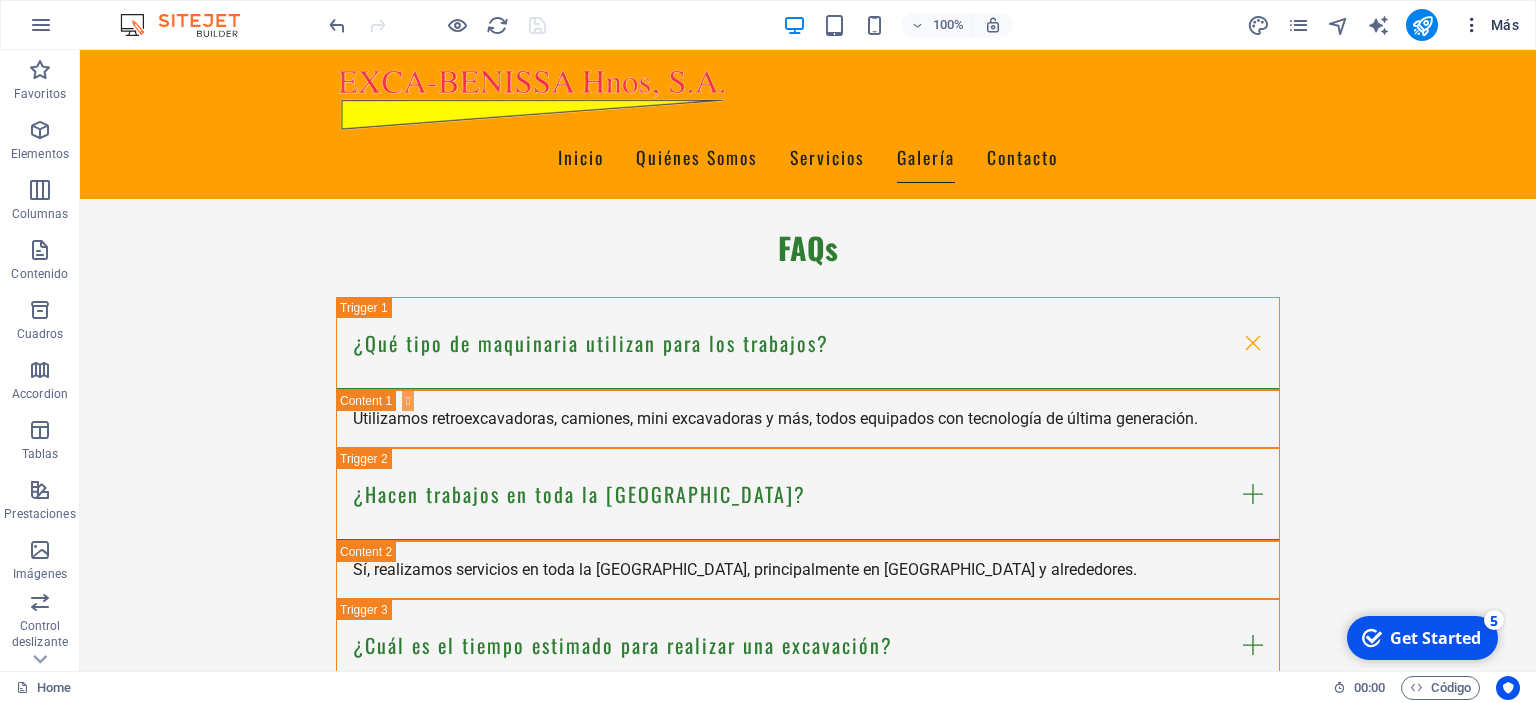
click at [1473, 26] on icon "button" at bounding box center [1472, 25] width 20 height 20
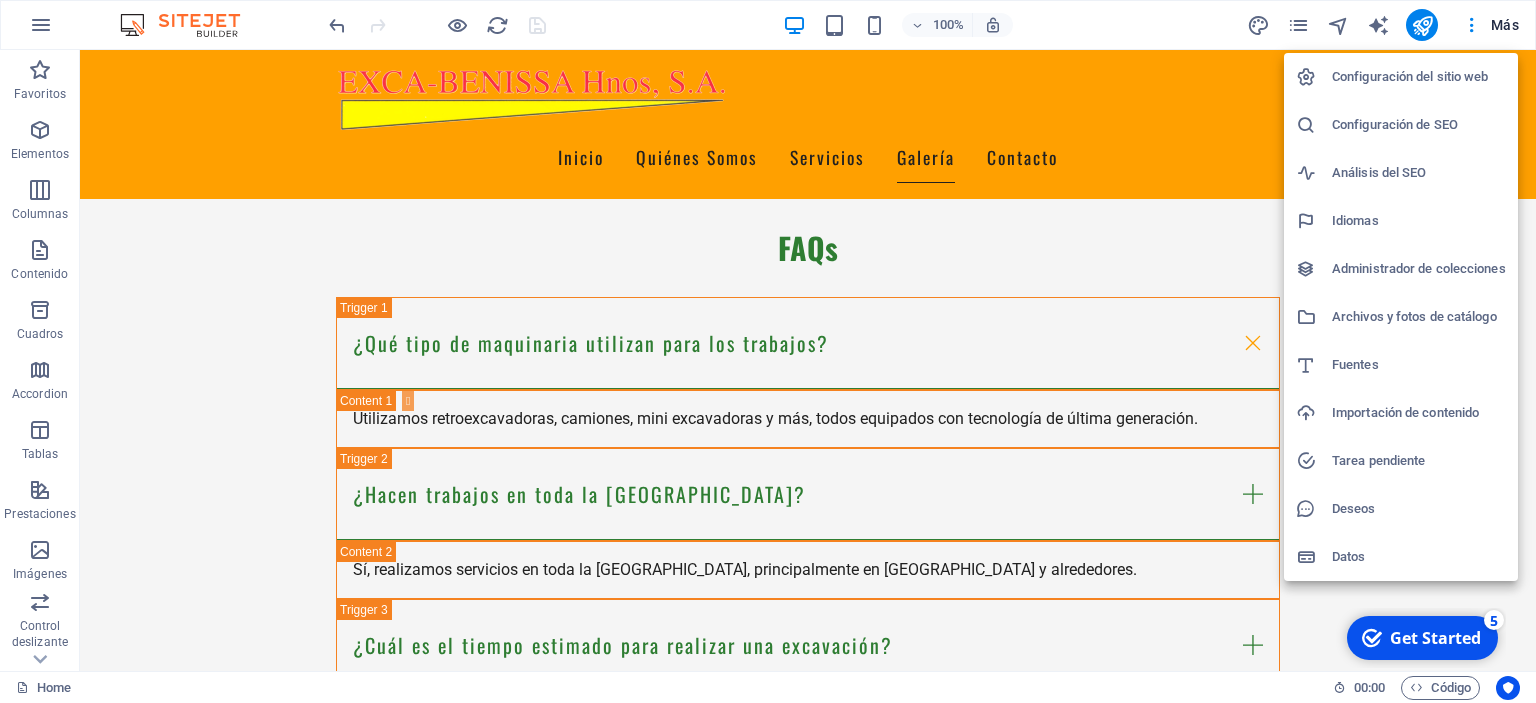
click at [1350, 501] on h6 "Deseos" at bounding box center [1419, 509] width 174 height 24
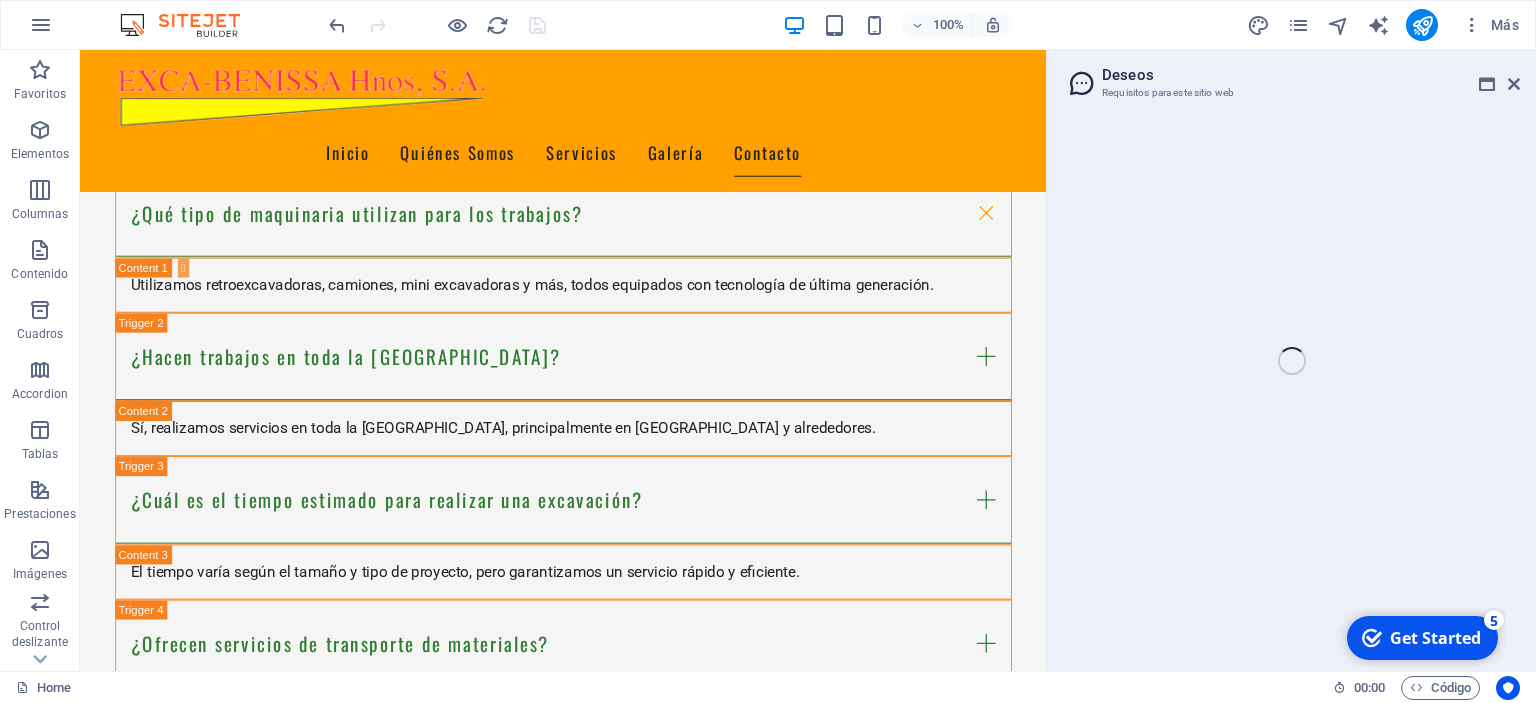
scroll to position [3904, 0]
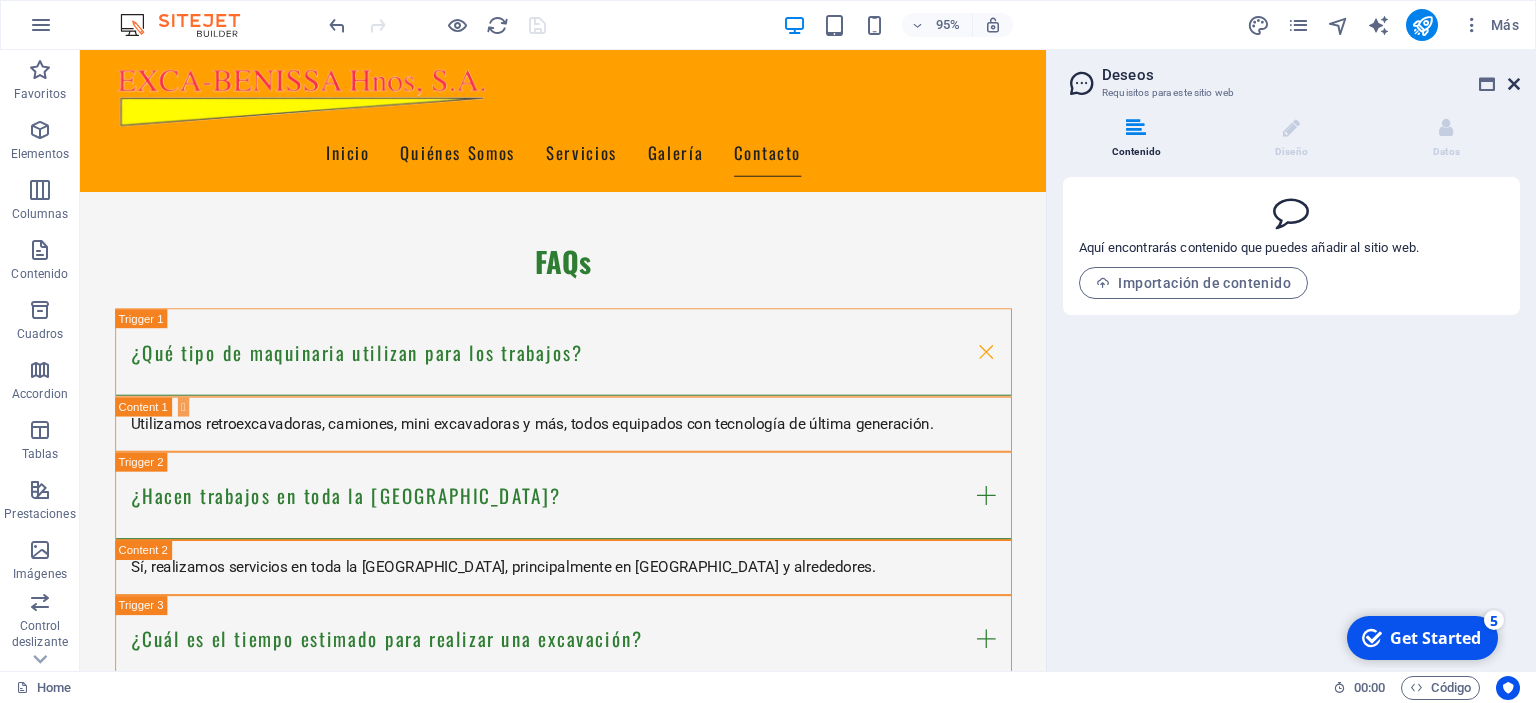
click at [1516, 83] on icon at bounding box center [1514, 84] width 12 height 16
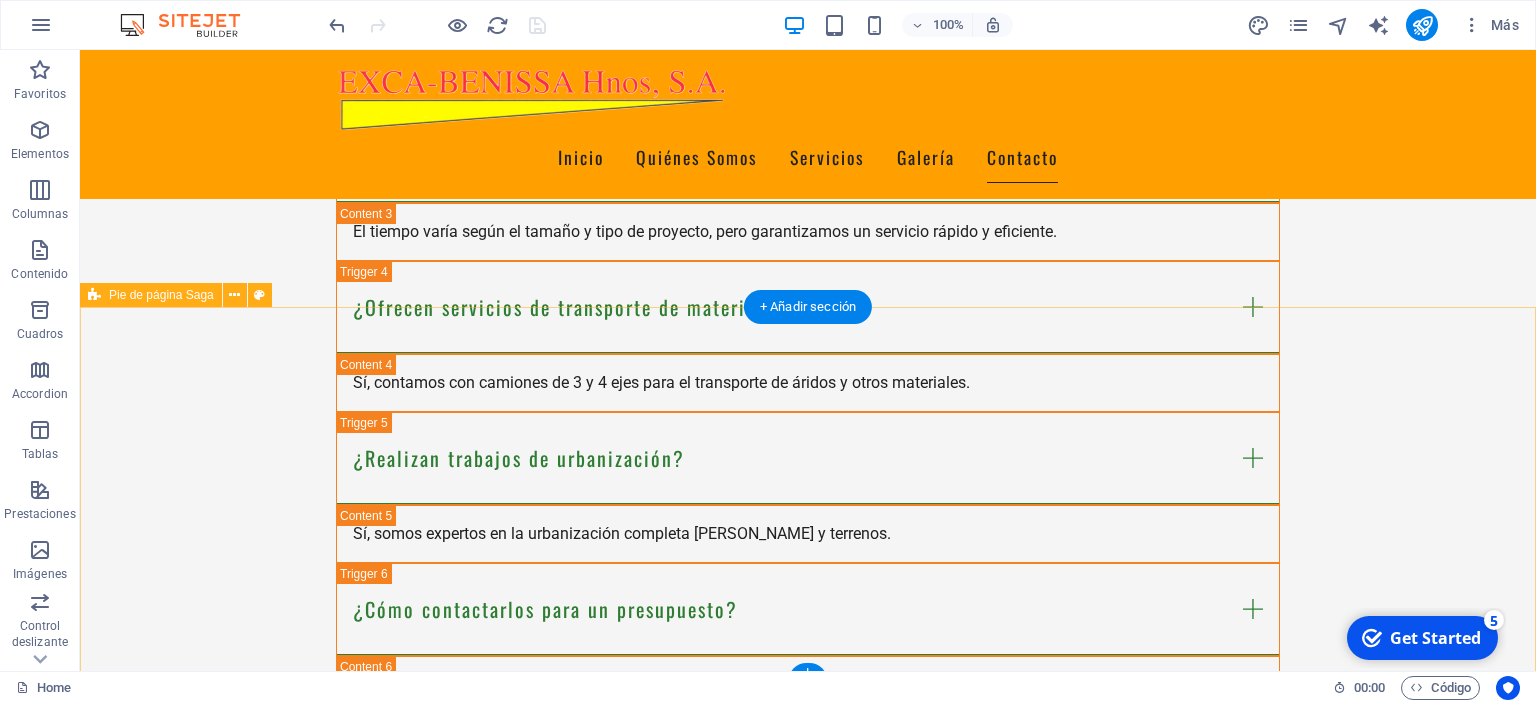
scroll to position [4567, 0]
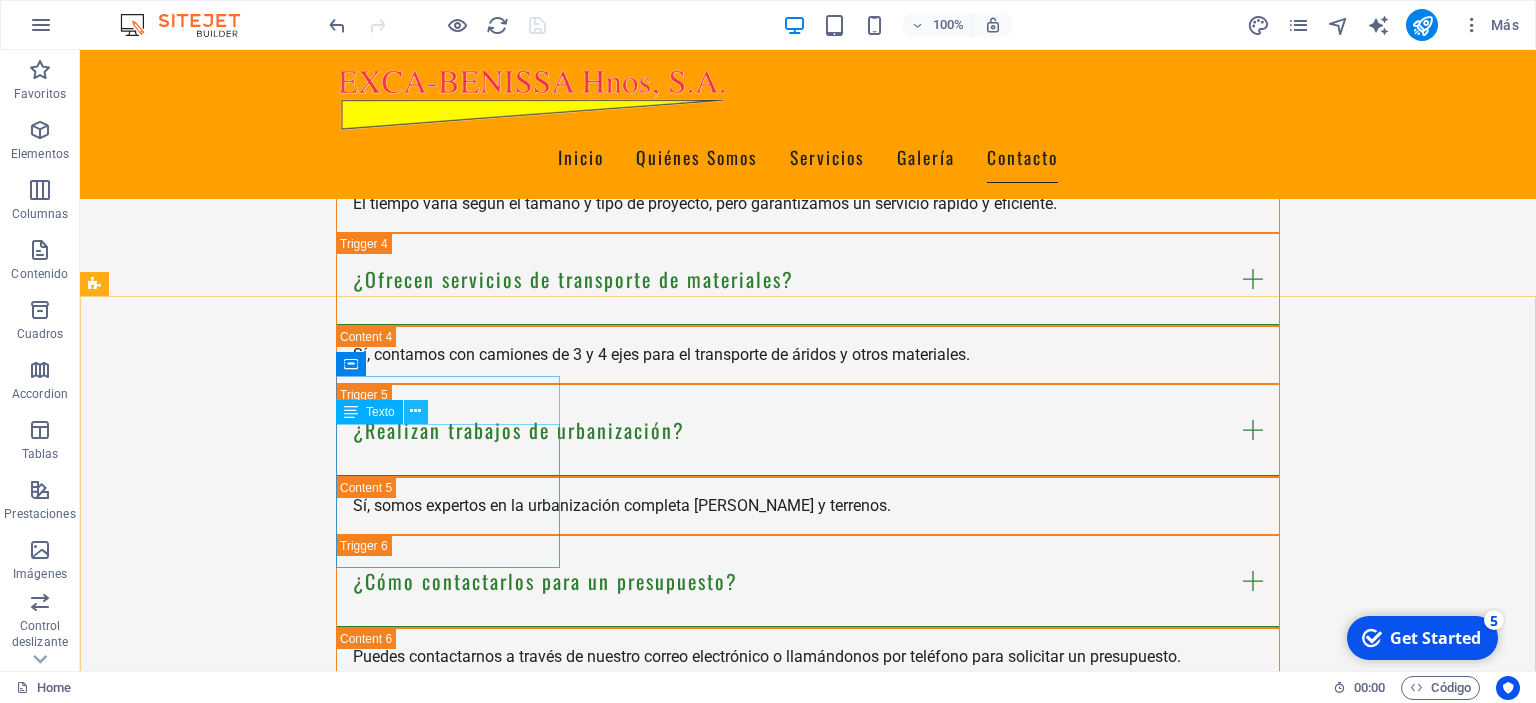
click at [416, 409] on icon at bounding box center [415, 411] width 11 height 21
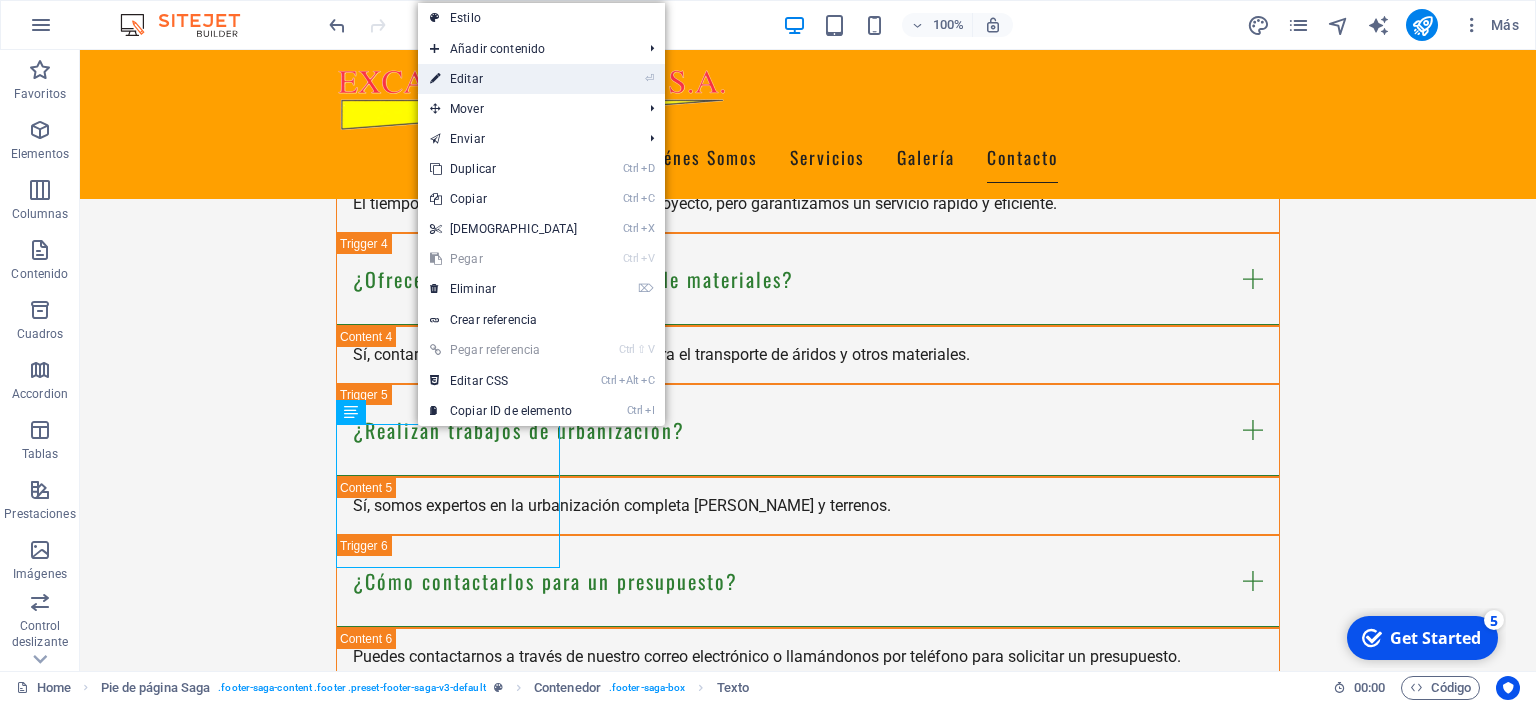
click at [493, 80] on link "⏎ Editar" at bounding box center [504, 79] width 172 height 30
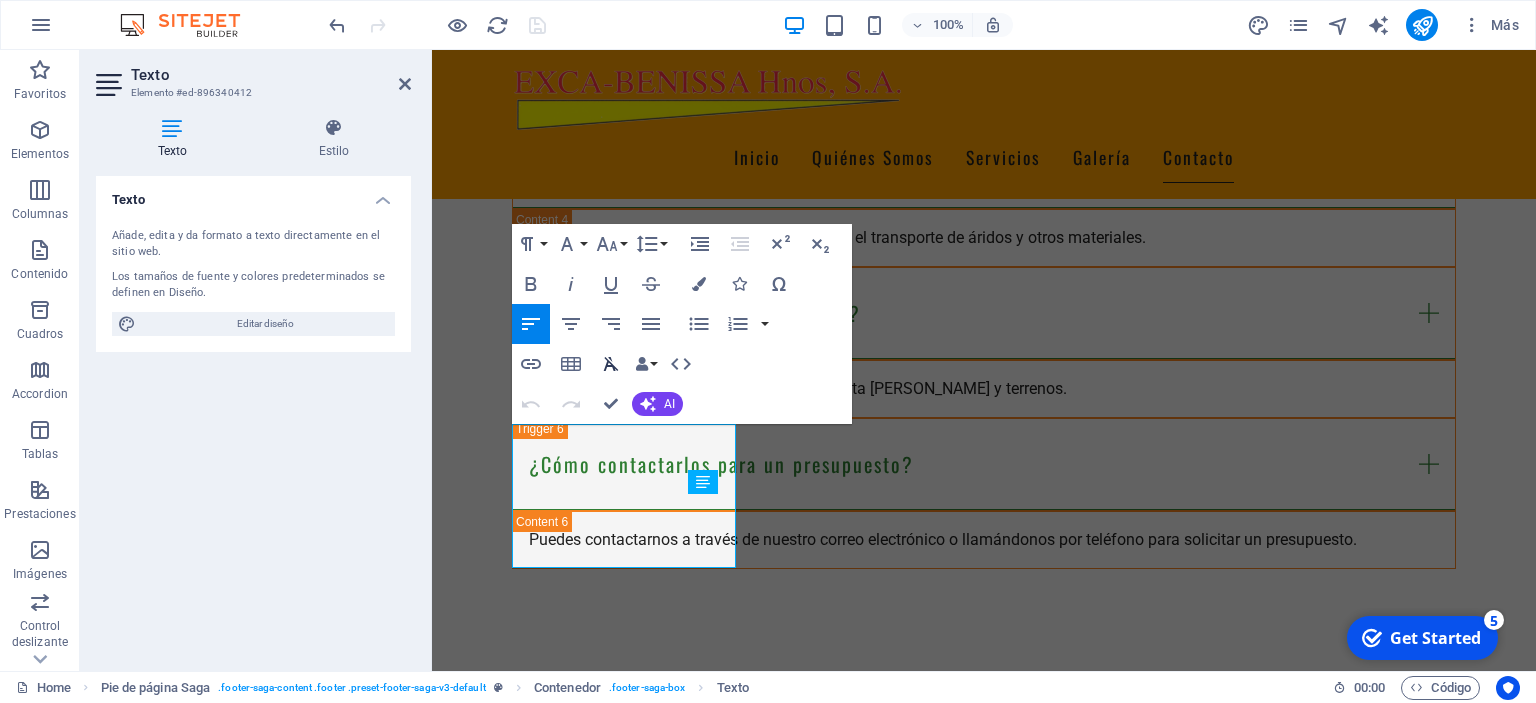
scroll to position [4449, 0]
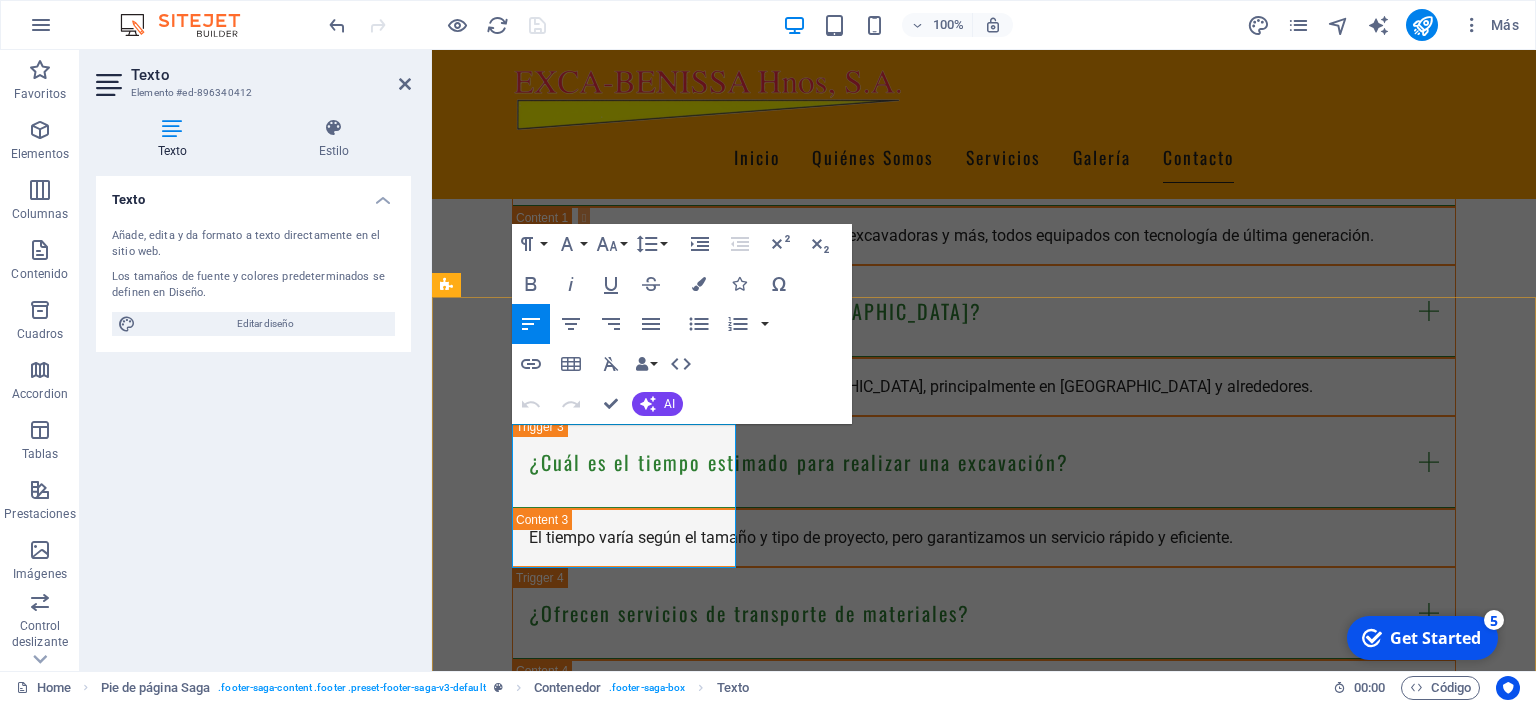
scroll to position [4103, 0]
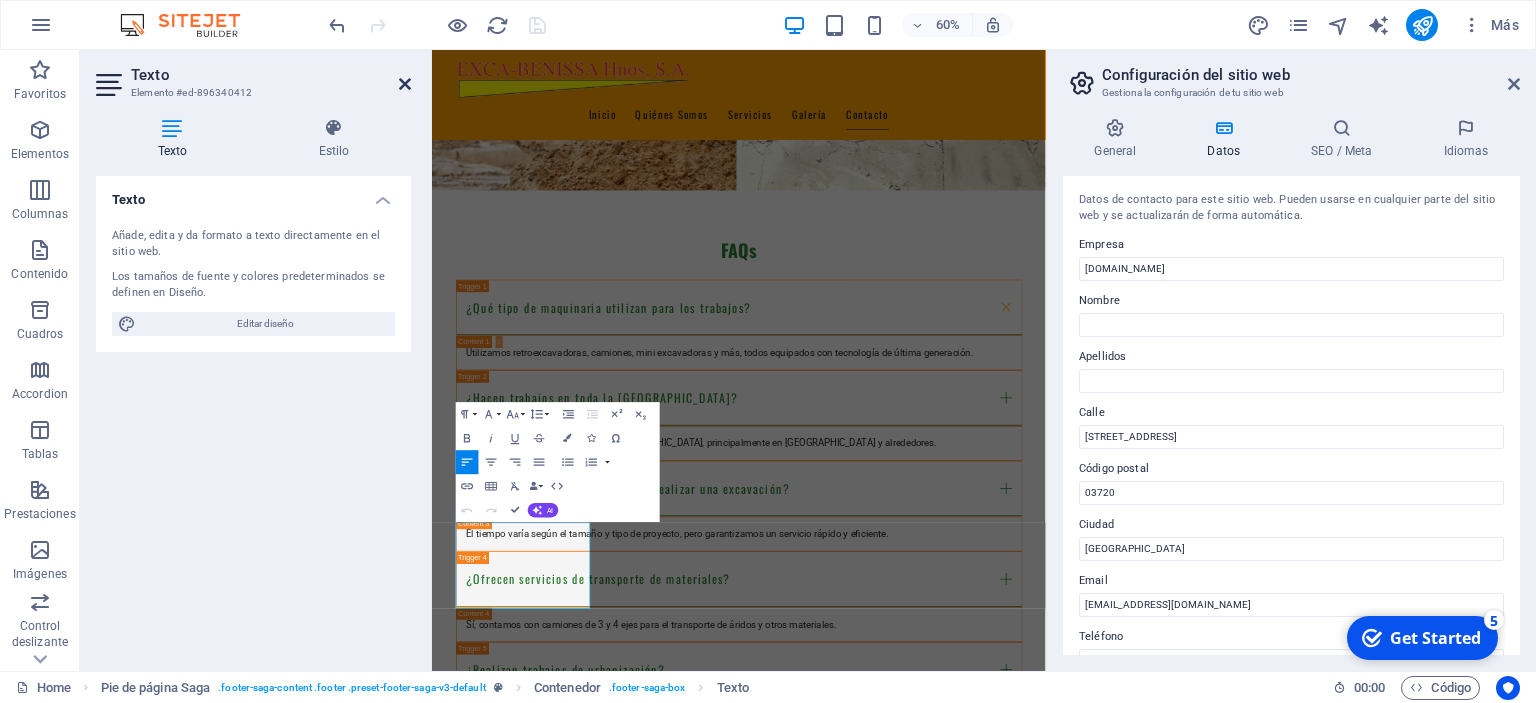
click at [406, 83] on icon at bounding box center [405, 84] width 12 height 16
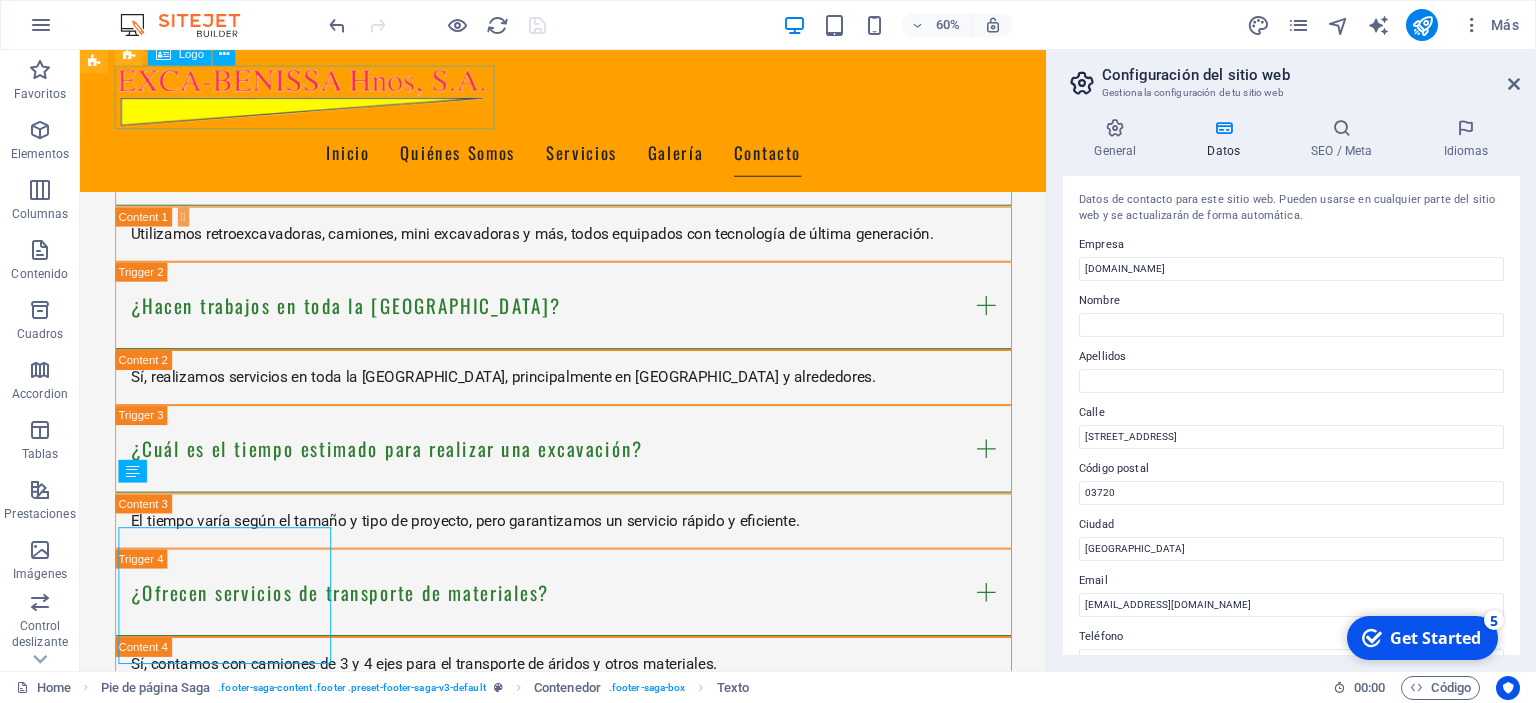
scroll to position [4388, 0]
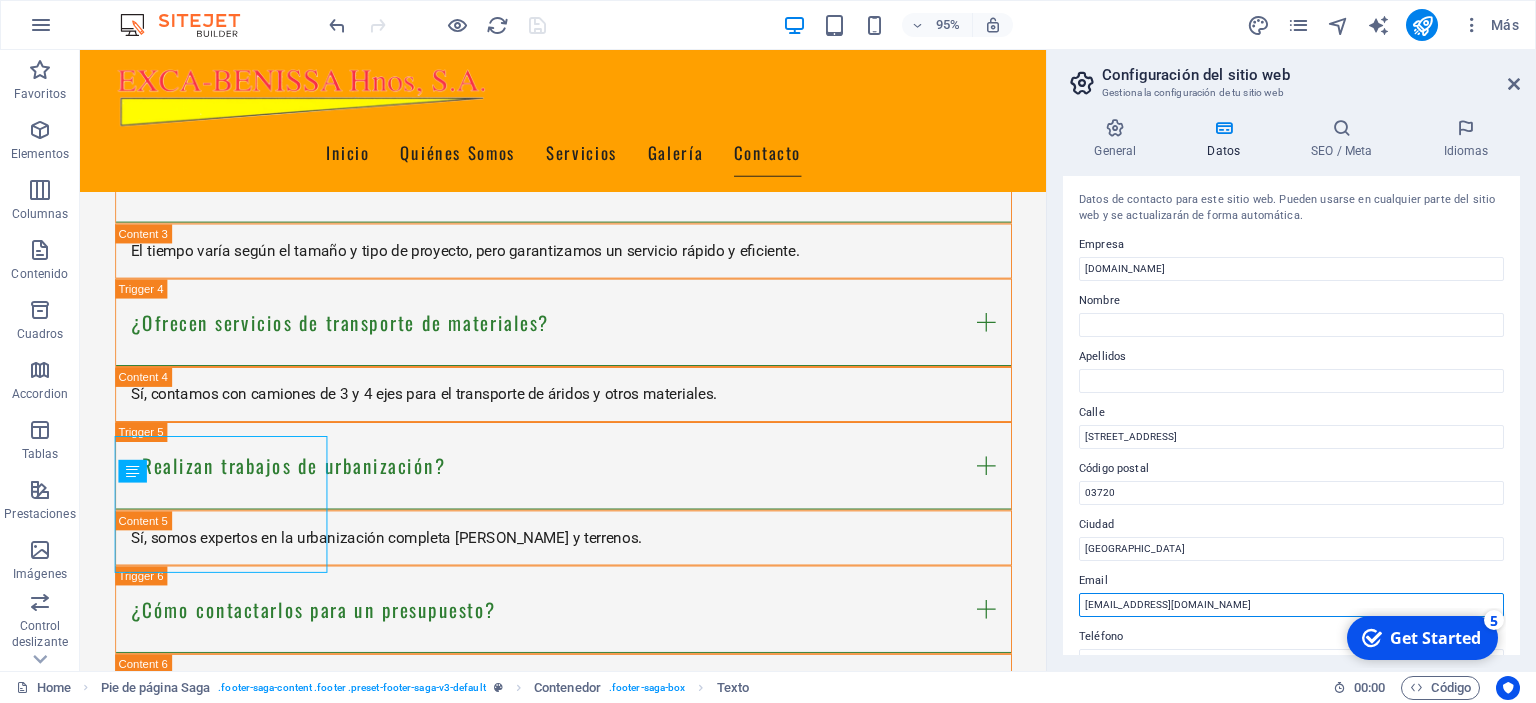
click at [1134, 606] on input "[EMAIL_ADDRESS][DOMAIN_NAME]" at bounding box center [1291, 605] width 425 height 24
type input "info@excabenissa.com"
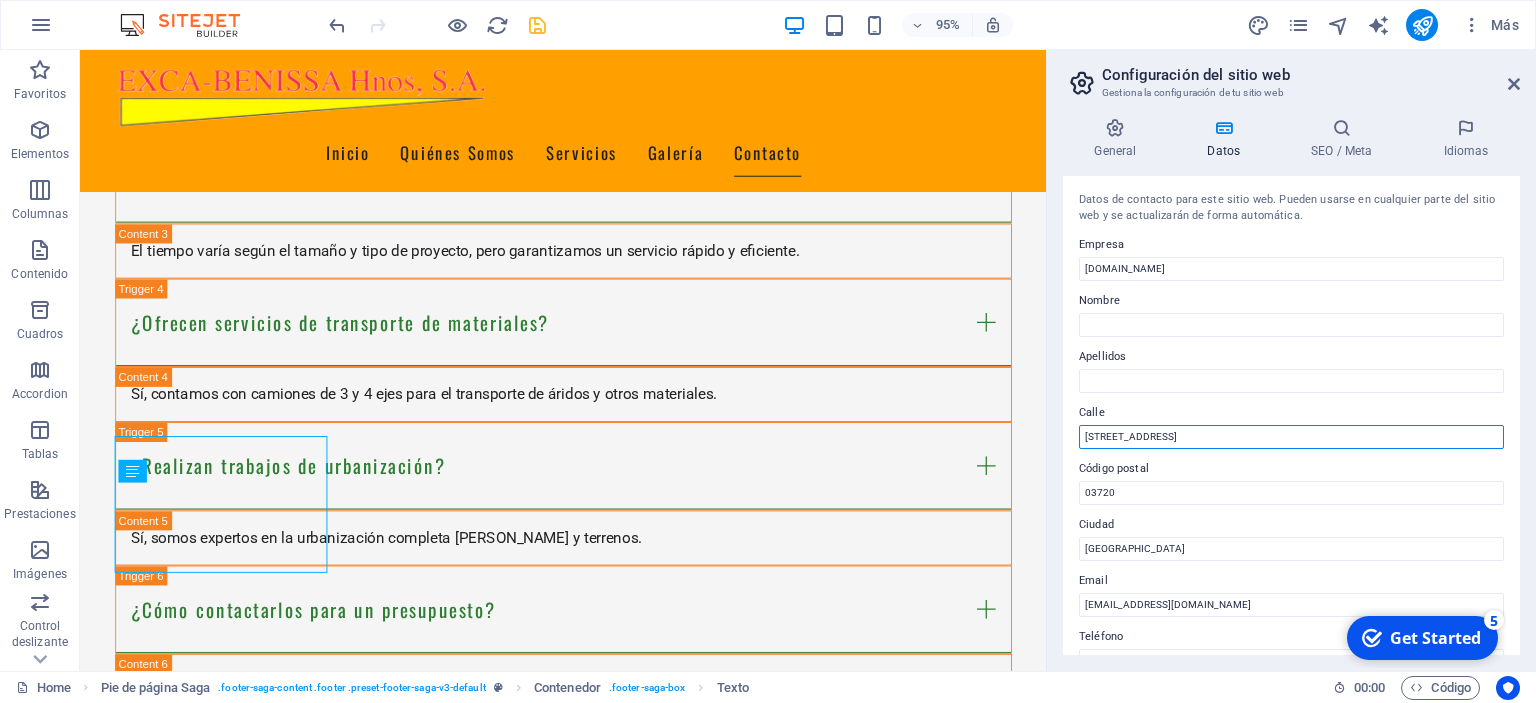
click at [1207, 432] on input "[STREET_ADDRESS]" at bounding box center [1291, 437] width 425 height 24
click at [1194, 478] on label "Código postal" at bounding box center [1291, 469] width 425 height 24
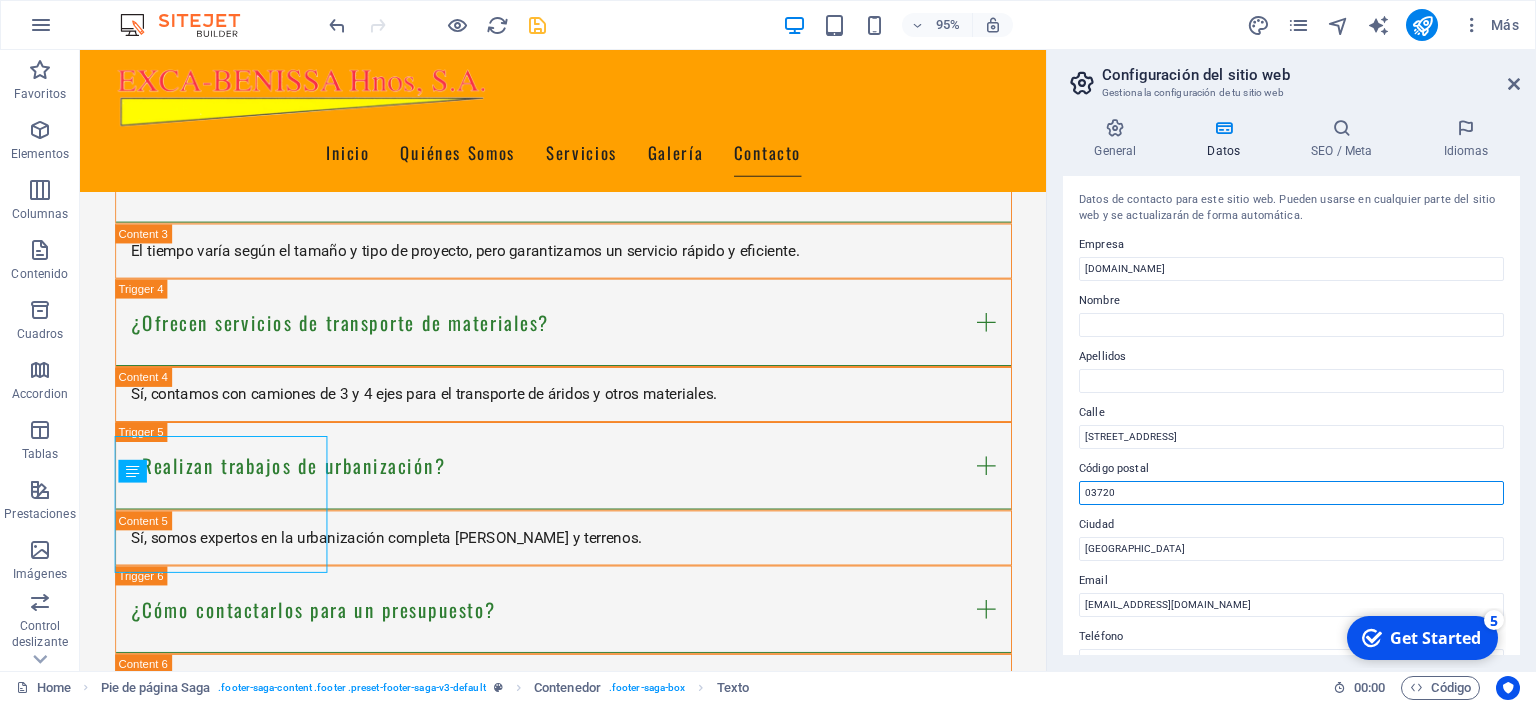
click at [1194, 481] on input "03720" at bounding box center [1291, 493] width 425 height 24
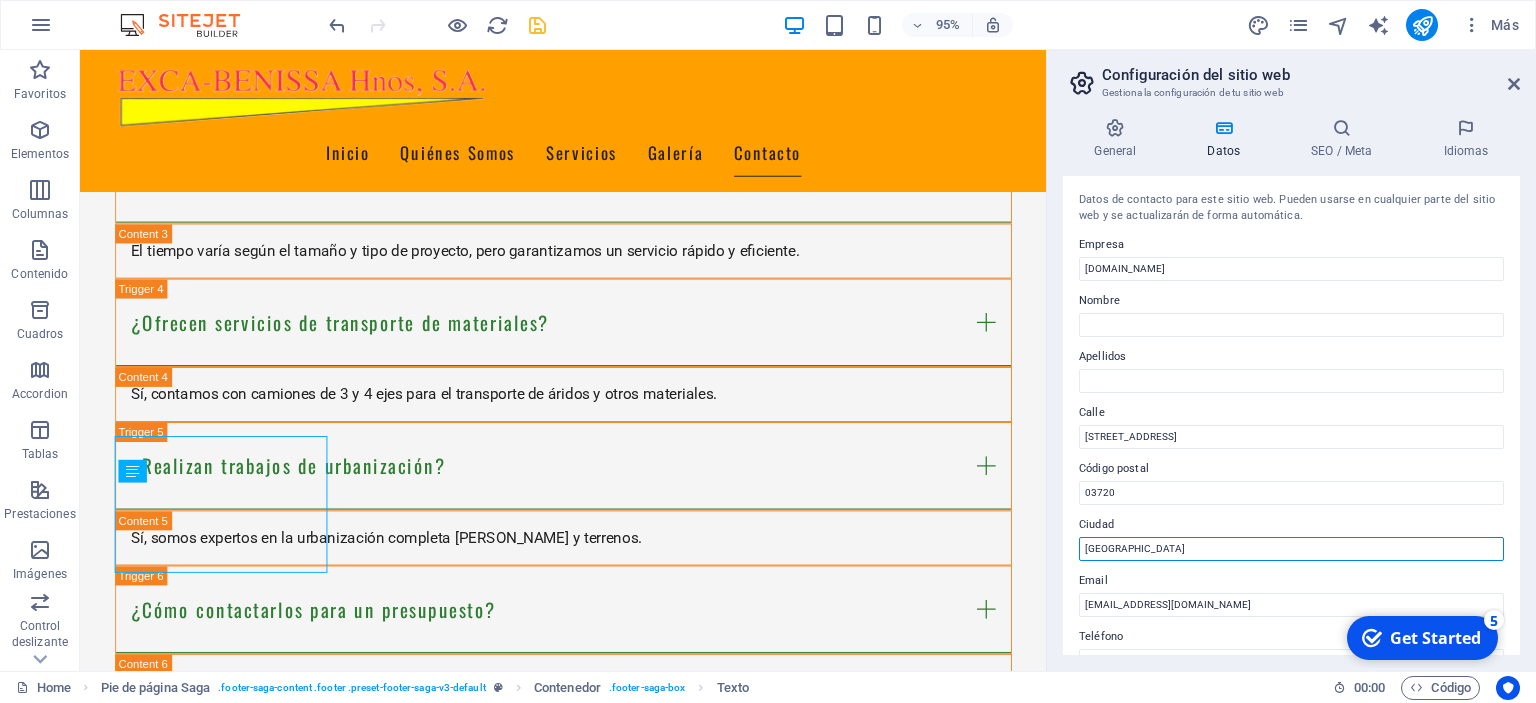
click at [1194, 542] on input "[GEOGRAPHIC_DATA]" at bounding box center [1291, 549] width 425 height 24
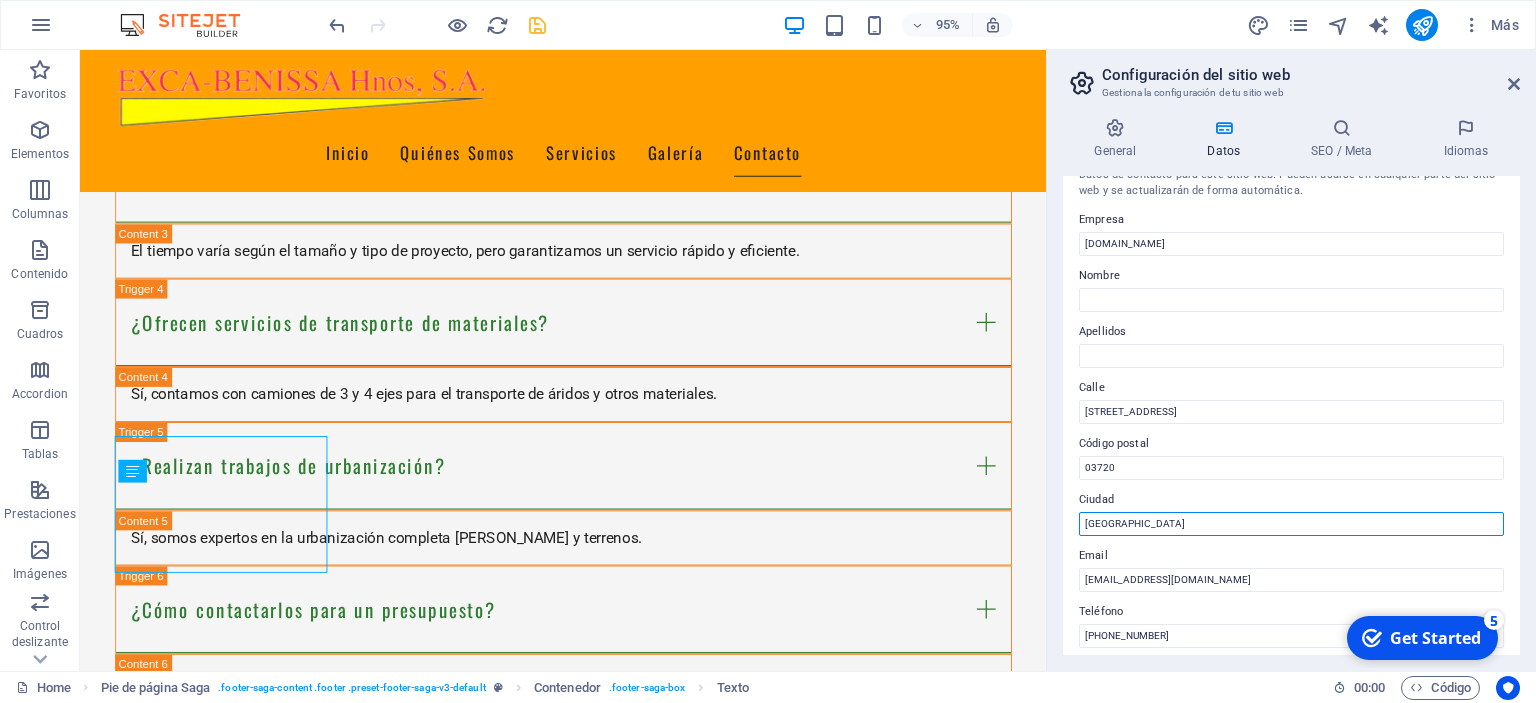
scroll to position [0, 0]
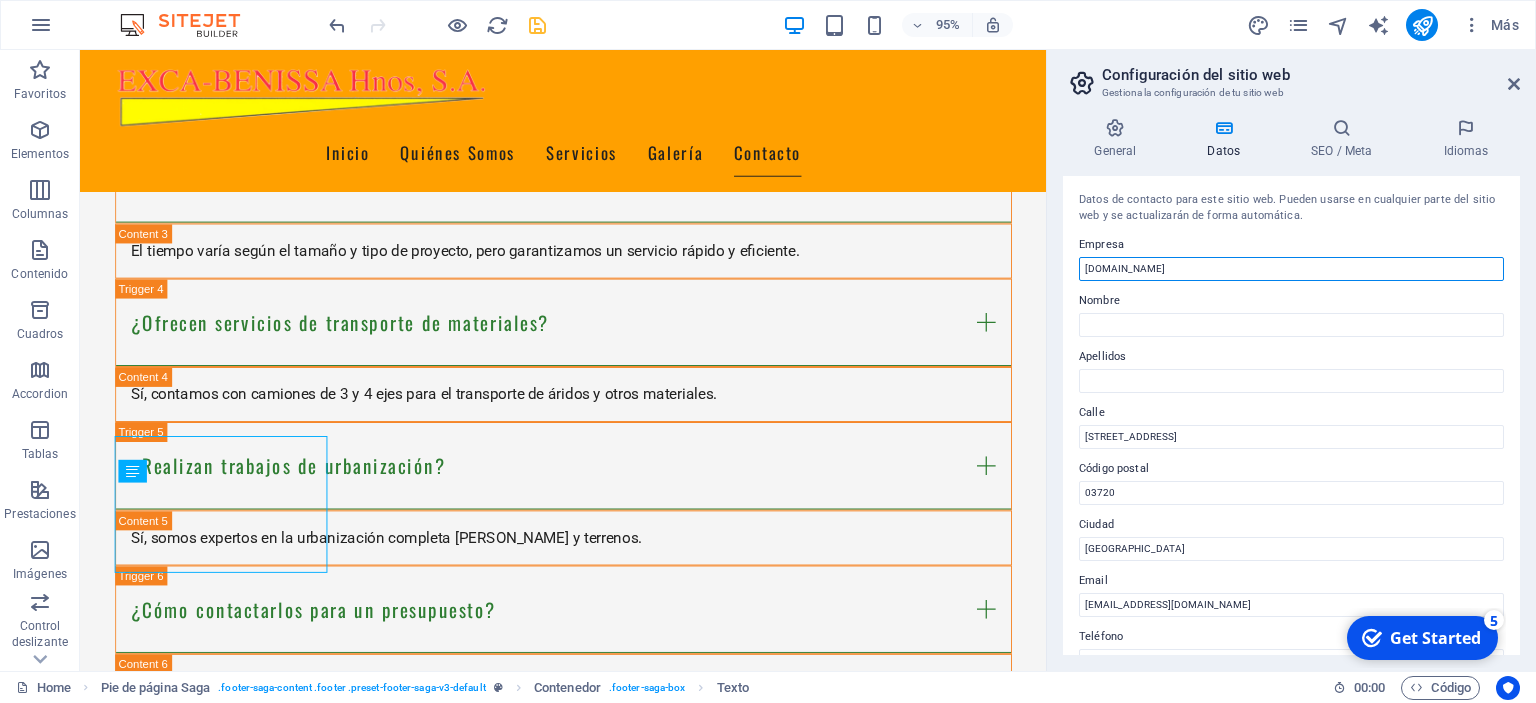
click at [1102, 266] on input "[DOMAIN_NAME]" at bounding box center [1291, 269] width 425 height 24
click at [1111, 270] on input "[DOMAIN_NAME]" at bounding box center [1291, 269] width 425 height 24
click at [1259, 269] on input "www.excabenissa.com" at bounding box center [1291, 269] width 425 height 24
type input "www.excabenissa.com"
click at [1517, 82] on icon at bounding box center [1514, 84] width 12 height 16
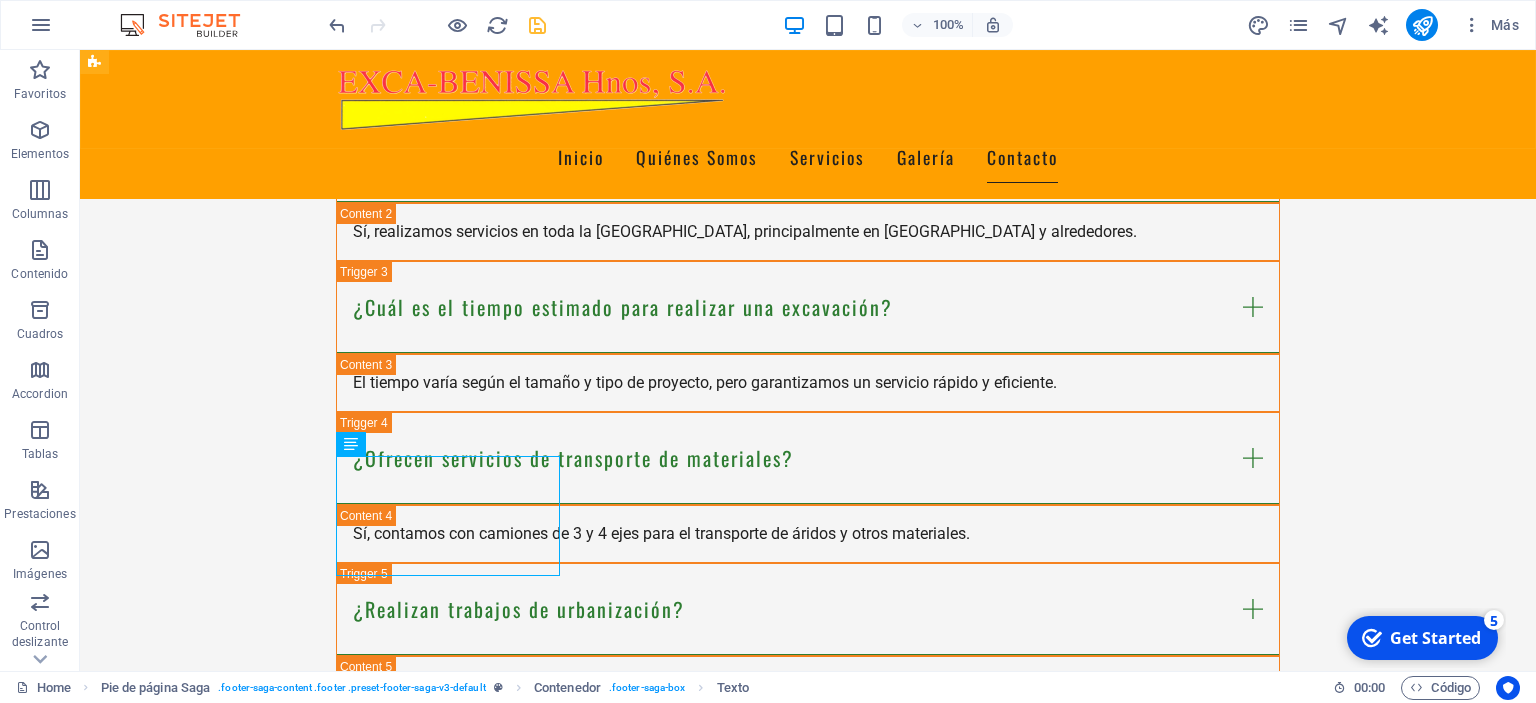
scroll to position [4535, 0]
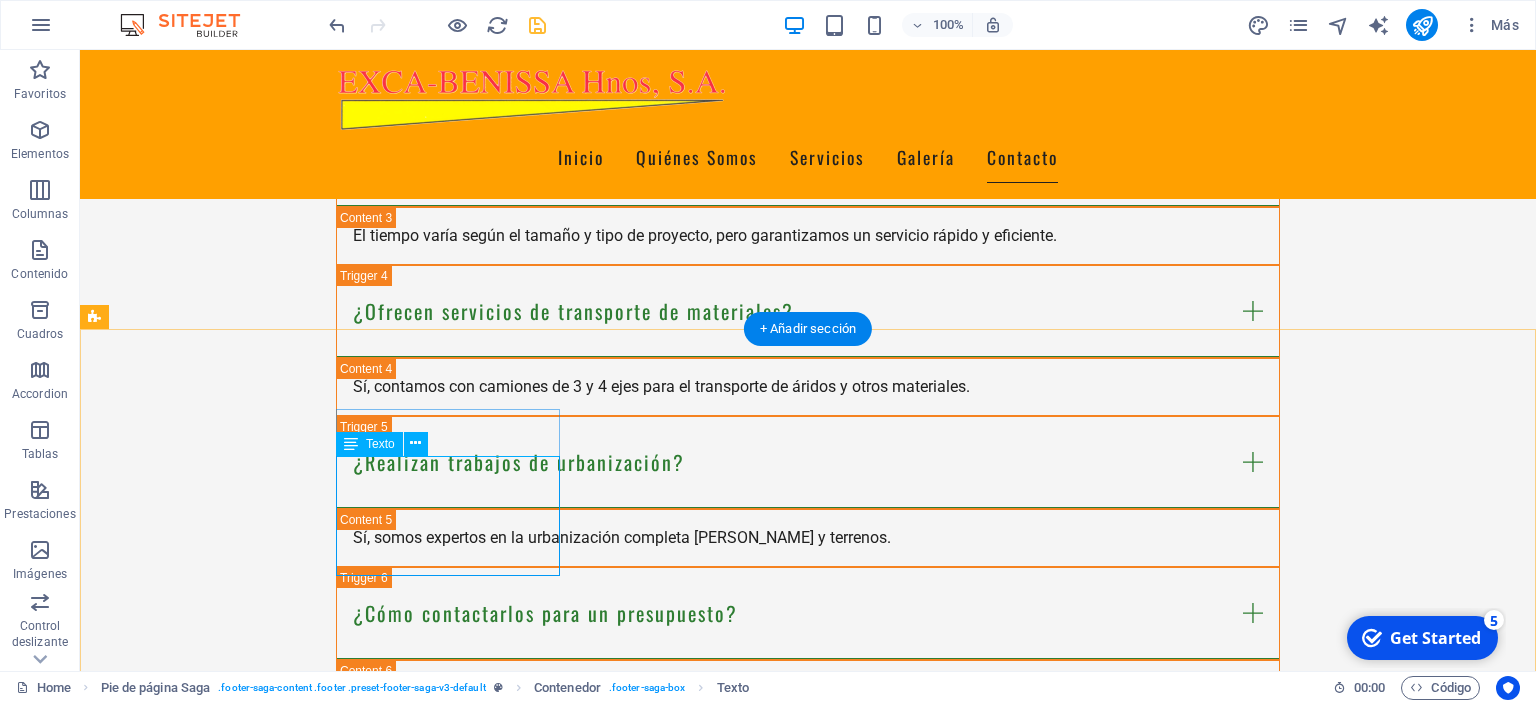
click at [373, 446] on span "Texto" at bounding box center [380, 444] width 29 height 12
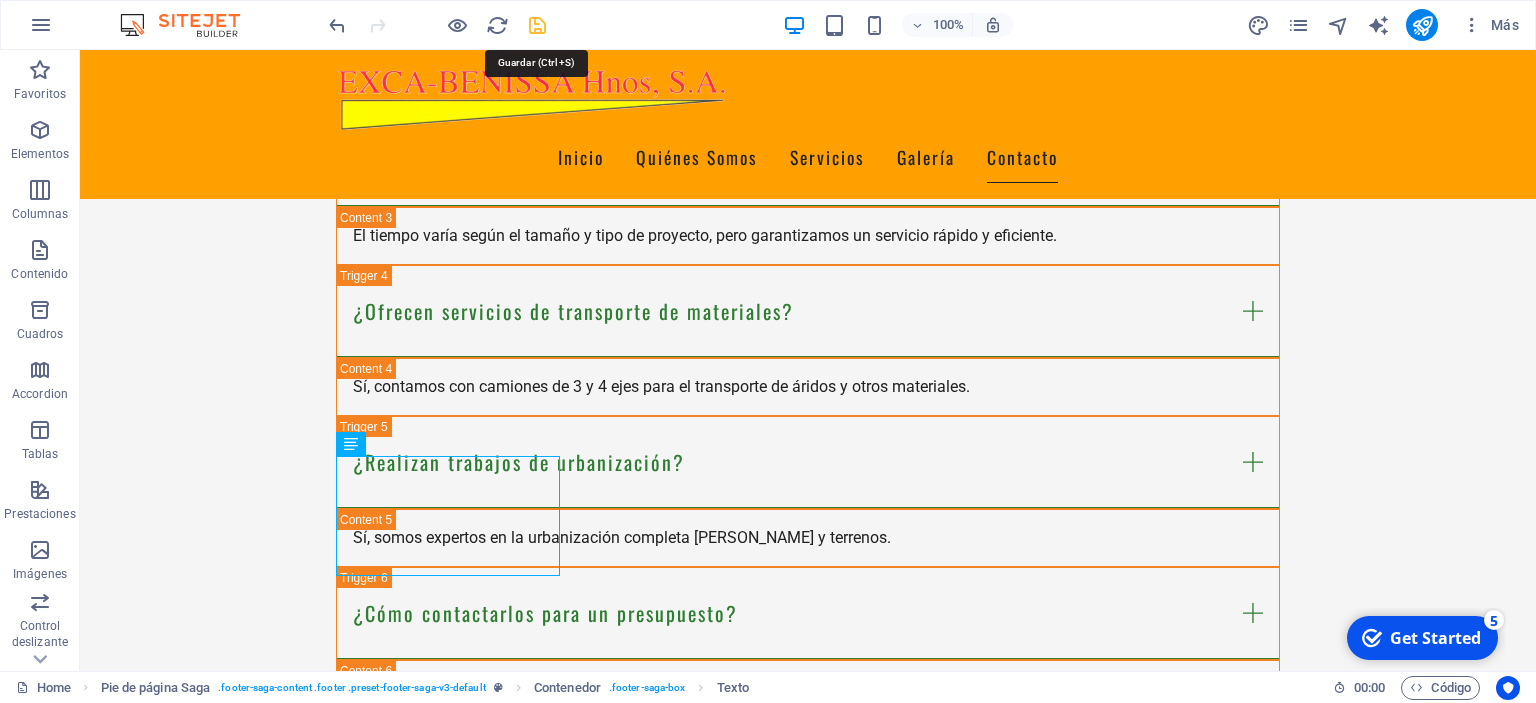
click at [537, 26] on icon "save" at bounding box center [537, 25] width 23 height 23
